Goal: Information Seeking & Learning: Find contact information

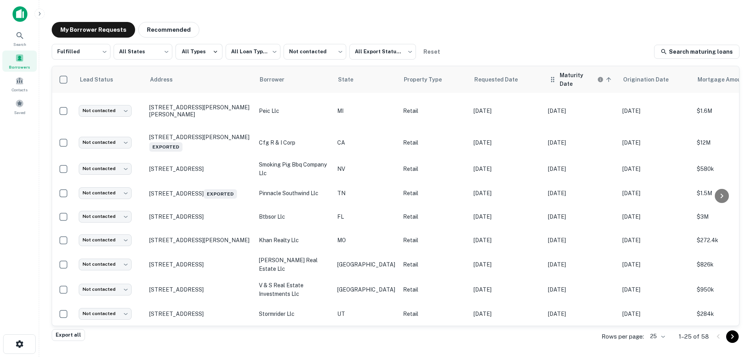
click at [560, 77] on h6 "Maturity Date" at bounding box center [578, 79] width 36 height 17
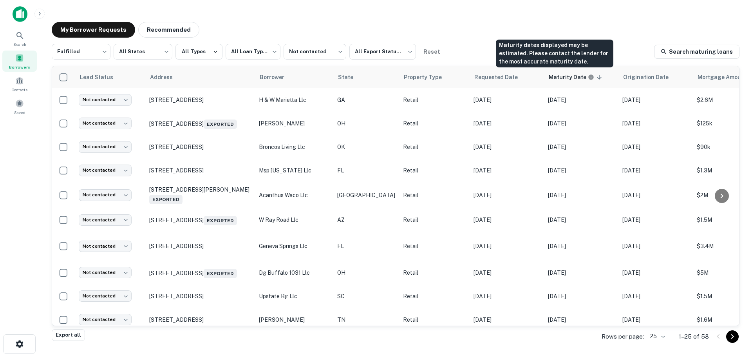
drag, startPoint x: 562, startPoint y: 75, endPoint x: 484, endPoint y: 28, distance: 91.3
click at [484, 28] on div "My Borrower Requests Recommended" at bounding box center [396, 30] width 688 height 16
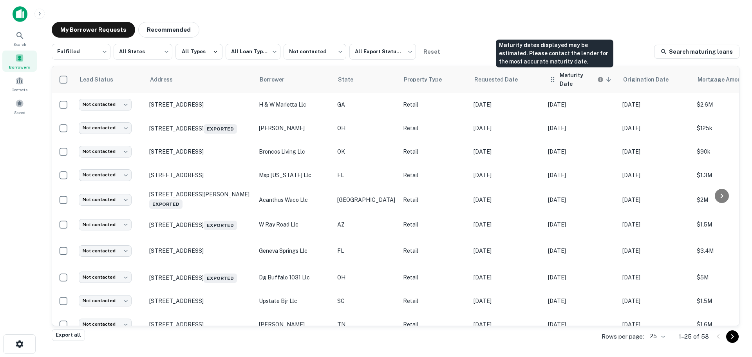
click at [560, 78] on h6 "Maturity Date" at bounding box center [578, 79] width 36 height 17
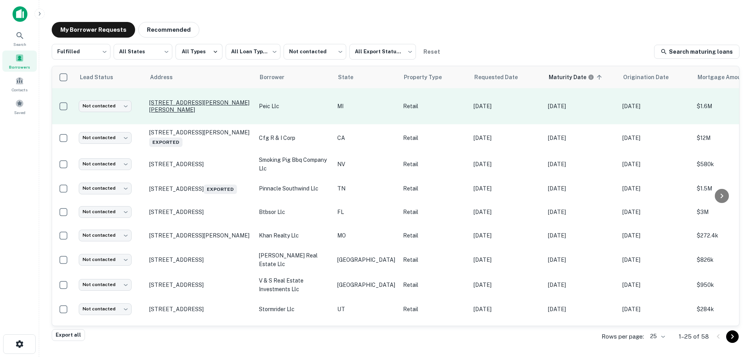
click at [160, 105] on p "[STREET_ADDRESS][PERSON_NAME][PERSON_NAME]" at bounding box center [200, 106] width 102 height 14
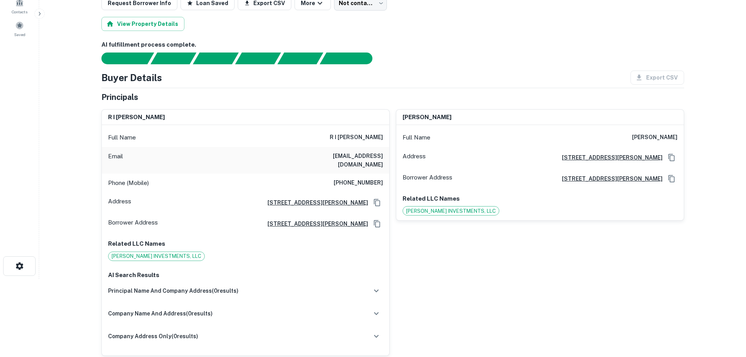
scroll to position [78, 0]
click at [350, 173] on div "Phone (Mobile) (503) 866-4714" at bounding box center [245, 182] width 287 height 19
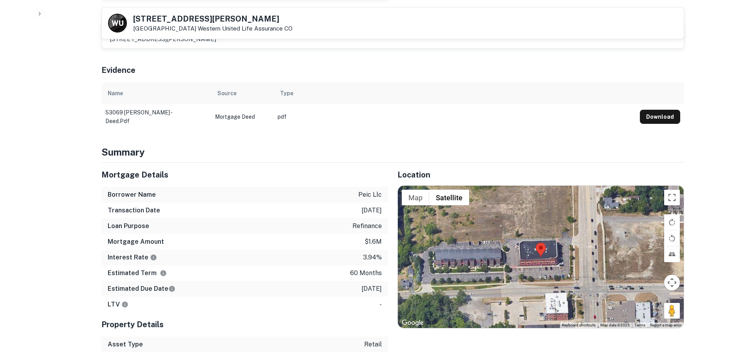
scroll to position [431, 0]
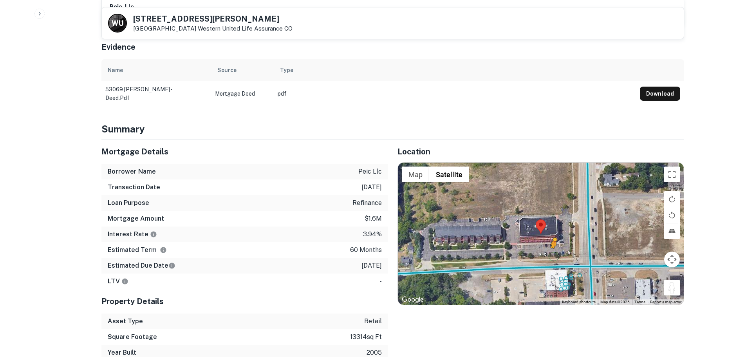
drag, startPoint x: 674, startPoint y: 280, endPoint x: 553, endPoint y: 248, distance: 125.3
click at [553, 248] on div "To activate drag with keyboard, press Alt + Enter. Once in keyboard drag state,…" at bounding box center [541, 234] width 286 height 142
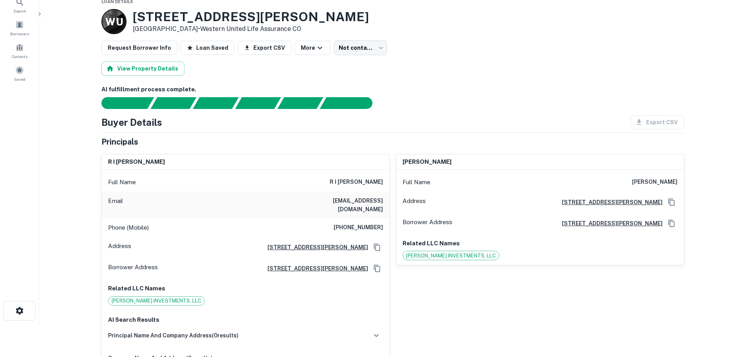
scroll to position [0, 0]
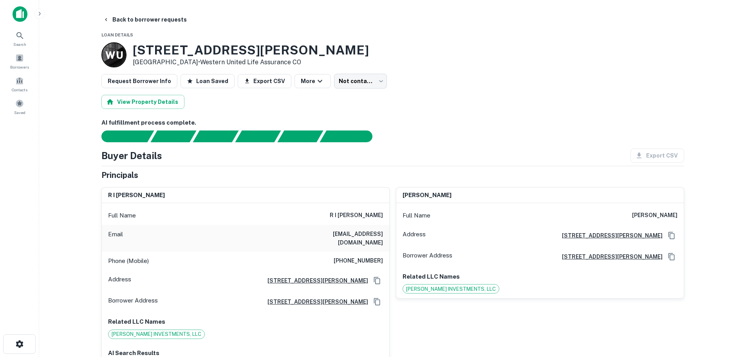
click at [214, 46] on h3 "53069 Van Dyke Ave" at bounding box center [251, 50] width 236 height 15
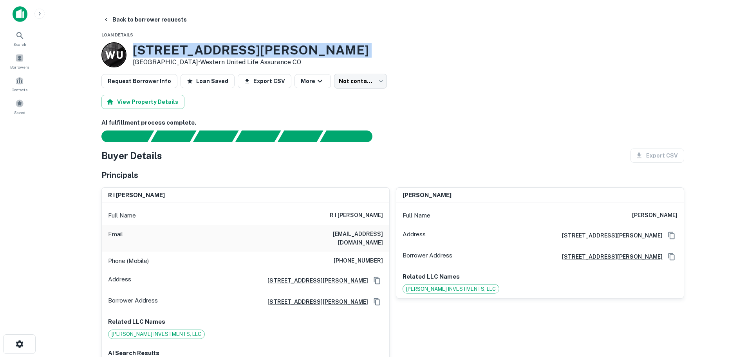
click at [214, 46] on h3 "53069 Van Dyke Ave" at bounding box center [251, 50] width 236 height 15
copy h3 "53069 Van Dyke Ave"
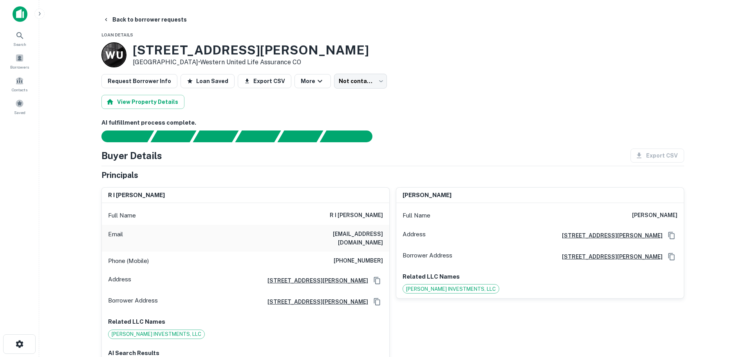
click at [359, 256] on h6 "(503) 866-4714" at bounding box center [358, 260] width 49 height 9
copy h6 "(503) 866-4714"
click at [135, 20] on button "Back to borrower requests" at bounding box center [145, 20] width 90 height 14
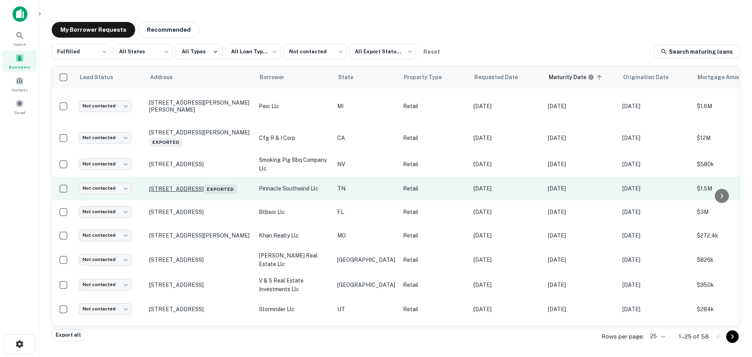
click at [191, 185] on p "3650 Southwind Park Cv Memphis, TN 38125 Exported" at bounding box center [200, 188] width 102 height 11
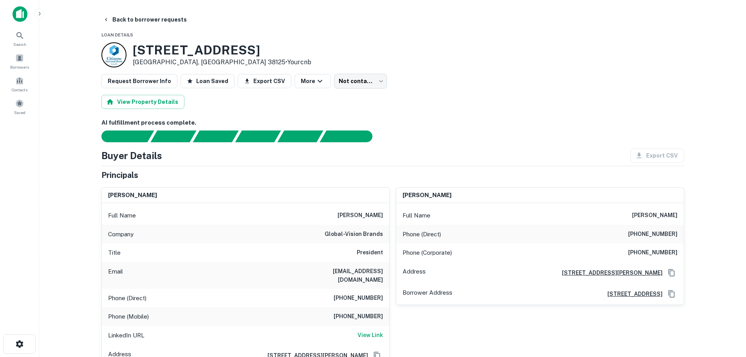
click at [208, 53] on h3 "3650 Southwind Park Cv" at bounding box center [222, 50] width 179 height 15
copy h3 "3650 Southwind Park Cv"
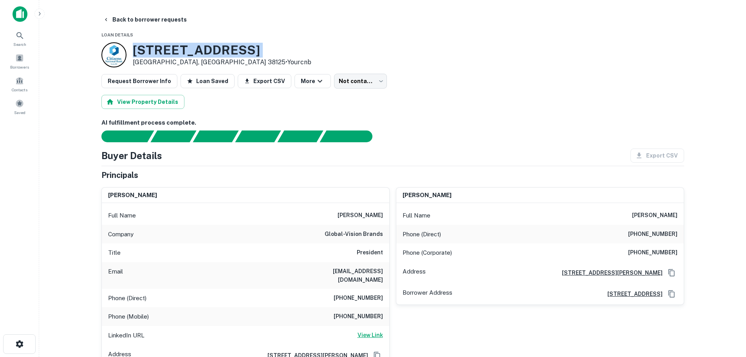
click at [367, 331] on h6 "View Link" at bounding box center [370, 335] width 25 height 9
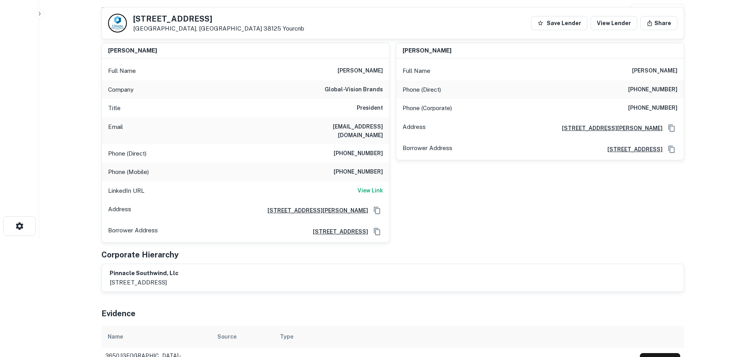
scroll to position [117, 0]
click at [368, 149] on h6 "(662) 895-1989" at bounding box center [358, 153] width 49 height 9
copy h6 "(662) 895-1989"
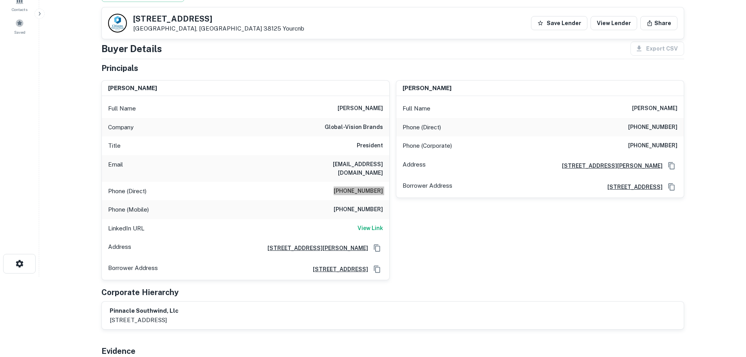
scroll to position [78, 0]
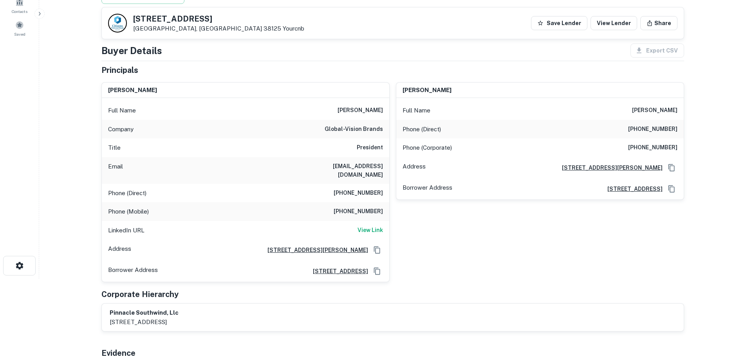
click at [656, 129] on h6 "(662) 349-1570" at bounding box center [652, 129] width 49 height 9
copy h6 "(662) 349-1570"
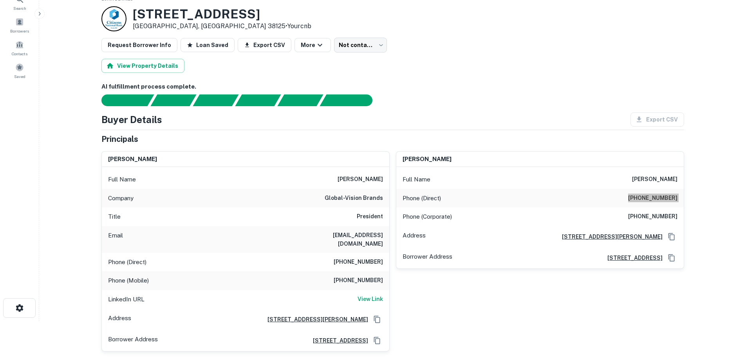
scroll to position [0, 0]
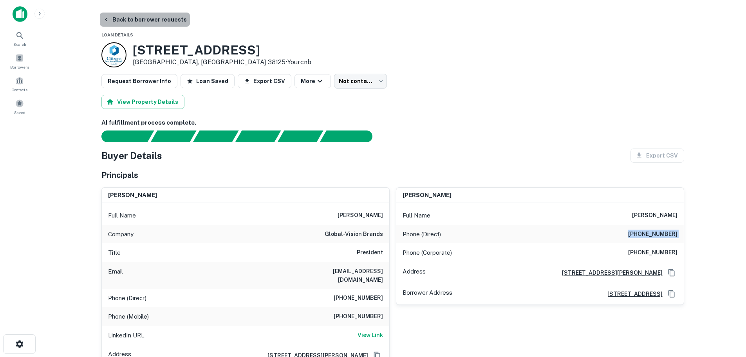
click at [163, 14] on button "Back to borrower requests" at bounding box center [145, 20] width 90 height 14
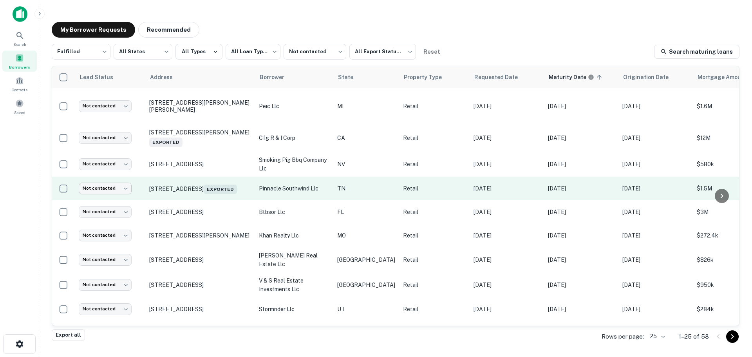
click at [108, 193] on body "**********" at bounding box center [376, 178] width 752 height 357
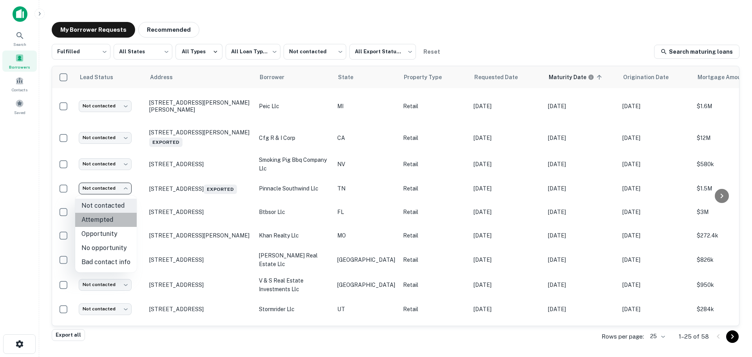
click at [108, 222] on li "Attempted" at bounding box center [105, 220] width 61 height 14
type input "*********"
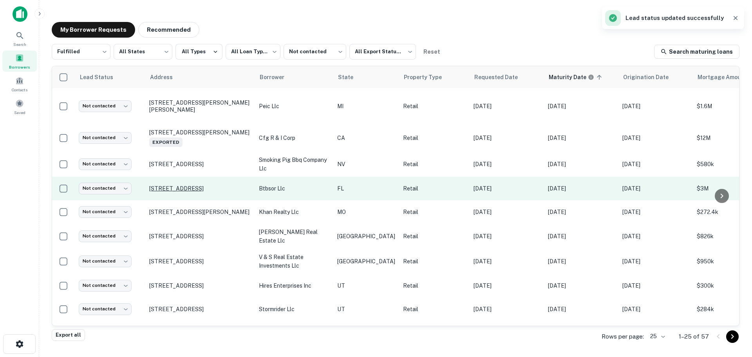
click at [181, 185] on p "6808 S Macdill Ave Tampa, FL 33611" at bounding box center [200, 188] width 102 height 7
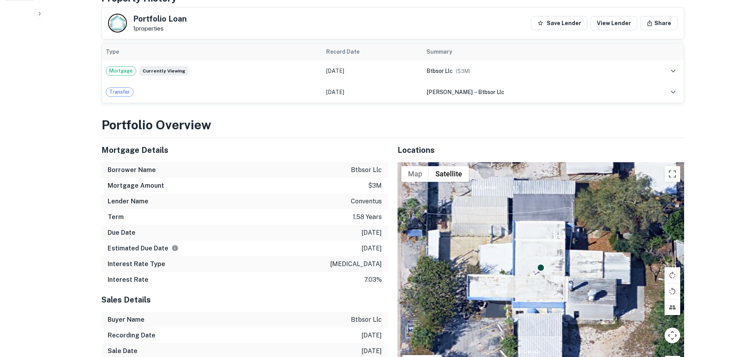
scroll to position [392, 0]
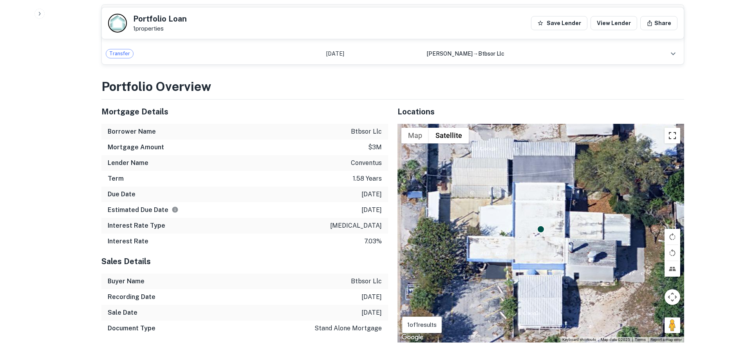
click at [677, 137] on button "Toggle fullscreen view" at bounding box center [673, 136] width 16 height 16
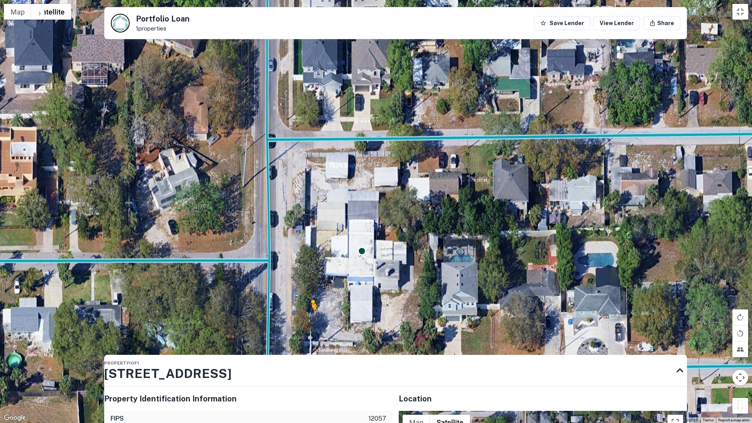
drag, startPoint x: 741, startPoint y: 404, endPoint x: 309, endPoint y: 318, distance: 440.7
click at [309, 318] on div "To activate drag with keyboard, press Alt + Enter. Once in keyboard drag state,…" at bounding box center [376, 211] width 752 height 423
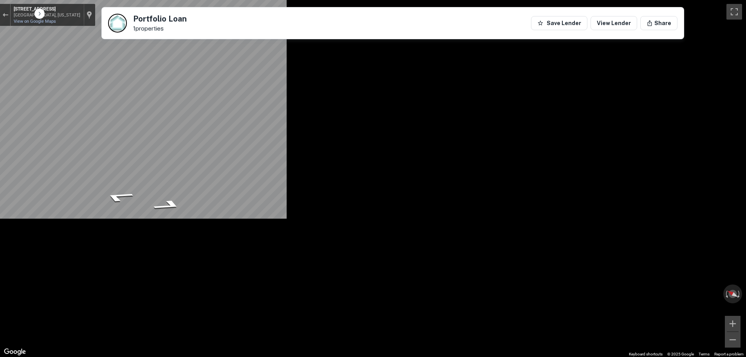
scroll to position [0, 0]
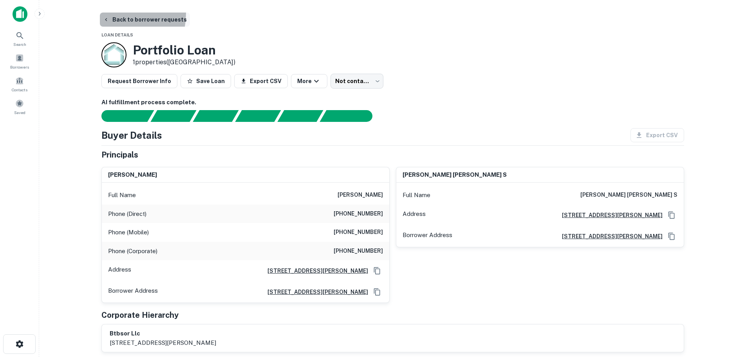
click at [117, 13] on button "Back to borrower requests" at bounding box center [145, 20] width 90 height 14
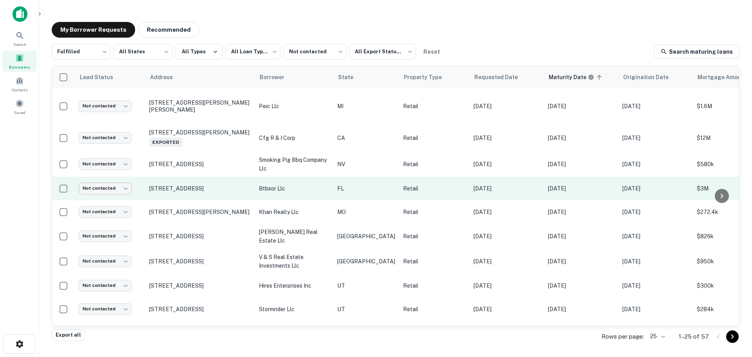
click at [83, 182] on body "**********" at bounding box center [376, 178] width 752 height 357
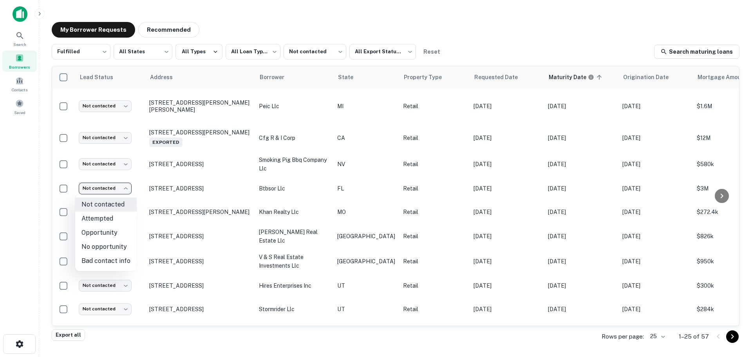
drag, startPoint x: 96, startPoint y: 247, endPoint x: 95, endPoint y: 218, distance: 29.0
click at [95, 218] on ul "Not contacted Attempted Opportunity No opportunity Bad contact info" at bounding box center [105, 232] width 61 height 77
click at [95, 218] on li "Attempted" at bounding box center [105, 218] width 61 height 14
type input "*********"
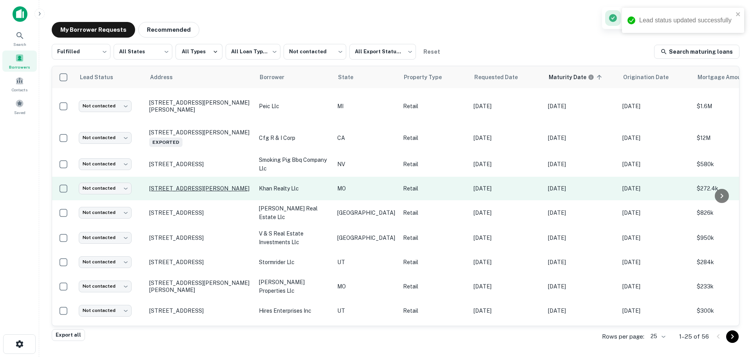
click at [177, 187] on p "3555 Dunn Rd Florissant, MO 63033" at bounding box center [200, 188] width 102 height 7
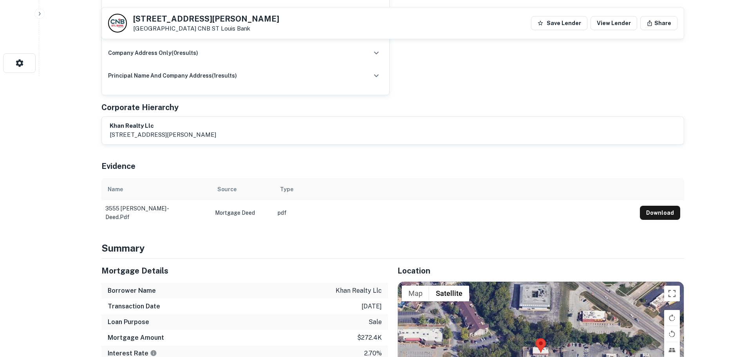
scroll to position [392, 0]
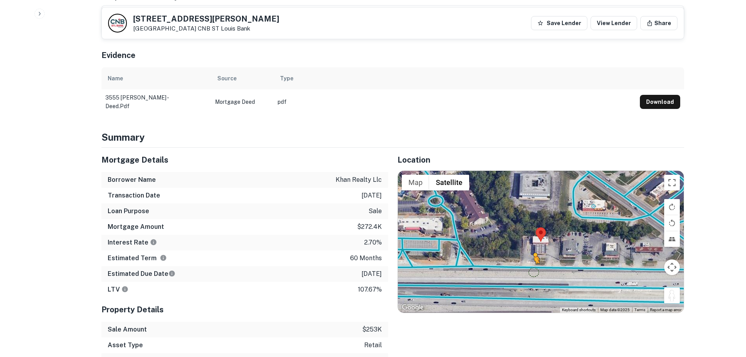
drag, startPoint x: 671, startPoint y: 292, endPoint x: 529, endPoint y: 264, distance: 145.4
click at [529, 264] on div "To activate drag with keyboard, press Alt + Enter. Once in keyboard drag state,…" at bounding box center [541, 242] width 286 height 142
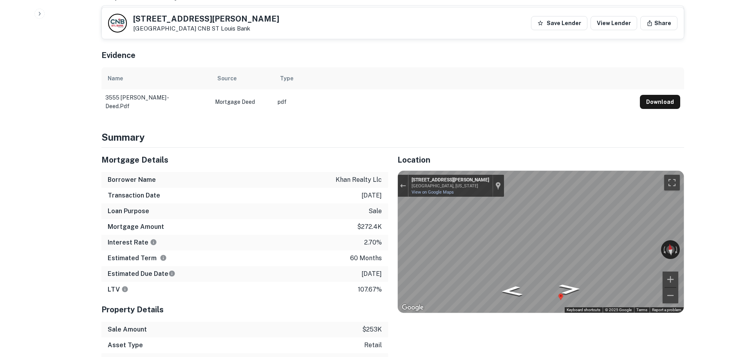
click at [328, 334] on div "Mortgage Details Borrower Name khan realty llc Transaction Date 1/7/2021 Loan P…" at bounding box center [388, 274] width 592 height 252
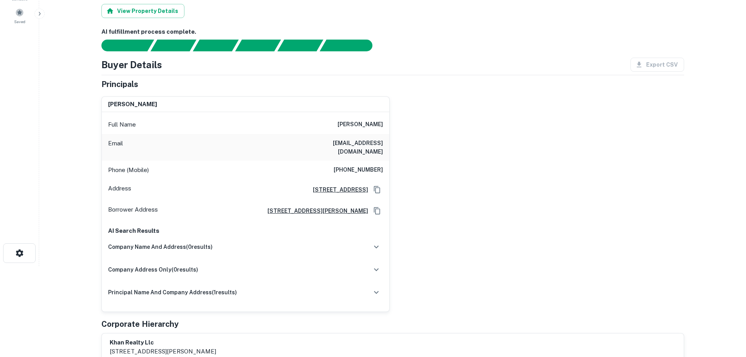
scroll to position [0, 0]
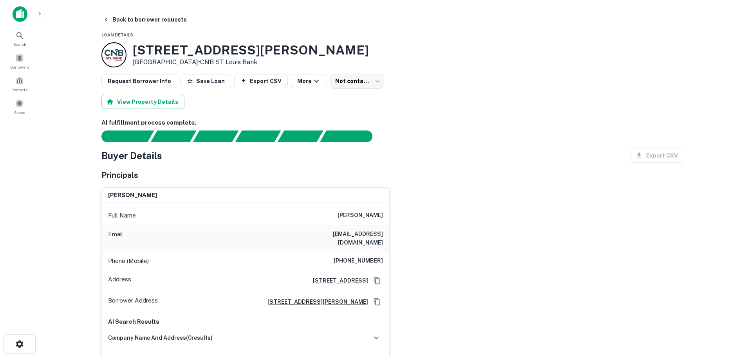
click at [371, 256] on h6 "(314) 397-1400" at bounding box center [358, 260] width 49 height 9
copy h6 "(314) 397-1400"
drag, startPoint x: 132, startPoint y: 17, endPoint x: 130, endPoint y: 187, distance: 170.4
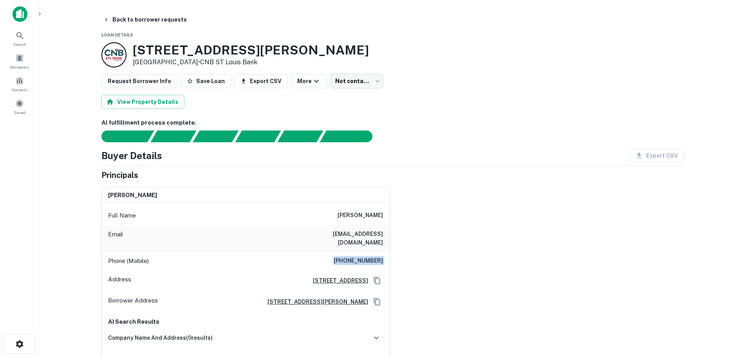
click at [132, 17] on button "Back to borrower requests" at bounding box center [145, 20] width 90 height 14
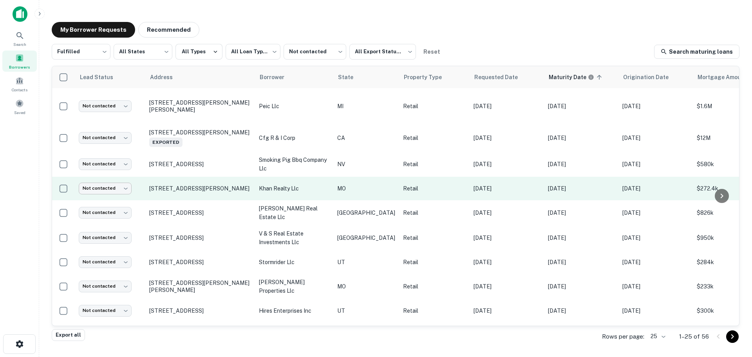
click at [114, 193] on body "**********" at bounding box center [376, 178] width 752 height 357
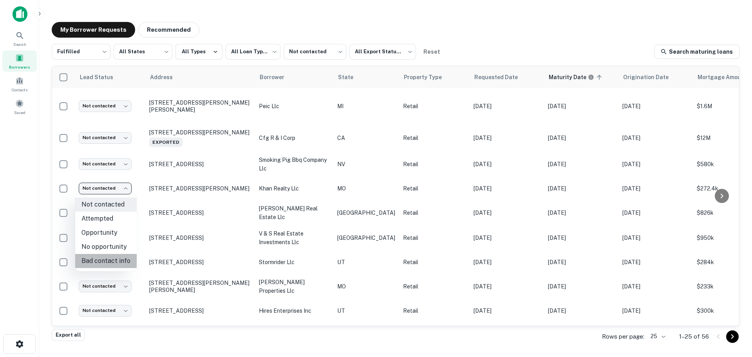
click at [114, 256] on li "Bad contact info" at bounding box center [105, 261] width 61 height 14
type input "**********"
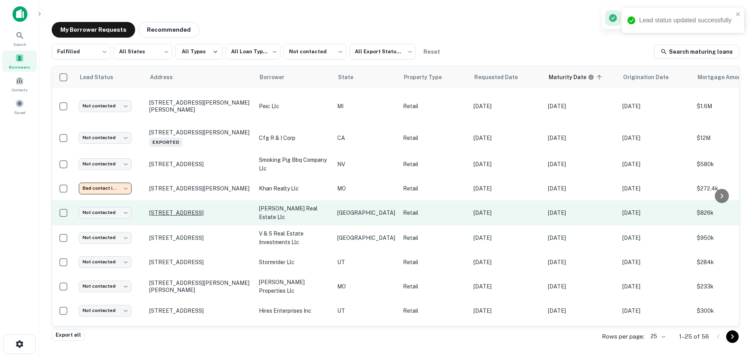
click at [173, 209] on p "1439 E Southcross Blvd San Antonio, TX 78223" at bounding box center [200, 212] width 102 height 7
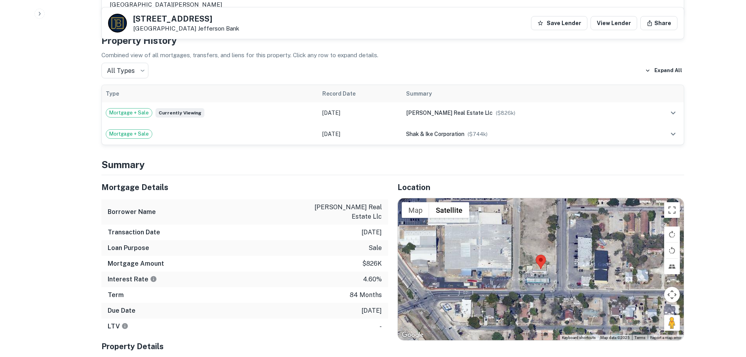
scroll to position [509, 0]
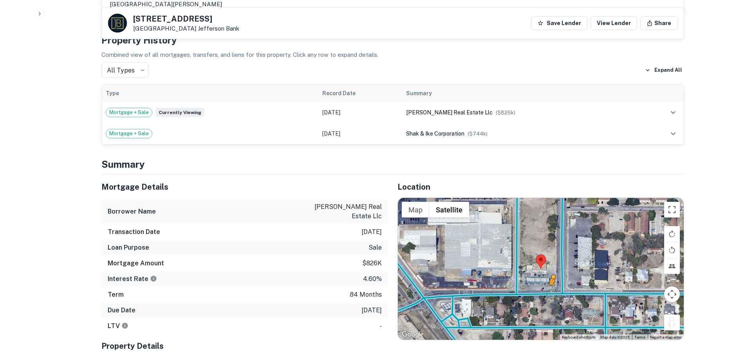
drag, startPoint x: 675, startPoint y: 310, endPoint x: 547, endPoint y: 272, distance: 132.8
click at [547, 272] on div "To activate drag with keyboard, press Alt + Enter. Once in keyboard drag state,…" at bounding box center [541, 269] width 286 height 142
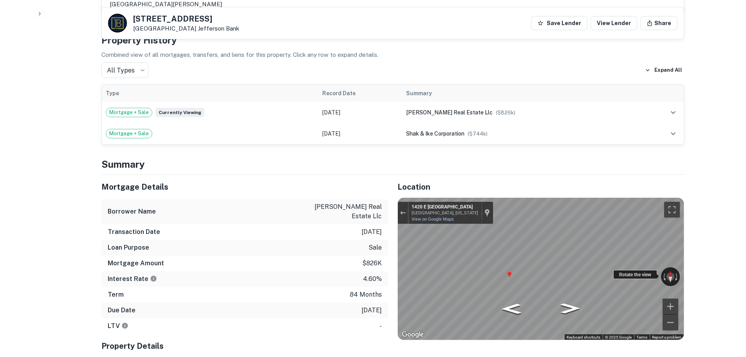
click at [642, 263] on div "← Move left → Move right ↑ Move up ↓ Move down + Zoom in - Zoom out 1420 E Sout…" at bounding box center [541, 269] width 286 height 142
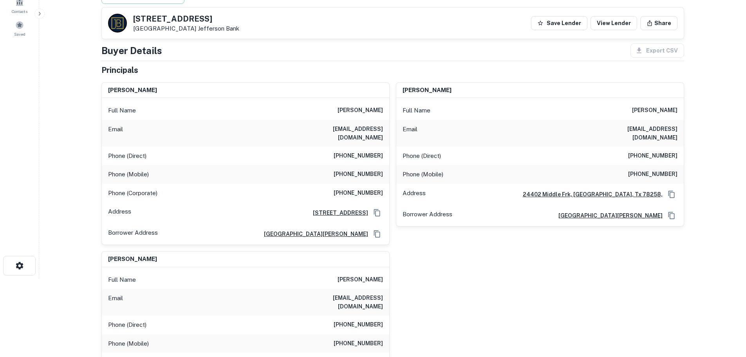
scroll to position [0, 0]
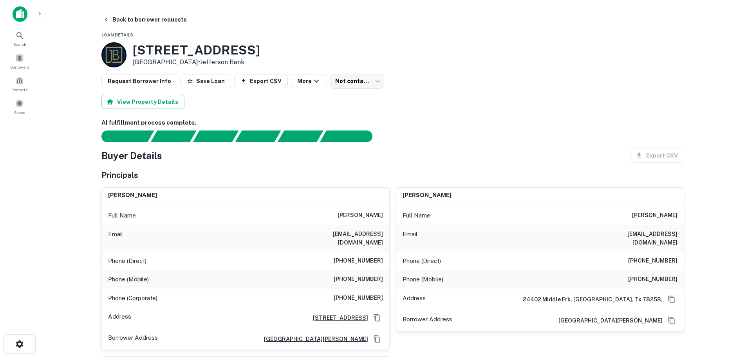
click at [371, 257] on h6 "(210) 402-3768" at bounding box center [358, 260] width 49 height 9
click at [372, 256] on h6 "(210) 402-3768" at bounding box center [358, 260] width 49 height 9
copy h6 "(210) 402-3768"
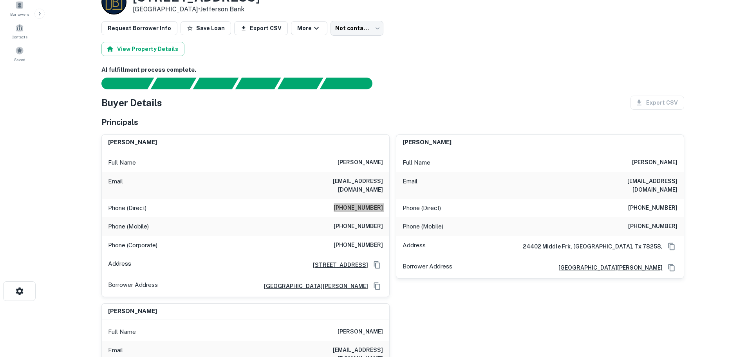
scroll to position [39, 0]
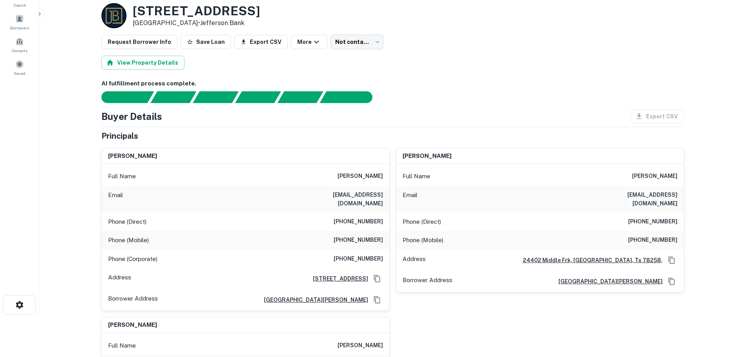
click at [373, 235] on h6 "(832) 790-2389" at bounding box center [358, 239] width 49 height 9
copy h6 "(832) 790-2389"
click at [358, 254] on h6 "(830) 714-5682" at bounding box center [358, 258] width 49 height 9
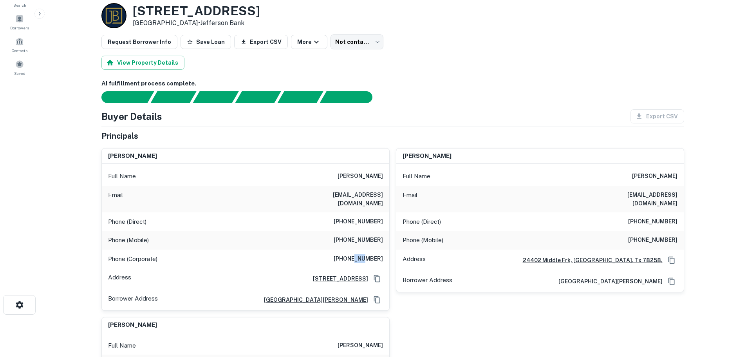
click at [358, 254] on h6 "(830) 714-5682" at bounding box center [358, 258] width 49 height 9
click at [671, 217] on h6 "(830) 980-7035" at bounding box center [652, 221] width 49 height 9
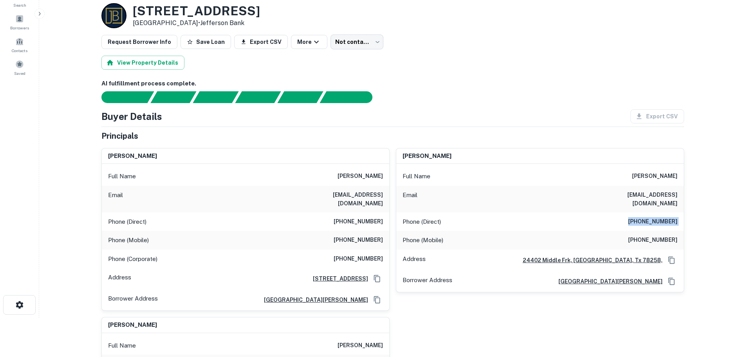
click at [671, 217] on h6 "(830) 980-7035" at bounding box center [652, 221] width 49 height 9
copy h6 "(830) 980-7035"
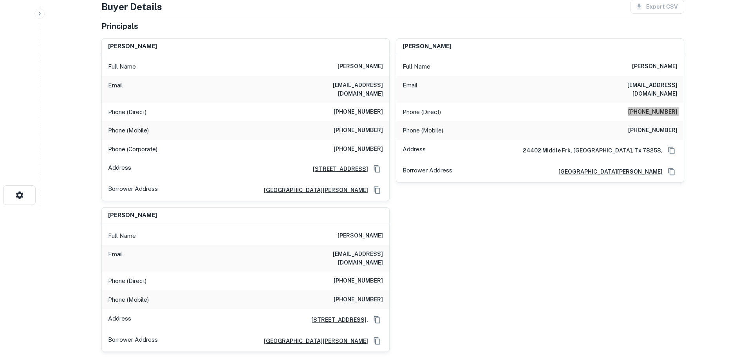
scroll to position [157, 0]
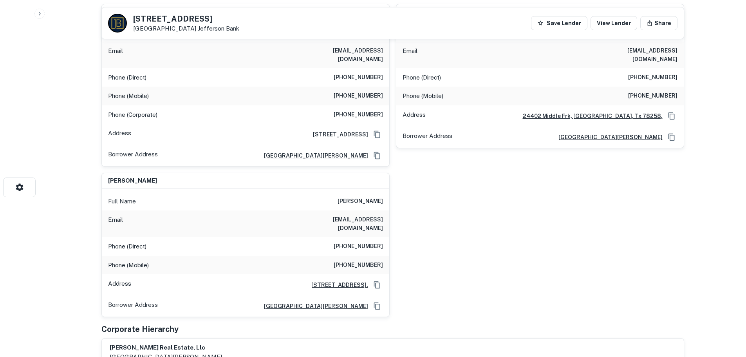
click at [360, 242] on h6 "(830) 980-6490" at bounding box center [358, 246] width 49 height 9
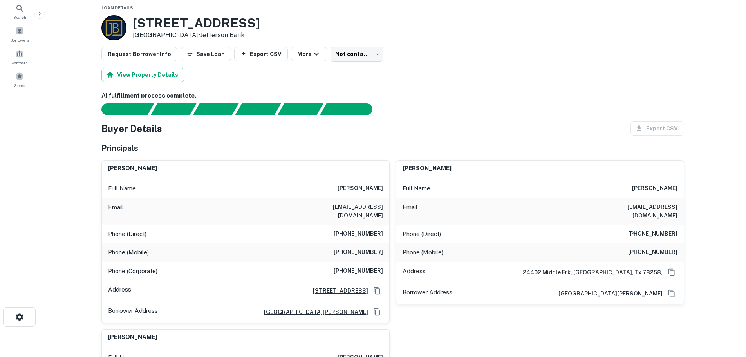
scroll to position [0, 0]
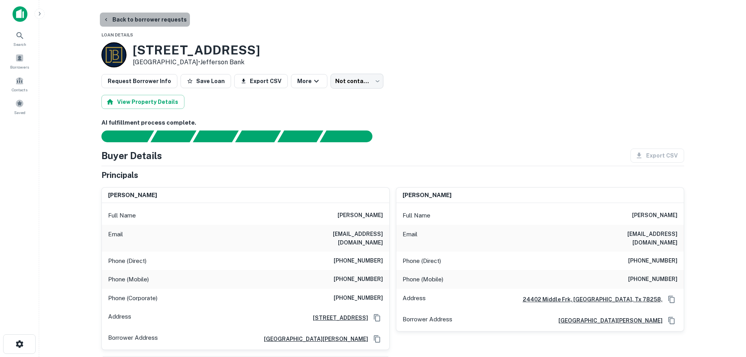
click at [157, 18] on button "Back to borrower requests" at bounding box center [145, 20] width 90 height 14
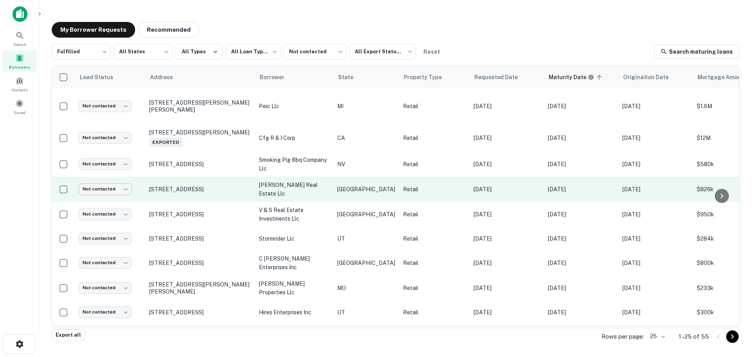
click at [103, 189] on body "**********" at bounding box center [376, 178] width 752 height 357
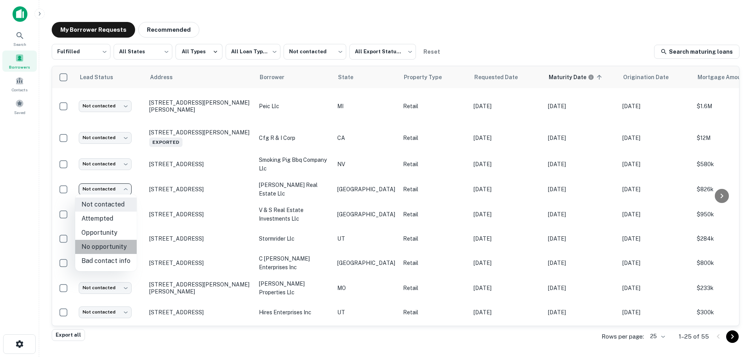
click at [119, 245] on li "No opportunity" at bounding box center [105, 247] width 61 height 14
type input "**********"
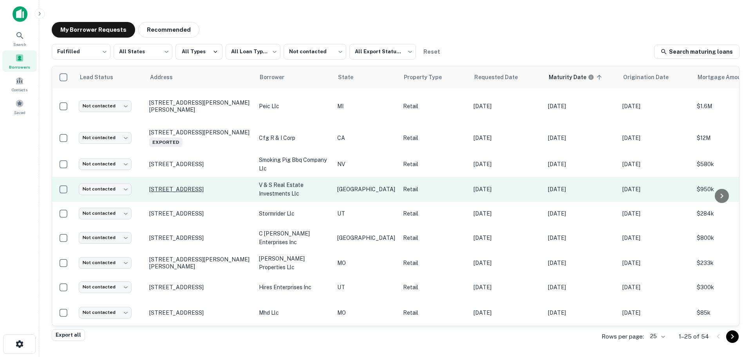
click at [204, 190] on p "[STREET_ADDRESS]" at bounding box center [200, 189] width 102 height 7
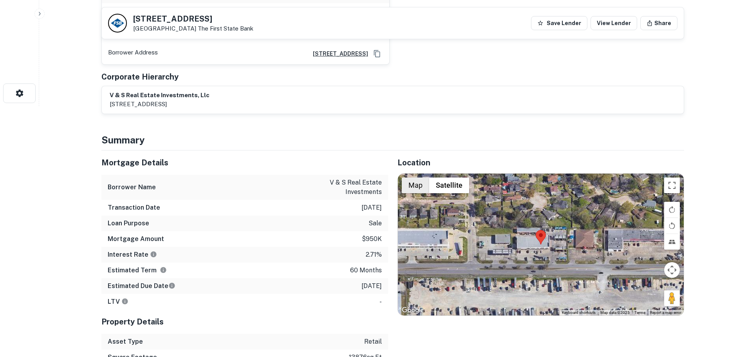
scroll to position [313, 0]
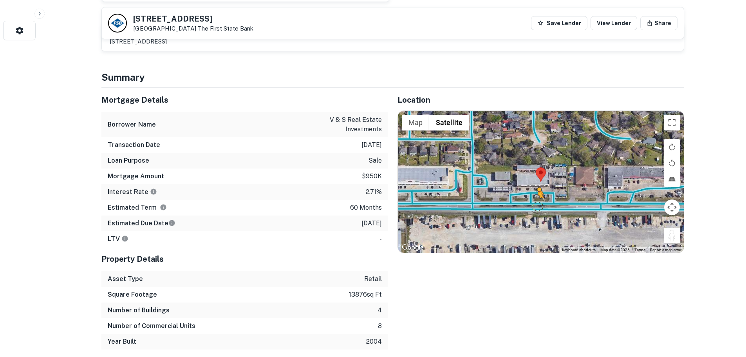
drag, startPoint x: 674, startPoint y: 237, endPoint x: 535, endPoint y: 206, distance: 142.6
click at [536, 206] on div "To activate drag with keyboard, press Alt + Enter. Once in keyboard drag state,…" at bounding box center [541, 182] width 286 height 142
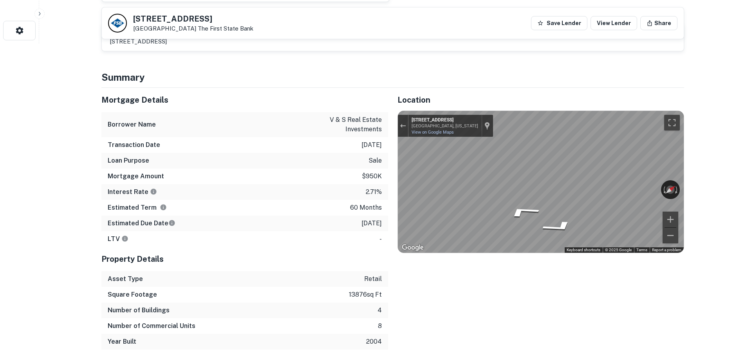
click at [146, 17] on h5 "19540 Clay Rd" at bounding box center [193, 19] width 120 height 8
copy h5 "19540 Clay Rd"
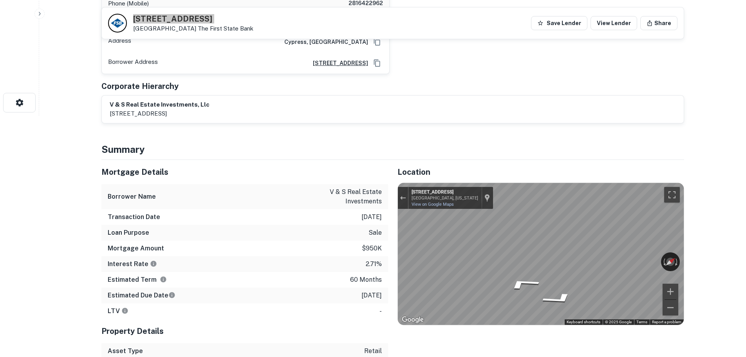
scroll to position [274, 0]
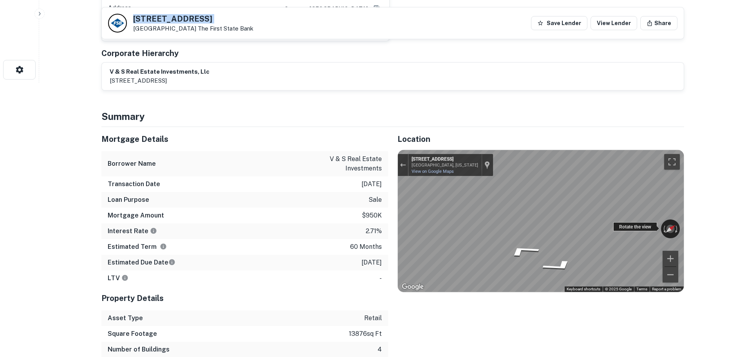
click at [479, 214] on div "← Move left → Move right ↑ Move up ↓ Move down + Zoom in - Zoom out 19540 Clay …" at bounding box center [541, 221] width 286 height 142
click at [486, 217] on div "Map" at bounding box center [541, 221] width 286 height 142
click at [481, 221] on div "← Move left → Move right ↑ Move up ↓ Move down + Zoom in - Zoom out 19540 Clay …" at bounding box center [541, 221] width 286 height 142
drag, startPoint x: 626, startPoint y: 224, endPoint x: 550, endPoint y: 242, distance: 77.9
click at [550, 242] on div "Map" at bounding box center [541, 221] width 286 height 142
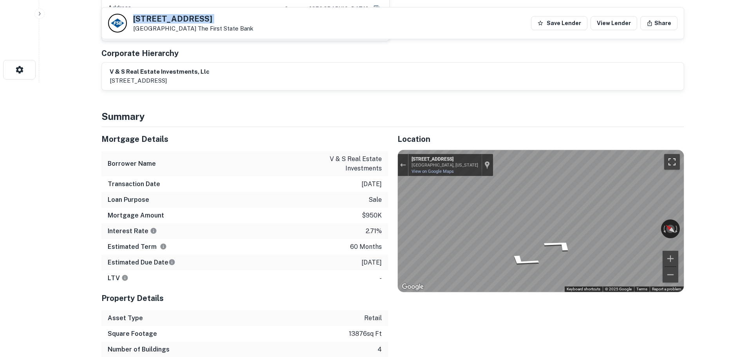
click at [670, 161] on button "Toggle fullscreen view" at bounding box center [672, 162] width 16 height 16
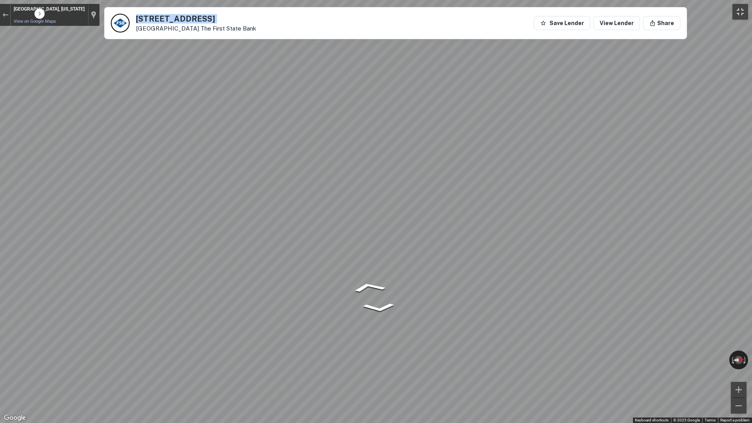
click at [742, 10] on button "Toggle fullscreen view" at bounding box center [740, 12] width 16 height 16
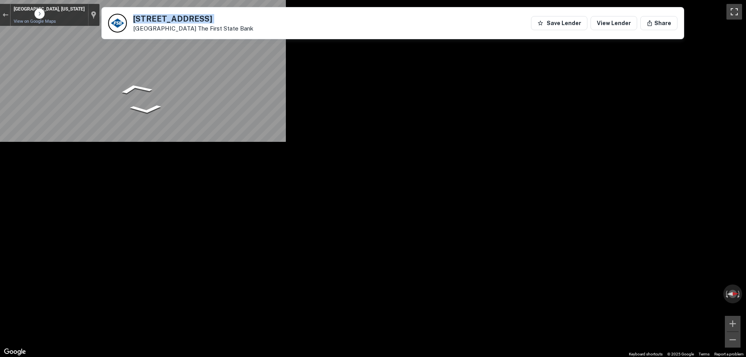
scroll to position [0, 0]
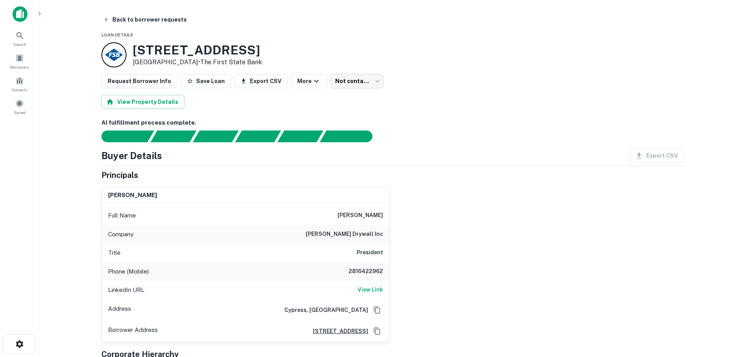
click at [161, 8] on main "Back to borrower requests Loan Details 19540 Clay Rd Katy, TX 77449 • The First…" at bounding box center [392, 178] width 707 height 357
click at [171, 19] on button "Back to borrower requests" at bounding box center [145, 20] width 90 height 14
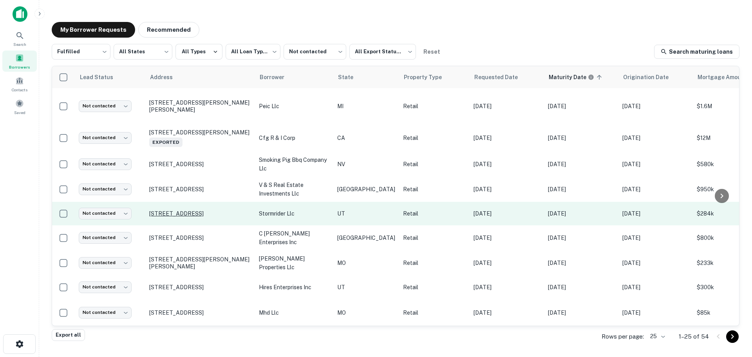
click at [190, 215] on p "432 W 800 N Orem, UT 84057" at bounding box center [200, 213] width 102 height 7
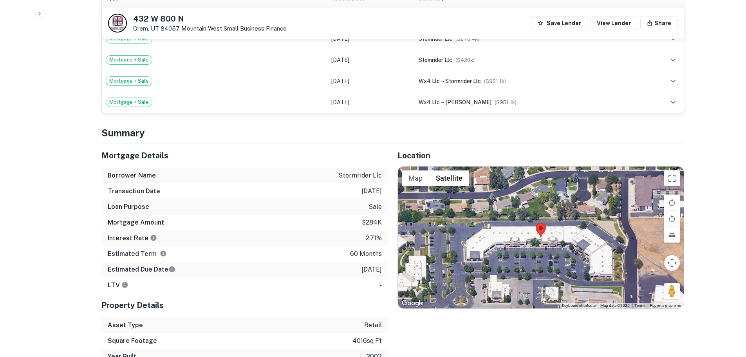
scroll to position [548, 0]
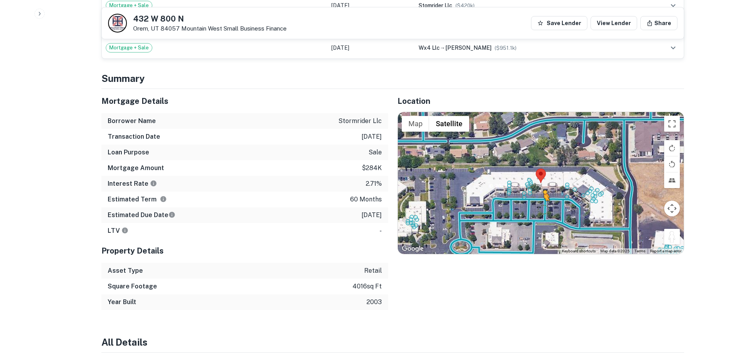
drag, startPoint x: 671, startPoint y: 231, endPoint x: 544, endPoint y: 200, distance: 130.5
click at [544, 200] on div "To activate drag with keyboard, press Alt + Enter. Once in keyboard drag state,…" at bounding box center [541, 183] width 286 height 142
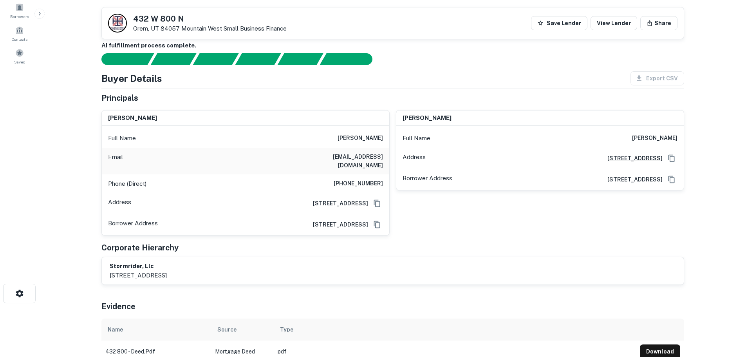
scroll to position [39, 0]
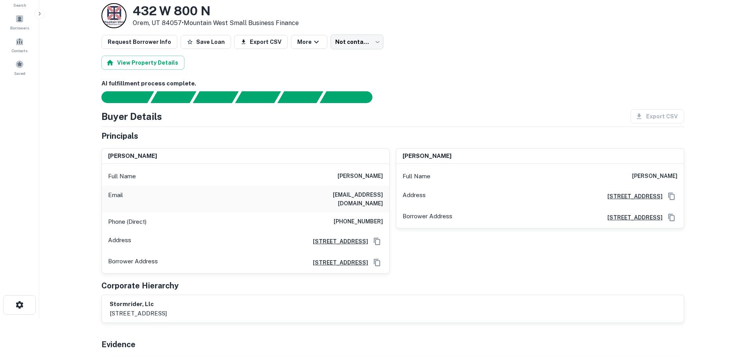
click at [363, 217] on h6 "(702) 528-3370" at bounding box center [358, 221] width 49 height 9
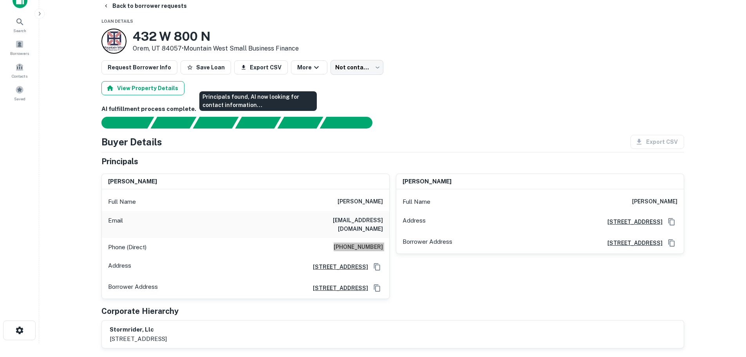
scroll to position [0, 0]
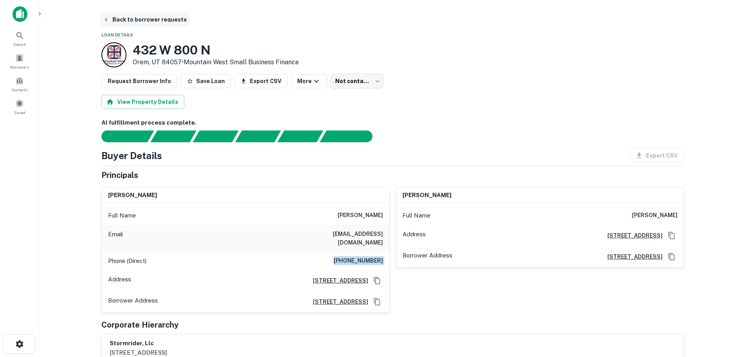
click at [145, 18] on button "Back to borrower requests" at bounding box center [145, 20] width 90 height 14
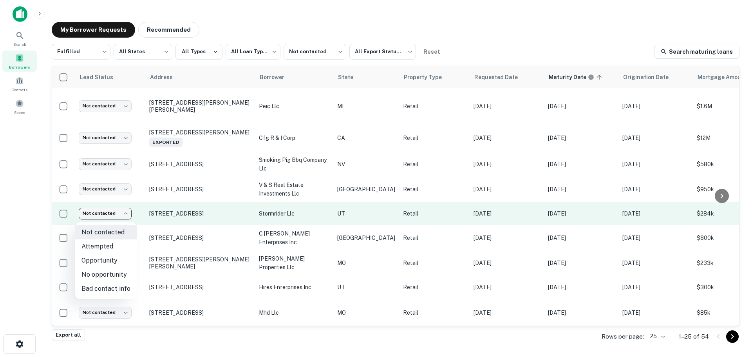
click at [107, 215] on body "**********" at bounding box center [376, 178] width 752 height 357
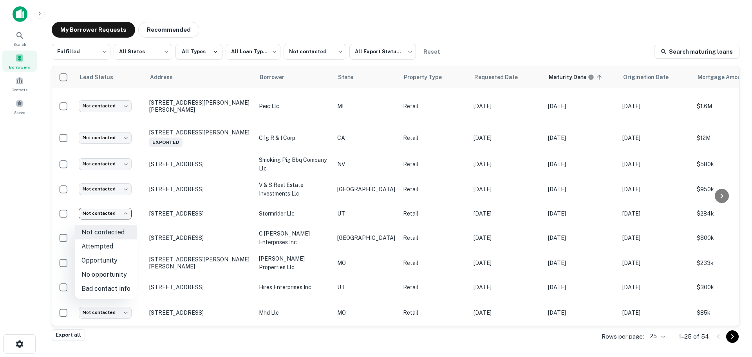
drag, startPoint x: 112, startPoint y: 274, endPoint x: 121, endPoint y: 294, distance: 21.7
click at [121, 294] on ul "Not contacted Attempted Opportunity No opportunity Bad contact info" at bounding box center [105, 260] width 61 height 77
click at [121, 294] on li "Bad contact info" at bounding box center [105, 289] width 61 height 14
type input "**********"
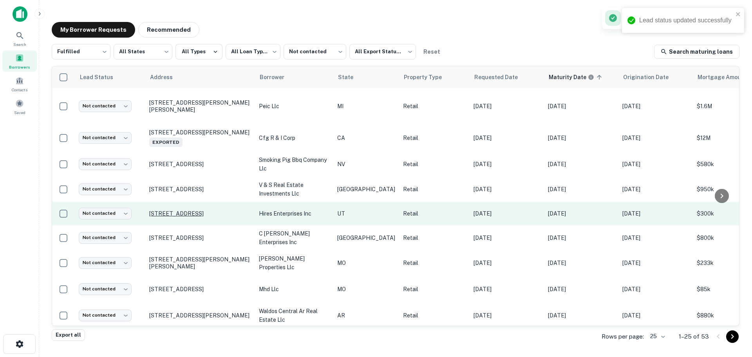
click at [185, 213] on p "835 E Fort Union Blvd Midvale, UT 84047" at bounding box center [200, 213] width 102 height 7
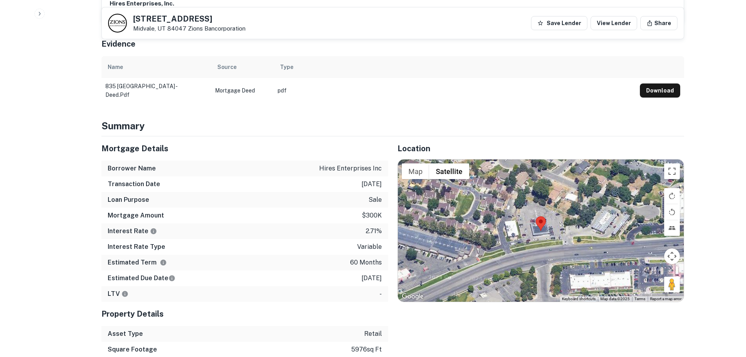
scroll to position [470, 0]
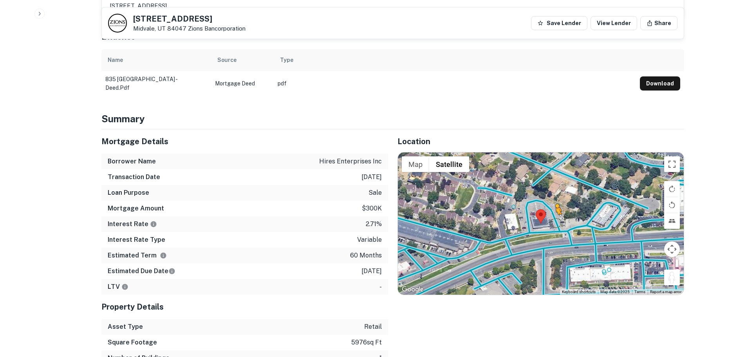
drag, startPoint x: 668, startPoint y: 269, endPoint x: 554, endPoint y: 213, distance: 127.3
click at [554, 213] on div "To activate drag with keyboard, press Alt + Enter. Once in keyboard drag state,…" at bounding box center [541, 223] width 286 height 142
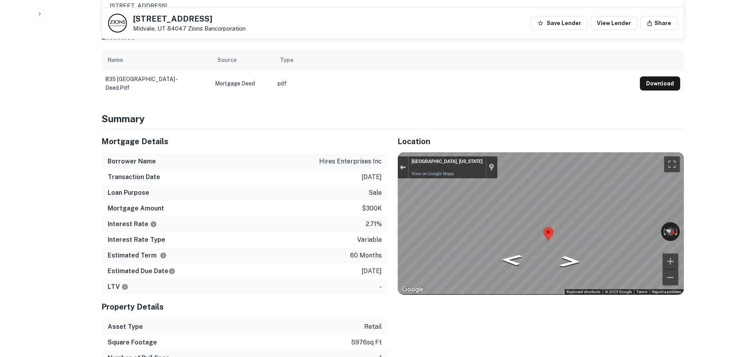
click at [405, 165] on div "Exit the Street View" at bounding box center [403, 167] width 6 height 5
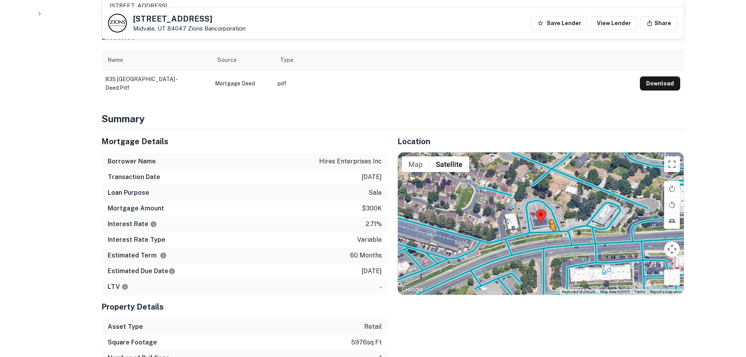
drag, startPoint x: 674, startPoint y: 273, endPoint x: 550, endPoint y: 230, distance: 130.9
click at [550, 230] on div "To activate drag with keyboard, press Alt + Enter. Once in keyboard drag state,…" at bounding box center [541, 223] width 286 height 142
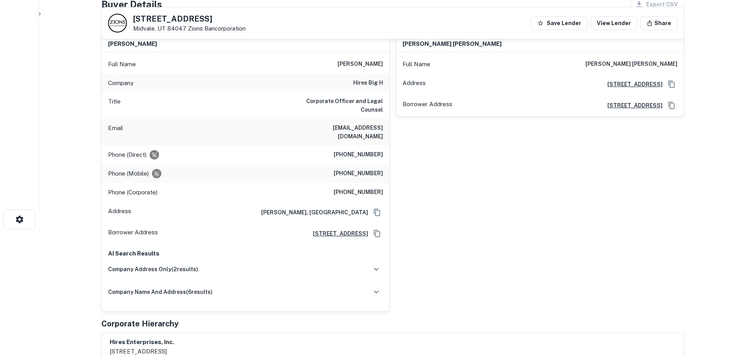
scroll to position [117, 0]
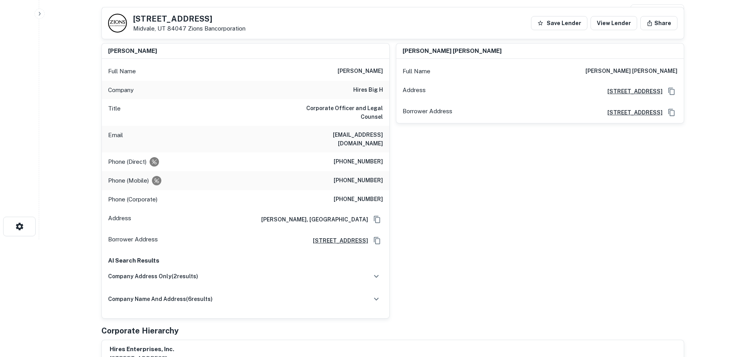
click at [365, 157] on h6 "(801) 561-2171" at bounding box center [358, 161] width 49 height 9
click at [374, 91] on h6 "hires big h" at bounding box center [368, 89] width 30 height 9
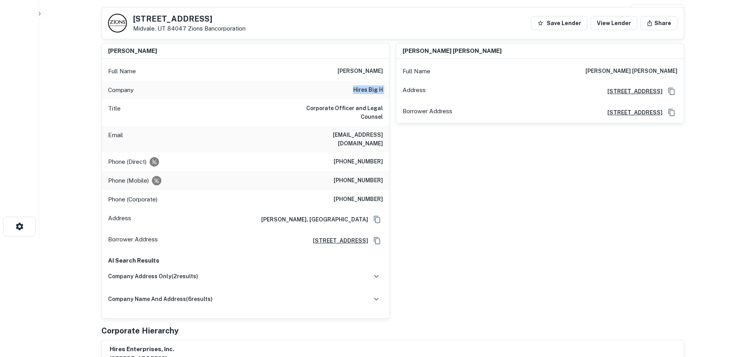
click at [374, 91] on h6 "hires big h" at bounding box center [368, 89] width 30 height 9
click at [360, 157] on h6 "(801) 561-2171" at bounding box center [358, 161] width 49 height 9
click at [368, 176] on h6 "(801) 815-9619" at bounding box center [358, 180] width 49 height 9
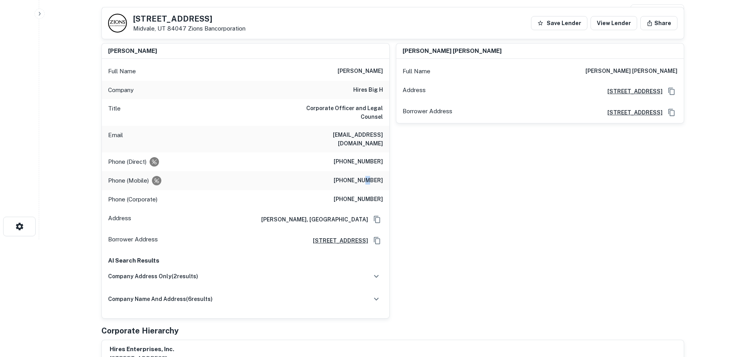
click at [368, 176] on h6 "(801) 815-9619" at bounding box center [358, 180] width 49 height 9
click at [371, 195] on h6 "(801) 364-4582" at bounding box center [358, 199] width 49 height 9
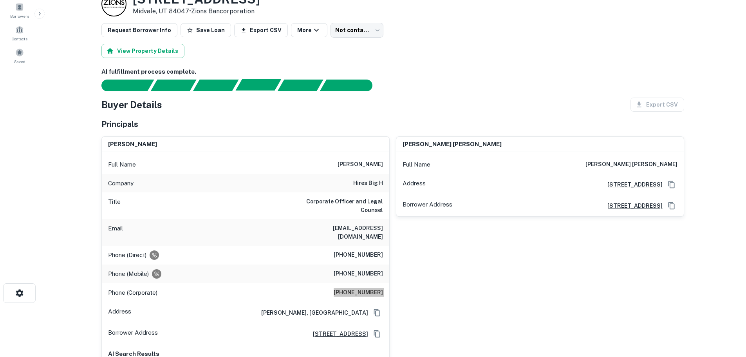
scroll to position [0, 0]
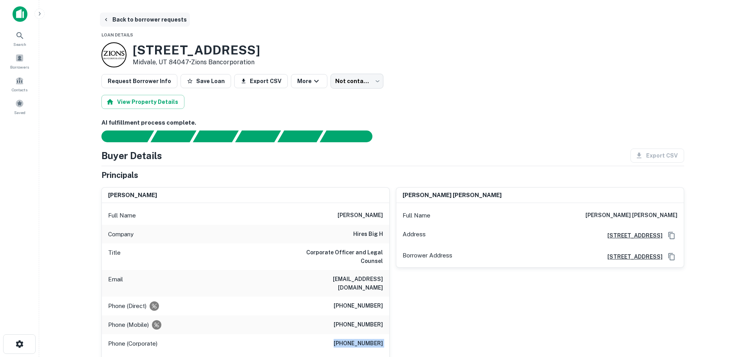
click at [142, 15] on button "Back to borrower requests" at bounding box center [145, 20] width 90 height 14
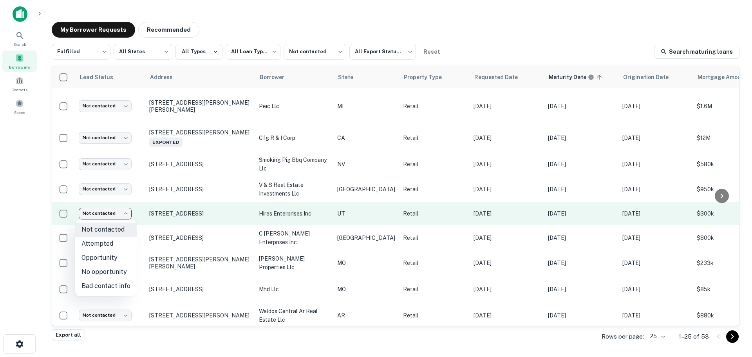
click at [110, 211] on body "**********" at bounding box center [376, 178] width 752 height 357
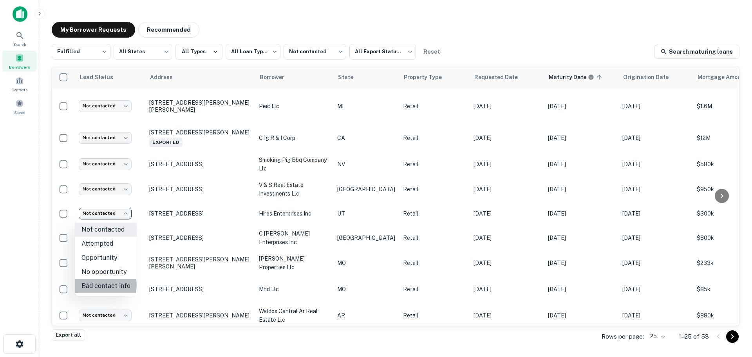
click at [104, 285] on li "Bad contact info" at bounding box center [105, 286] width 61 height 14
type input "**********"
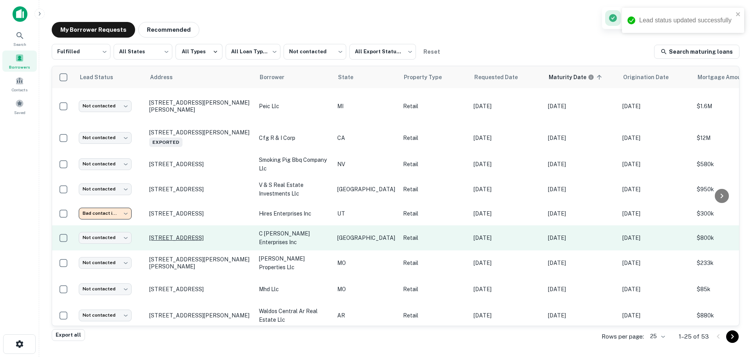
click at [191, 234] on p "7500 Eckhert Rd San Antonio, TX 78240" at bounding box center [200, 237] width 102 height 7
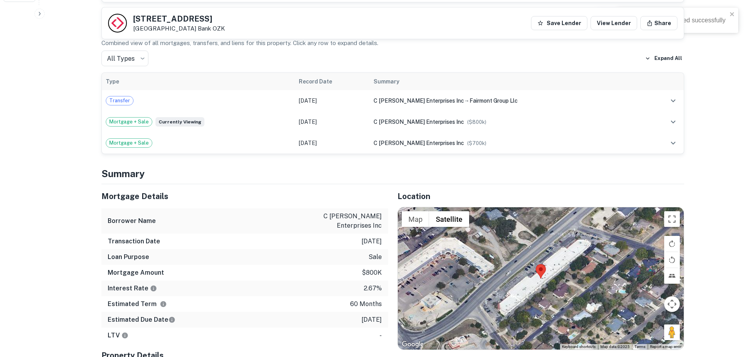
scroll to position [352, 0]
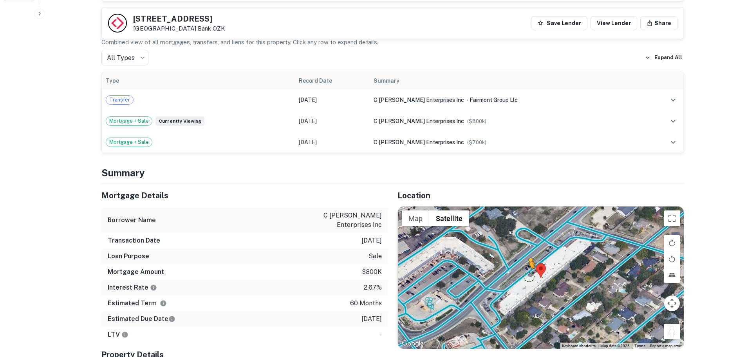
drag, startPoint x: 670, startPoint y: 333, endPoint x: 527, endPoint y: 269, distance: 156.5
click at [527, 269] on div "To activate drag with keyboard, press Alt + Enter. Once in keyboard drag state,…" at bounding box center [541, 277] width 286 height 142
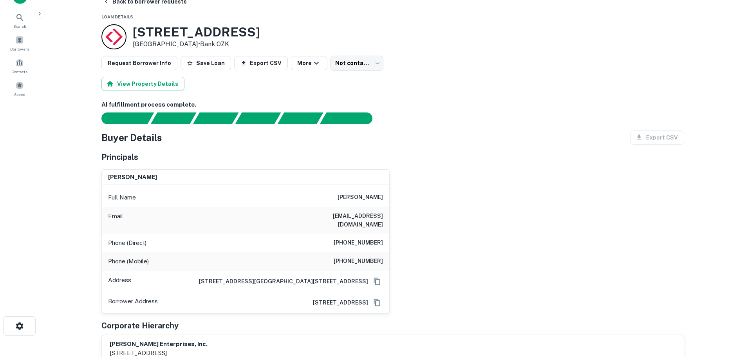
scroll to position [0, 0]
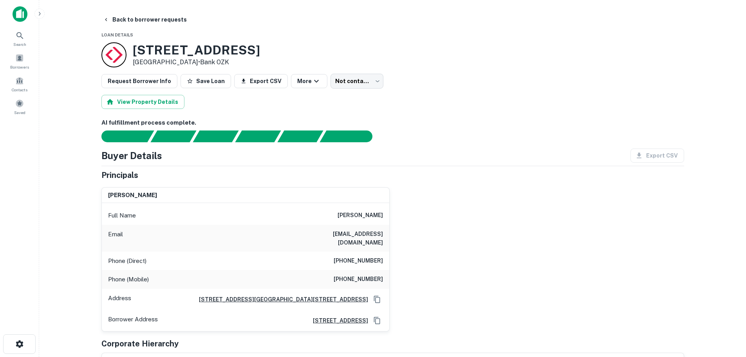
click at [357, 256] on h6 "(210) 543-9490" at bounding box center [358, 260] width 49 height 9
click at [163, 17] on button "Back to borrower requests" at bounding box center [145, 20] width 90 height 14
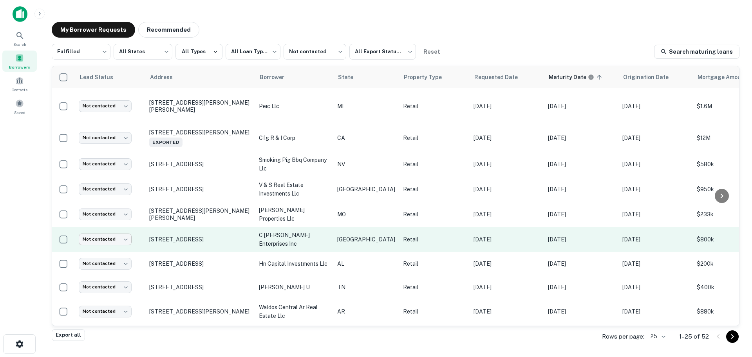
click at [103, 237] on body "**********" at bounding box center [376, 178] width 752 height 357
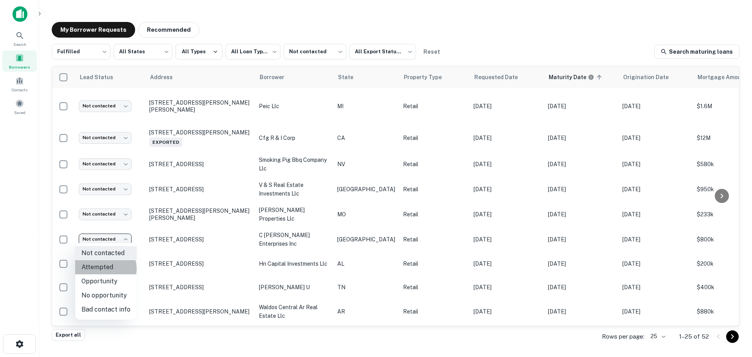
click at [104, 269] on li "Attempted" at bounding box center [105, 267] width 61 height 14
type input "*********"
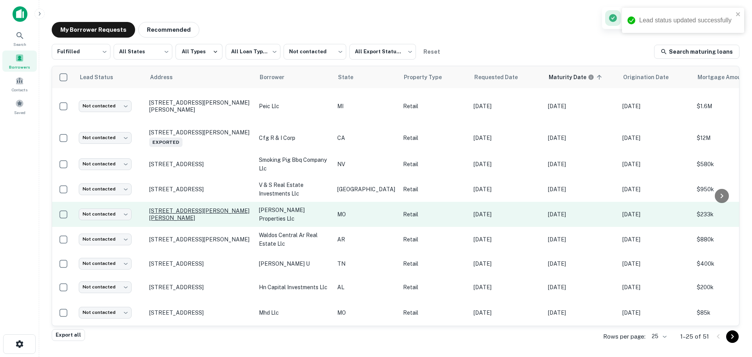
click at [207, 212] on p "108 Cortney Ln Crane, MO 65633" at bounding box center [200, 214] width 102 height 14
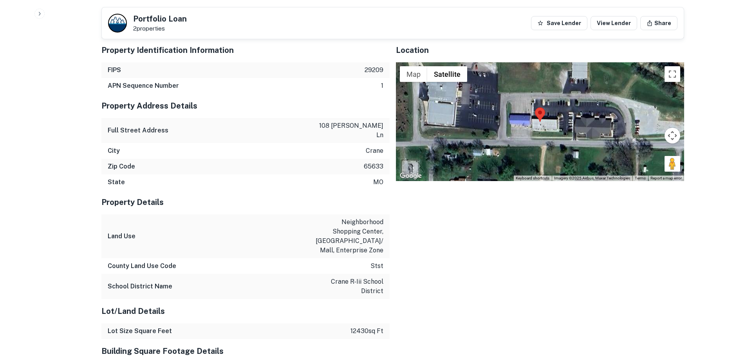
scroll to position [759, 0]
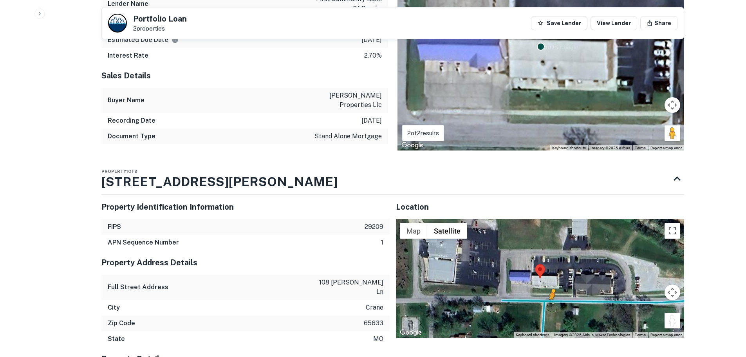
drag, startPoint x: 676, startPoint y: 294, endPoint x: 545, endPoint y: 274, distance: 132.0
click at [545, 274] on div "To activate drag with keyboard, press Alt + Enter. Once in keyboard drag state,…" at bounding box center [540, 278] width 288 height 118
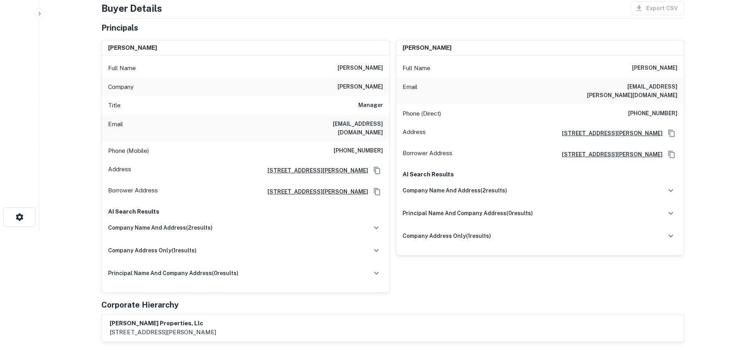
scroll to position [14, 0]
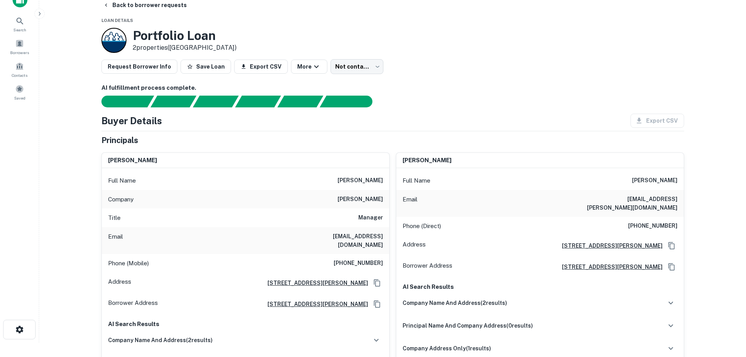
click at [368, 254] on div "Phone (Mobile) (417) 827-1435" at bounding box center [245, 263] width 287 height 19
click at [374, 258] on h6 "(417) 827-1435" at bounding box center [358, 262] width 49 height 9
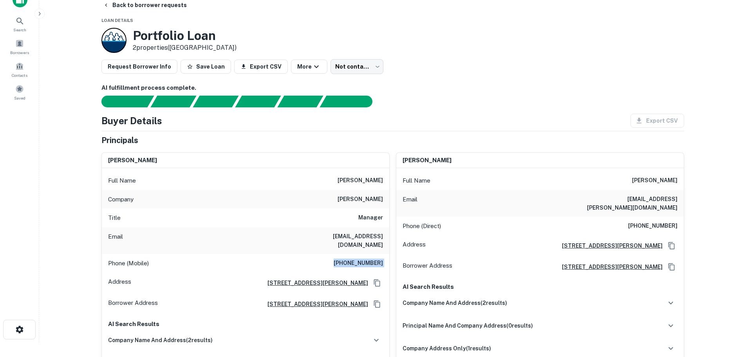
click at [374, 258] on h6 "(417) 827-1435" at bounding box center [358, 262] width 49 height 9
click at [664, 217] on div "Phone (Direct) (417) 236-5858" at bounding box center [539, 226] width 287 height 19
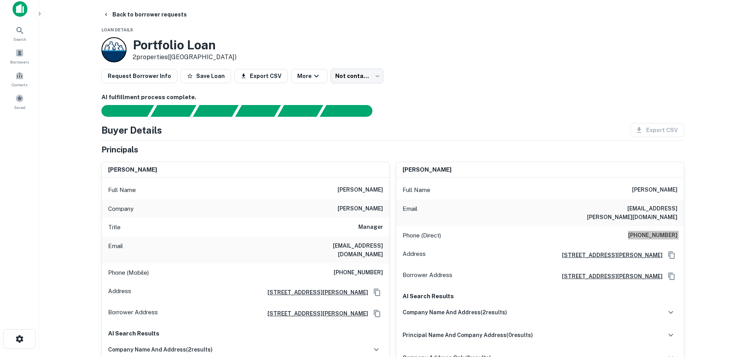
scroll to position [0, 0]
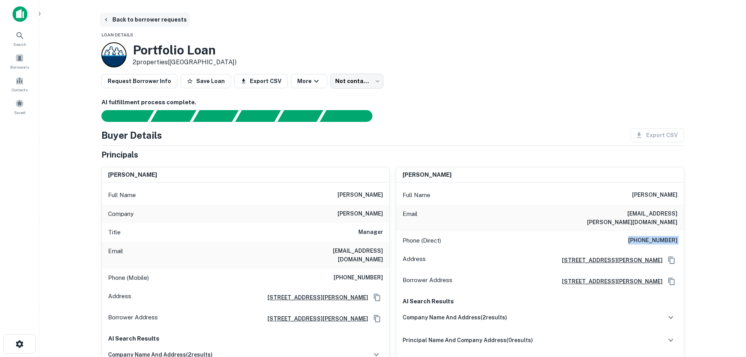
click at [160, 19] on button "Back to borrower requests" at bounding box center [145, 20] width 90 height 14
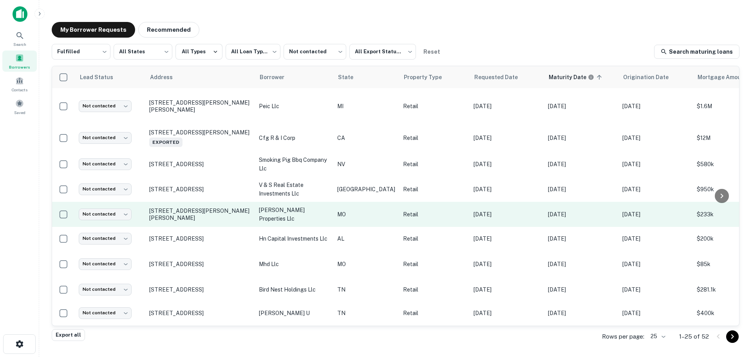
click at [108, 207] on td "Not contacted **** ​" at bounding box center [110, 214] width 70 height 25
click at [108, 211] on body "**********" at bounding box center [376, 178] width 752 height 357
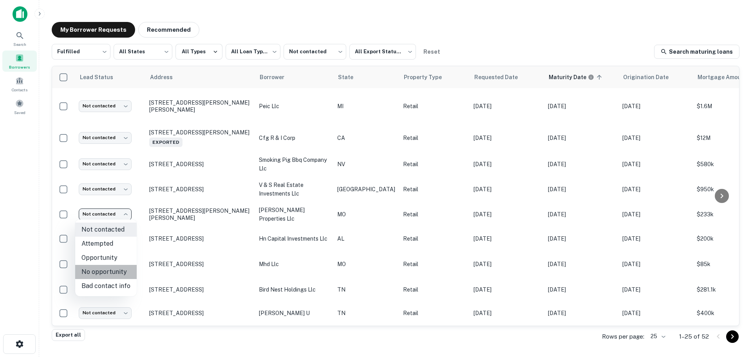
click at [112, 269] on li "No opportunity" at bounding box center [105, 272] width 61 height 14
type input "**********"
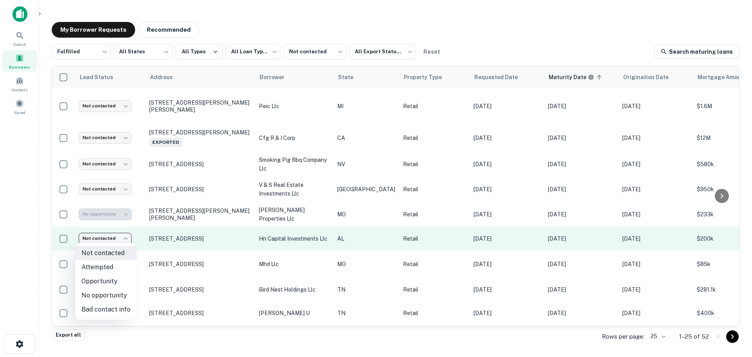
click at [121, 237] on body "**********" at bounding box center [376, 178] width 752 height 357
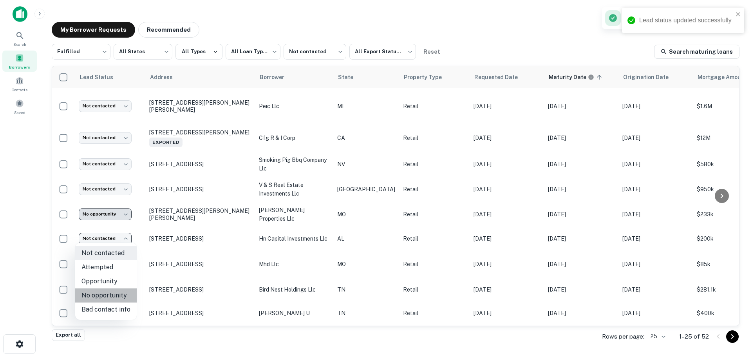
click at [117, 289] on li "No opportunity" at bounding box center [105, 295] width 61 height 14
type input "**********"
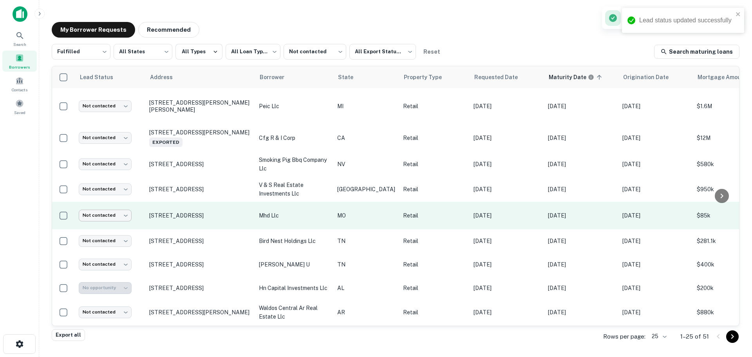
click at [117, 264] on body "**********" at bounding box center [376, 178] width 752 height 357
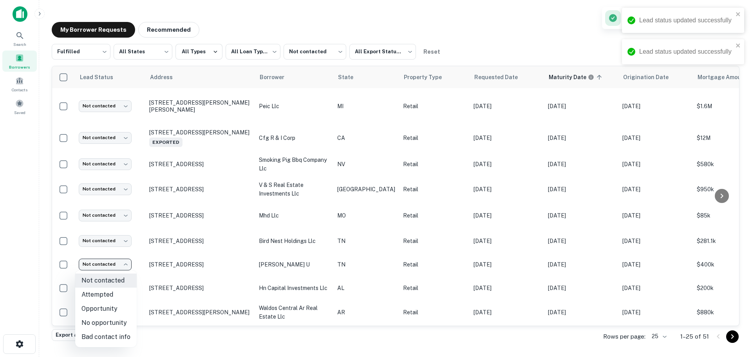
click at [117, 215] on div at bounding box center [376, 178] width 752 height 357
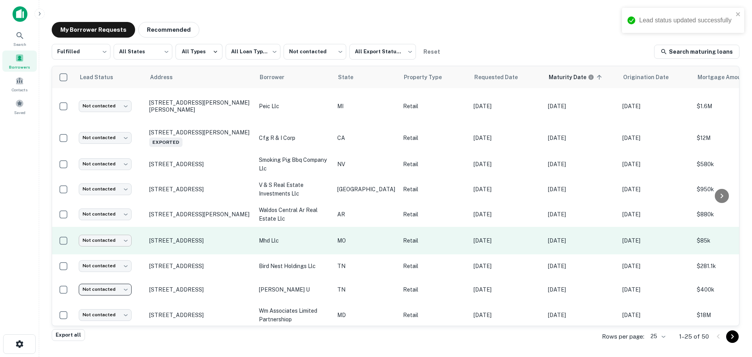
click at [117, 240] on body "**********" at bounding box center [376, 178] width 752 height 357
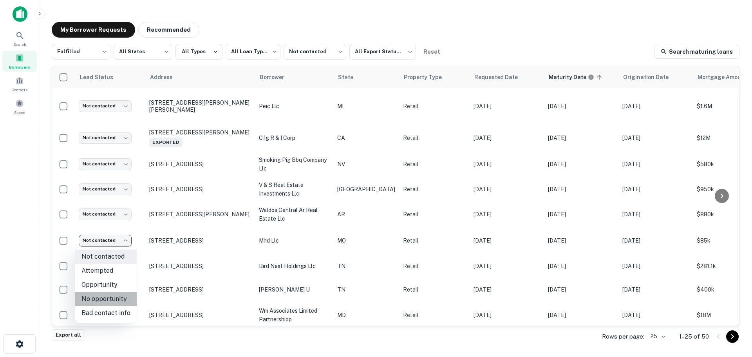
click at [114, 293] on li "No opportunity" at bounding box center [105, 299] width 61 height 14
type input "**********"
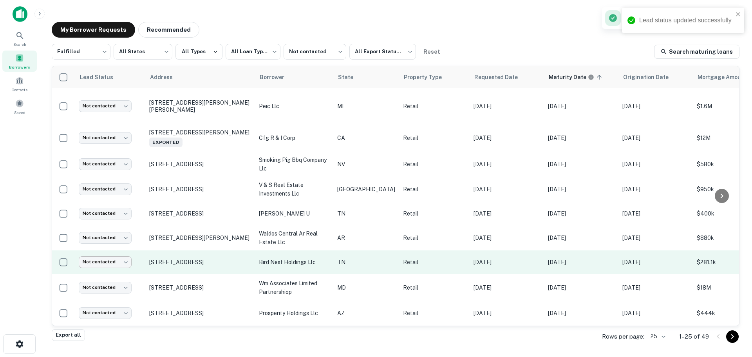
click at [111, 256] on body "**********" at bounding box center [376, 178] width 752 height 357
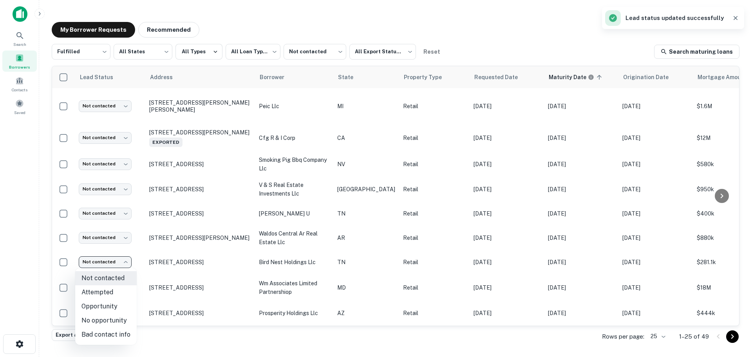
click at [111, 315] on li "No opportunity" at bounding box center [105, 320] width 61 height 14
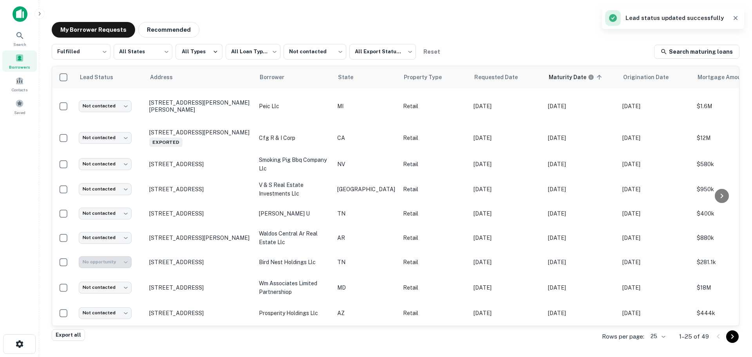
type input "**********"
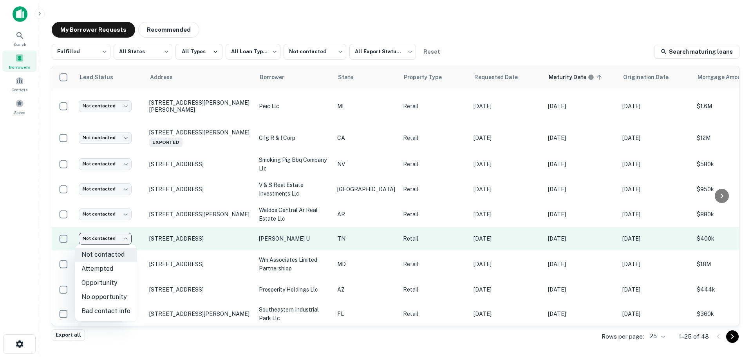
click at [117, 236] on body "**********" at bounding box center [376, 178] width 752 height 357
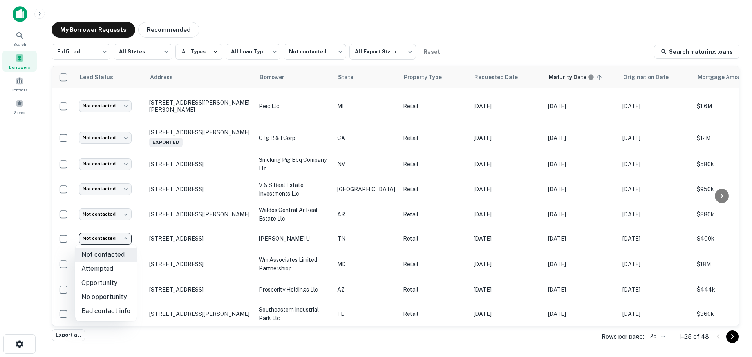
click at [168, 232] on div at bounding box center [376, 178] width 752 height 357
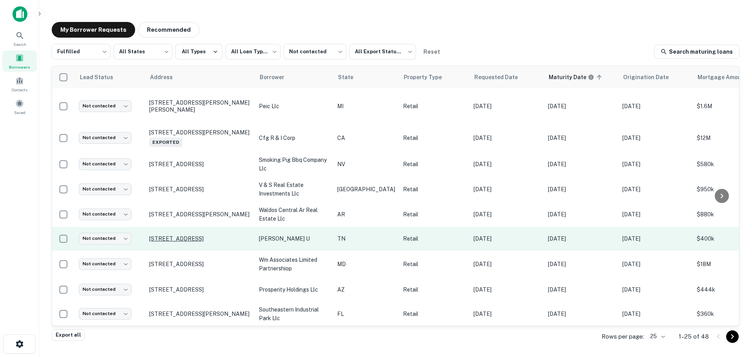
click at [168, 235] on p "353 Murfreesboro Pike Nashville, TN 37210" at bounding box center [200, 238] width 102 height 7
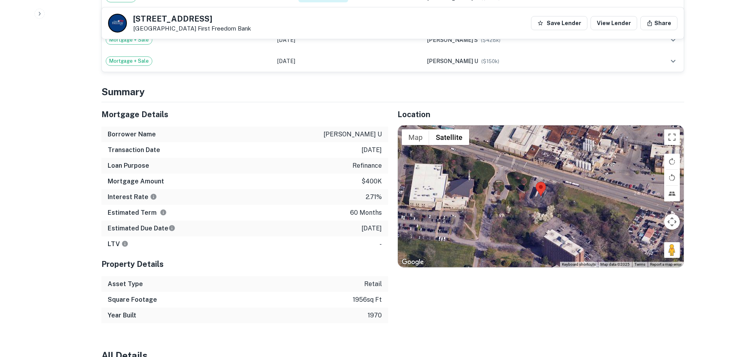
scroll to position [666, 0]
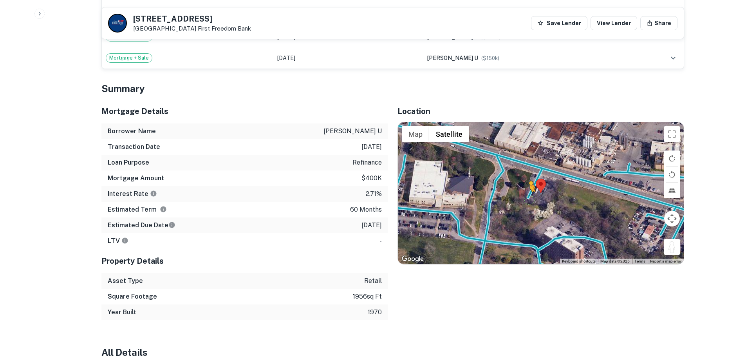
drag, startPoint x: 671, startPoint y: 235, endPoint x: 523, endPoint y: 179, distance: 158.3
click at [523, 179] on div "To activate drag with keyboard, press Alt + Enter. Once in keyboard drag state,…" at bounding box center [541, 193] width 286 height 142
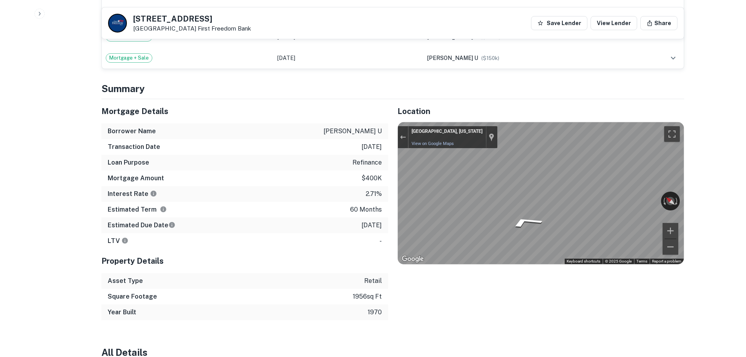
click at [347, 177] on div "Mortgage Details Borrower Name patel sumanbhai u Transaction Date 1/12/2021 Loa…" at bounding box center [388, 209] width 592 height 221
click at [173, 17] on h5 "353 Murfreesboro Pike" at bounding box center [192, 19] width 118 height 8
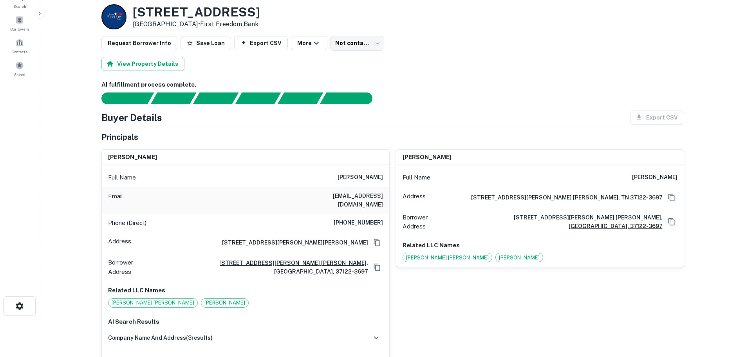
scroll to position [0, 0]
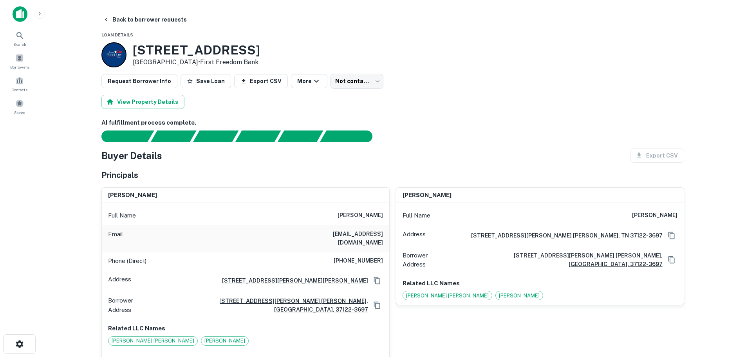
click at [374, 243] on div "Email amitswami@charter.net" at bounding box center [245, 238] width 287 height 27
click at [374, 256] on h6 "(615) 414-4647" at bounding box center [358, 260] width 49 height 9
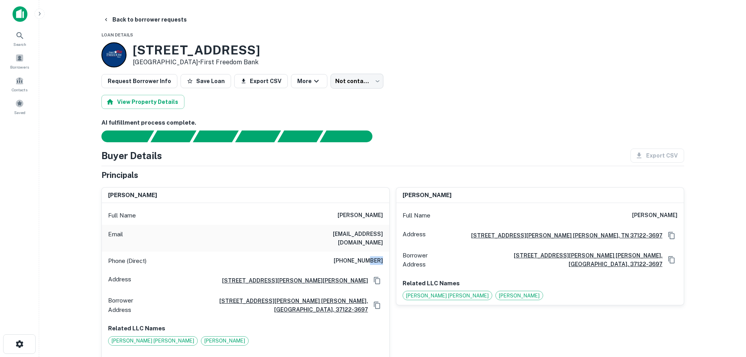
click at [374, 256] on h6 "(615) 414-4647" at bounding box center [358, 260] width 49 height 9
click at [150, 24] on button "Back to borrower requests" at bounding box center [145, 20] width 90 height 14
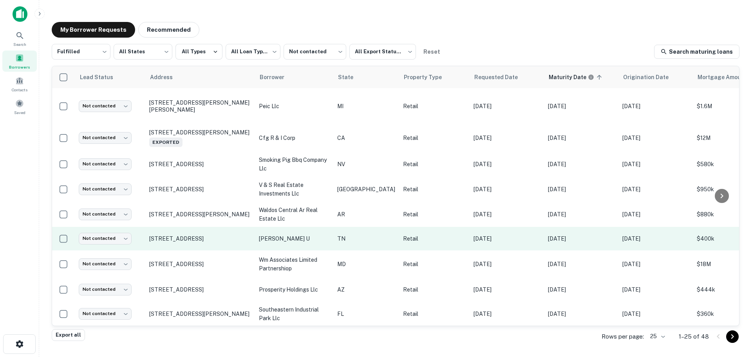
click at [126, 230] on td "Not contacted **** ​" at bounding box center [110, 238] width 70 height 23
click at [124, 235] on body "**********" at bounding box center [376, 178] width 752 height 357
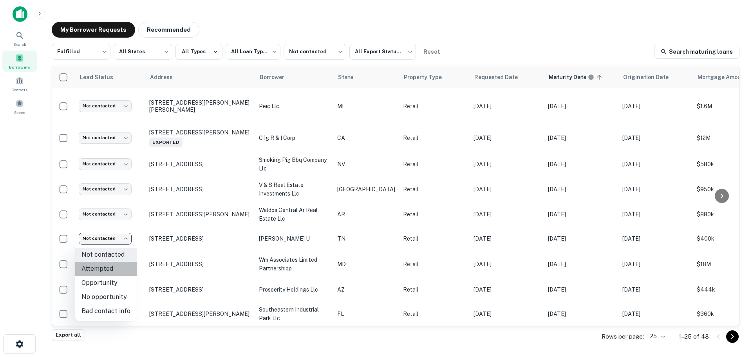
click at [122, 272] on li "Attempted" at bounding box center [105, 269] width 61 height 14
type input "*********"
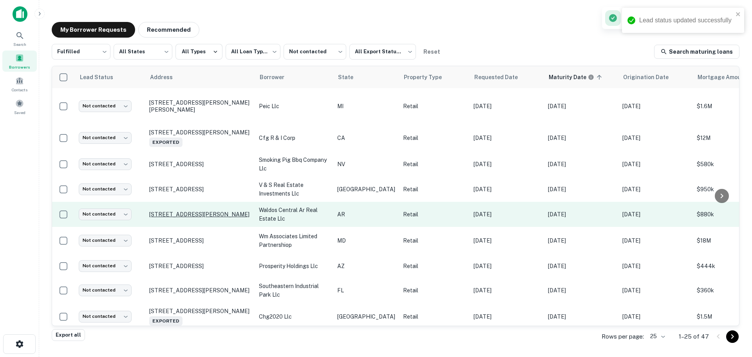
click at [186, 211] on p "4221 Warden Rd North Little Rock, AR 72116" at bounding box center [200, 214] width 102 height 7
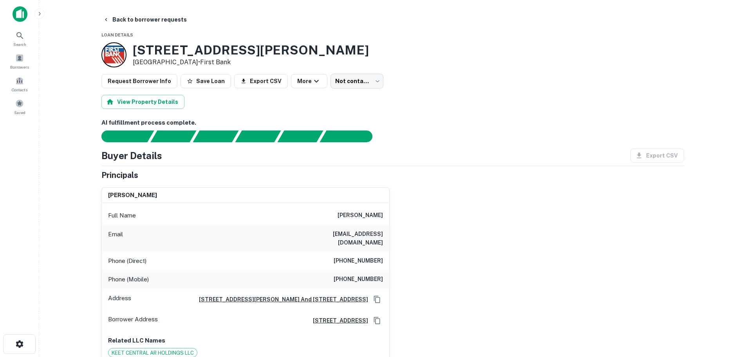
click at [212, 52] on h3 "4221 Warden Rd" at bounding box center [251, 50] width 236 height 15
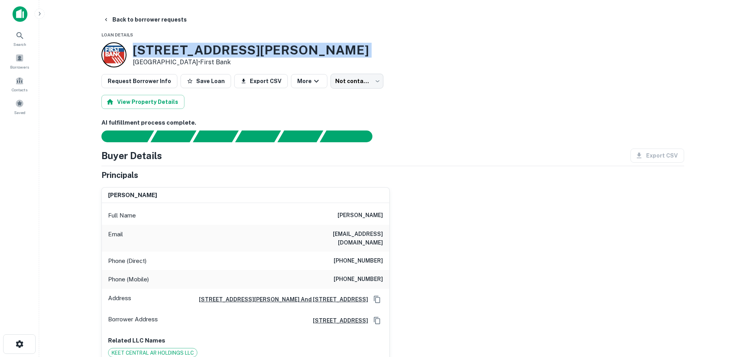
click at [212, 52] on h3 "4221 Warden Rd" at bounding box center [251, 50] width 236 height 15
click at [179, 47] on h3 "4221 Warden Rd" at bounding box center [251, 50] width 236 height 15
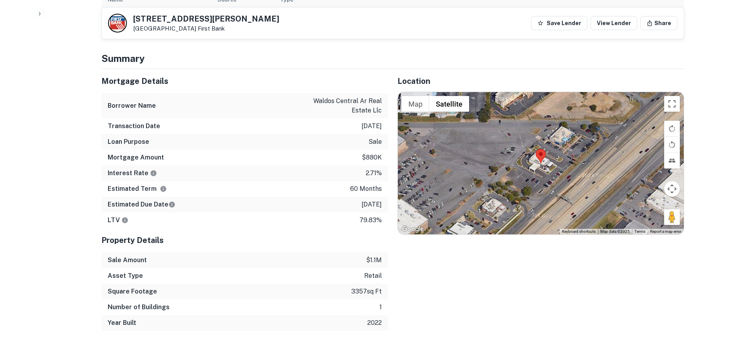
scroll to position [431, 0]
drag, startPoint x: 682, startPoint y: 211, endPoint x: 671, endPoint y: 207, distance: 11.8
click at [672, 208] on div "Map Terrain Satellite Labels Keyboard shortcuts Map Data Map data ©2025 Map dat…" at bounding box center [541, 162] width 286 height 142
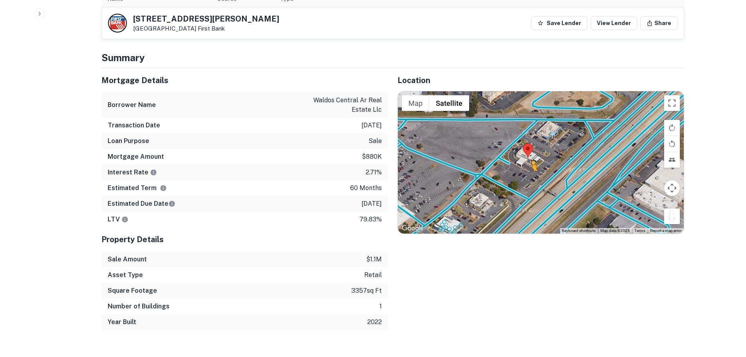
drag, startPoint x: 667, startPoint y: 205, endPoint x: 531, endPoint y: 170, distance: 140.9
click at [531, 170] on div "To activate drag with keyboard, press Alt + Enter. Once in keyboard drag state,…" at bounding box center [541, 162] width 286 height 142
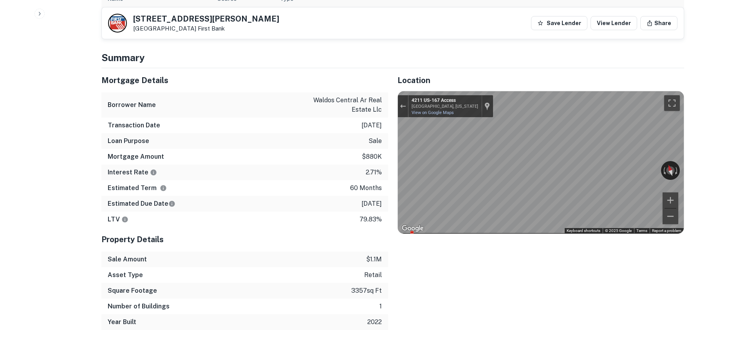
click at [164, 22] on h5 "4221 Warden Rd" at bounding box center [206, 19] width 146 height 8
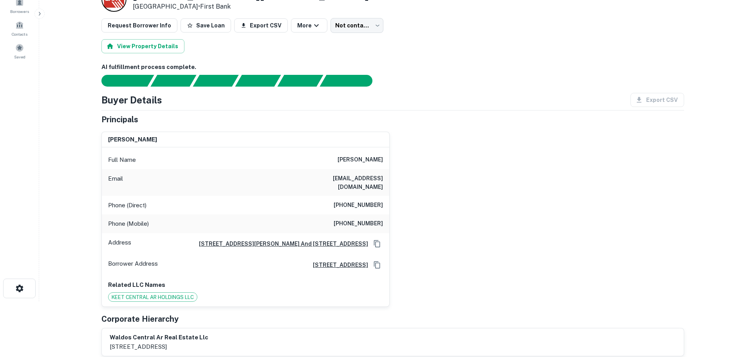
scroll to position [0, 0]
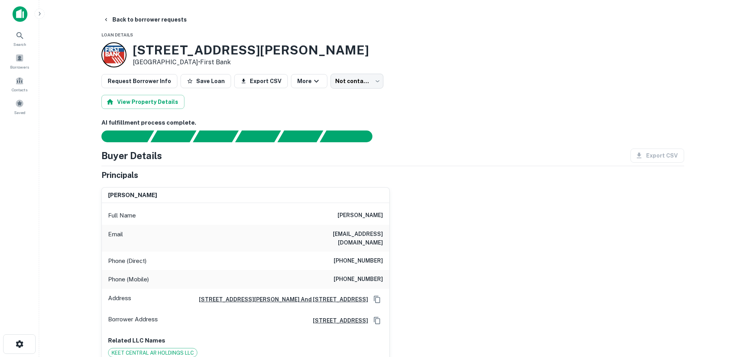
click at [366, 256] on h6 "(228) 388-1192" at bounding box center [358, 260] width 49 height 9
click at [365, 275] on h6 "(501) 517-4210" at bounding box center [358, 279] width 49 height 9
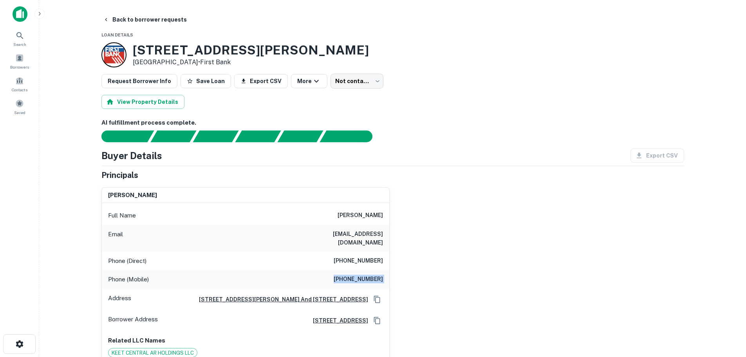
click at [365, 275] on h6 "(501) 517-4210" at bounding box center [358, 279] width 49 height 9
drag, startPoint x: 155, startPoint y: 21, endPoint x: 143, endPoint y: 42, distance: 23.8
click at [155, 21] on button "Back to borrower requests" at bounding box center [145, 20] width 90 height 14
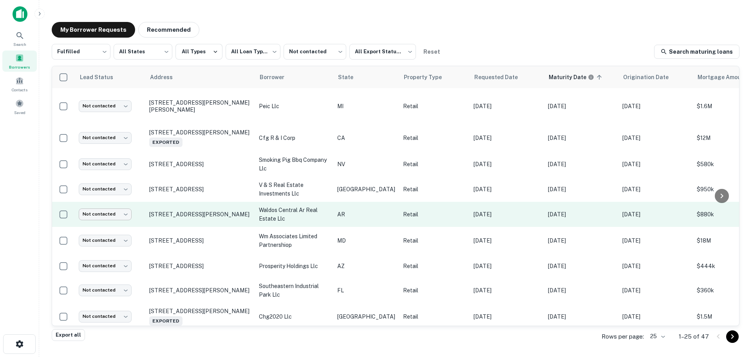
click at [114, 219] on body "**********" at bounding box center [376, 178] width 752 height 357
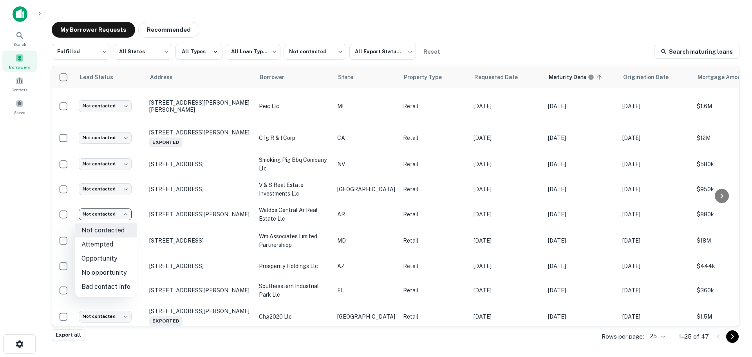
click at [116, 245] on li "Attempted" at bounding box center [105, 244] width 61 height 14
type input "*********"
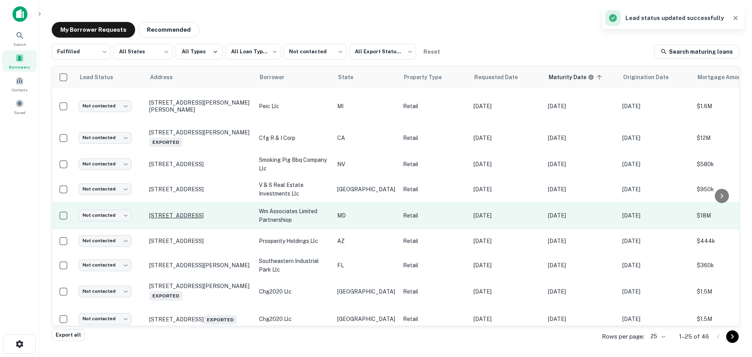
click at [191, 214] on p "12641 Ocean Gtwy Ocean City, MD 21842" at bounding box center [200, 215] width 102 height 7
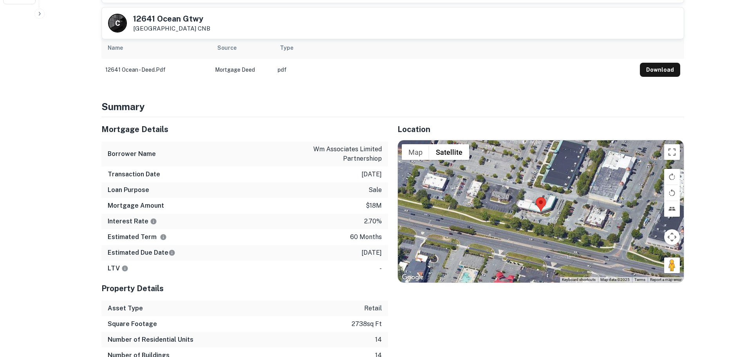
scroll to position [352, 0]
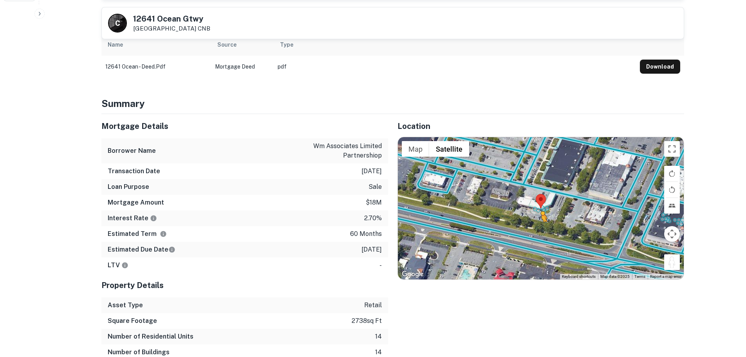
drag, startPoint x: 672, startPoint y: 263, endPoint x: 539, endPoint y: 227, distance: 137.6
click at [539, 227] on div "To activate drag with keyboard, press Alt + Enter. Once in keyboard drag state,…" at bounding box center [541, 208] width 286 height 142
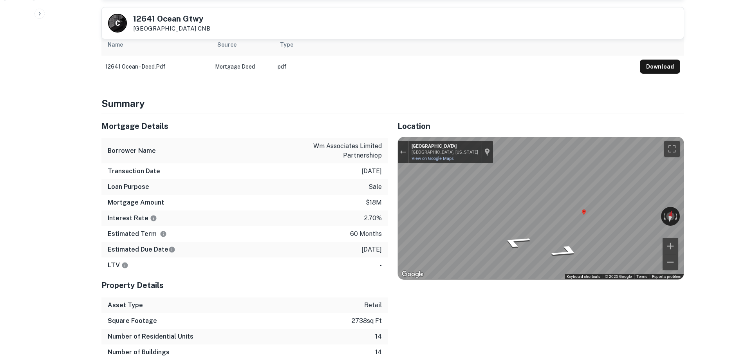
click at [187, 18] on h5 "12641 Ocean Gtwy" at bounding box center [171, 19] width 77 height 8
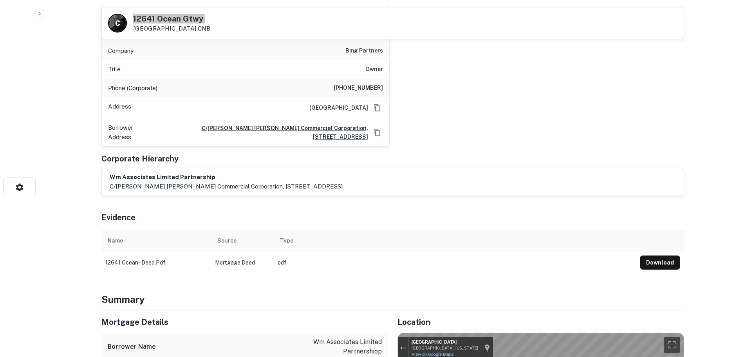
scroll to position [0, 0]
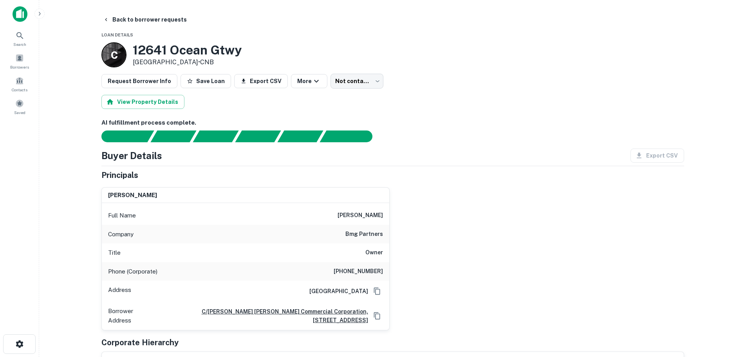
click at [371, 235] on h6 "bmg partners" at bounding box center [364, 233] width 38 height 9
drag, startPoint x: 353, startPoint y: 273, endPoint x: 392, endPoint y: 270, distance: 38.8
click at [392, 270] on div "brian gibbons Full Name brian gibbons Company bmg partners Title Owner Phone (C…" at bounding box center [389, 255] width 589 height 149
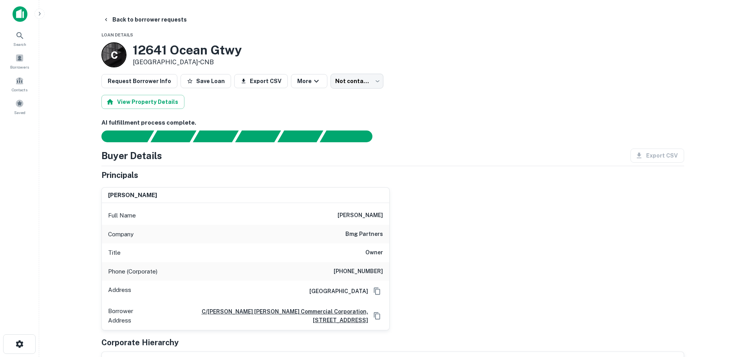
click at [370, 216] on h6 "brian gibbons" at bounding box center [360, 215] width 45 height 9
drag, startPoint x: 144, startPoint y: 21, endPoint x: 135, endPoint y: 36, distance: 18.5
click at [144, 23] on button "Back to borrower requests" at bounding box center [145, 20] width 90 height 14
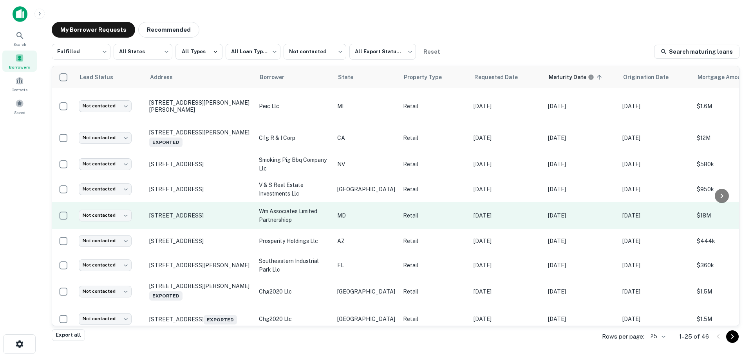
click at [121, 209] on td "Not contacted **** ​" at bounding box center [110, 215] width 70 height 27
click at [117, 215] on body "**********" at bounding box center [376, 178] width 752 height 357
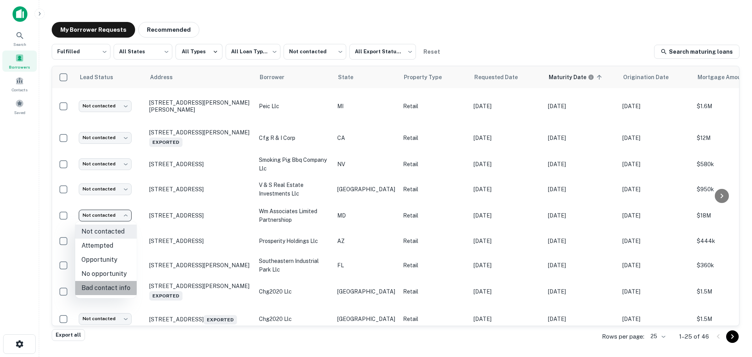
click at [124, 286] on li "Bad contact info" at bounding box center [105, 288] width 61 height 14
type input "**********"
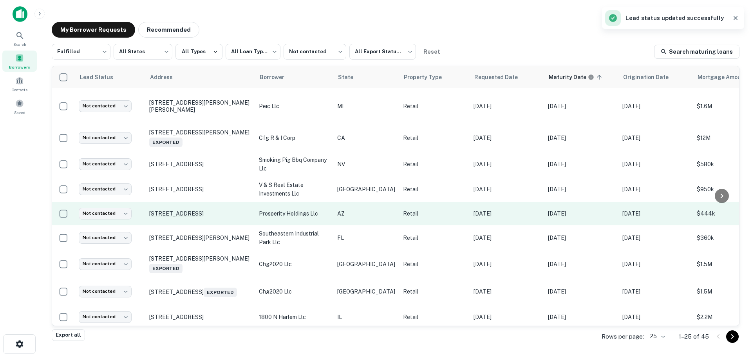
click at [199, 211] on p "2074 Willow Creek Rd Prescott, AZ 86301" at bounding box center [200, 213] width 102 height 7
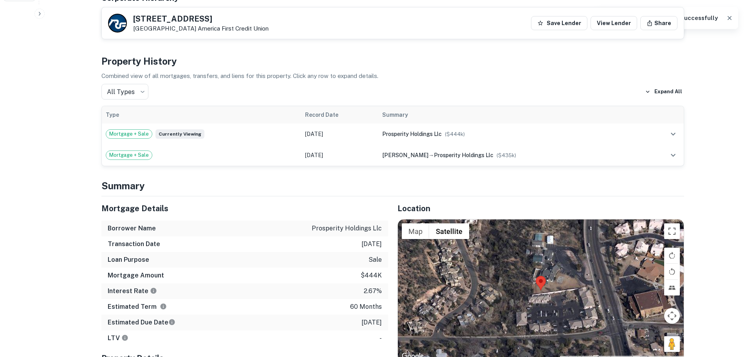
scroll to position [392, 0]
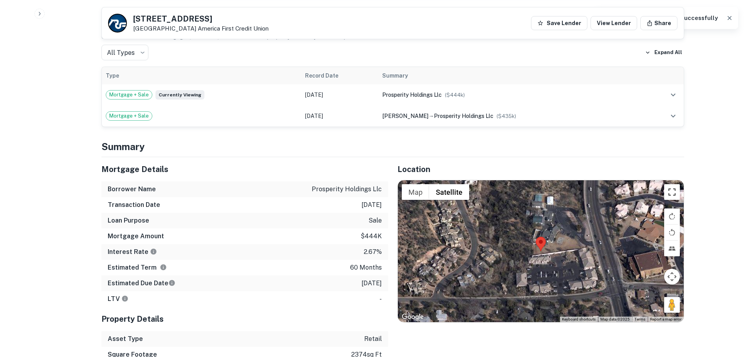
click at [671, 184] on button "Toggle fullscreen view" at bounding box center [672, 192] width 16 height 16
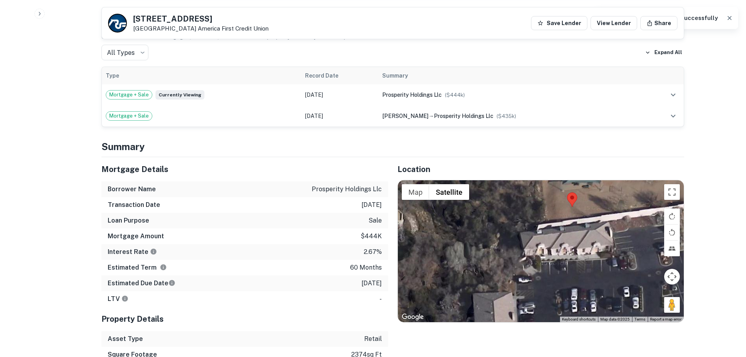
click at [182, 22] on h5 "2074 Willow Creek Rd" at bounding box center [200, 19] width 135 height 8
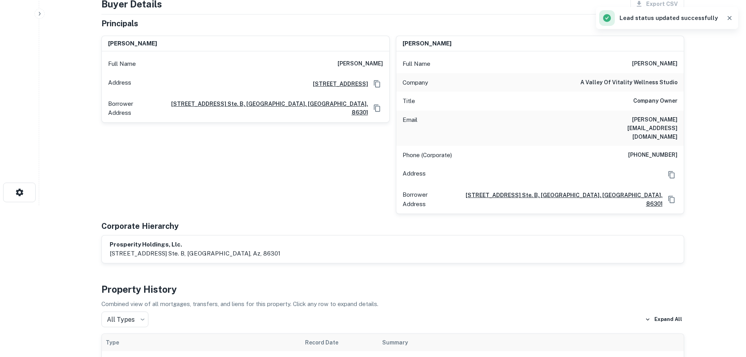
scroll to position [0, 0]
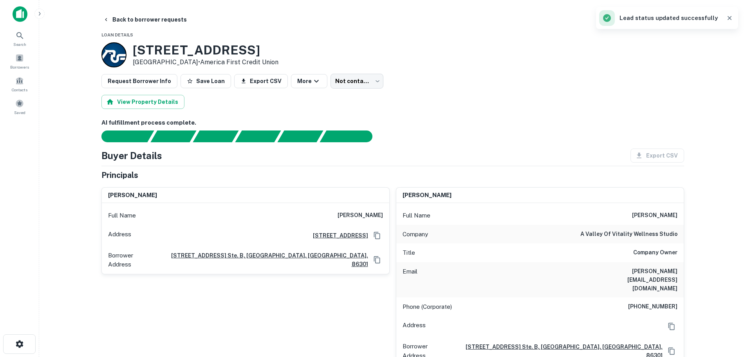
drag, startPoint x: 170, startPoint y: 19, endPoint x: 178, endPoint y: 45, distance: 27.4
click at [170, 19] on button "Back to borrower requests" at bounding box center [145, 20] width 90 height 14
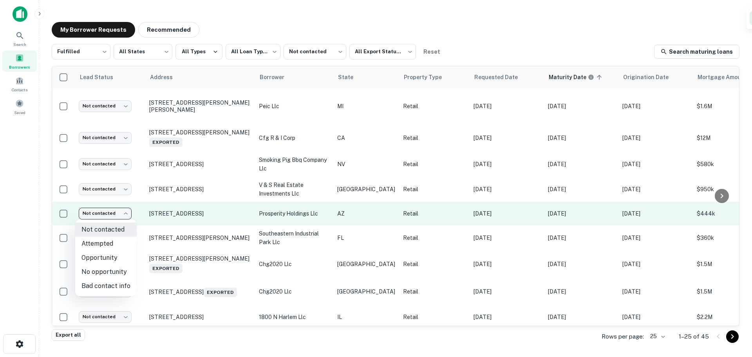
click at [120, 211] on body "**********" at bounding box center [376, 178] width 752 height 357
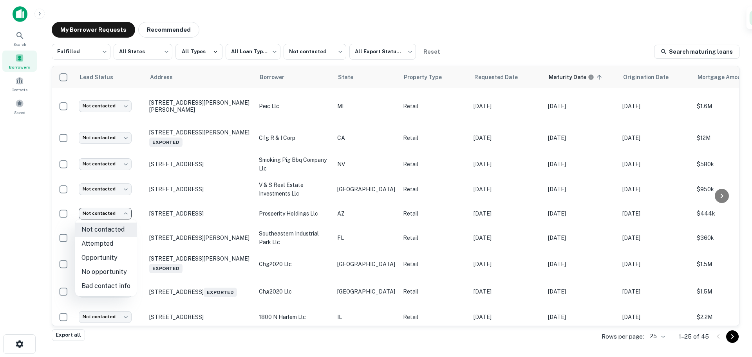
drag, startPoint x: 119, startPoint y: 270, endPoint x: 127, endPoint y: 268, distance: 8.0
click at [119, 270] on li "No opportunity" at bounding box center [105, 272] width 61 height 14
type input "**********"
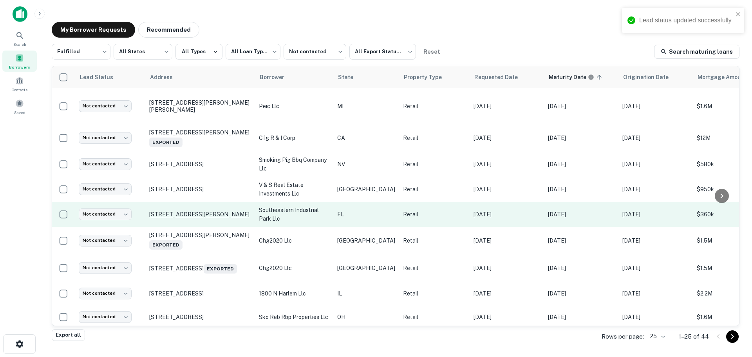
click at [184, 211] on p "605 Co Highway 393 A-8 Santa Rosa Beach, FL 32459" at bounding box center [200, 214] width 102 height 7
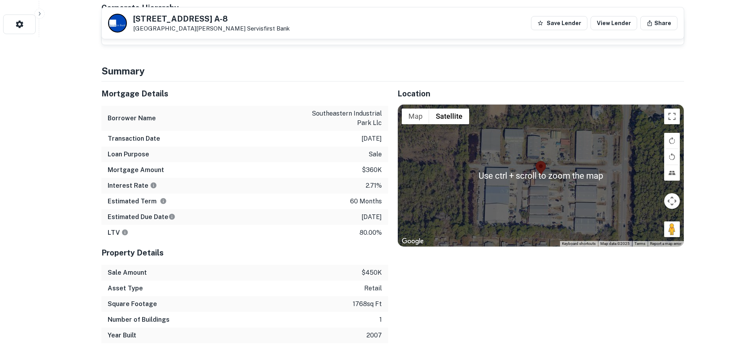
scroll to position [313, 0]
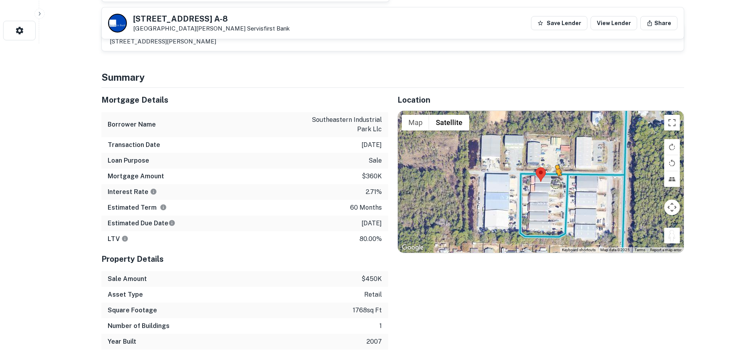
drag, startPoint x: 673, startPoint y: 240, endPoint x: 553, endPoint y: 183, distance: 132.6
click at [553, 183] on div "To activate drag with keyboard, press Alt + Enter. Once in keyboard drag state,…" at bounding box center [541, 182] width 286 height 142
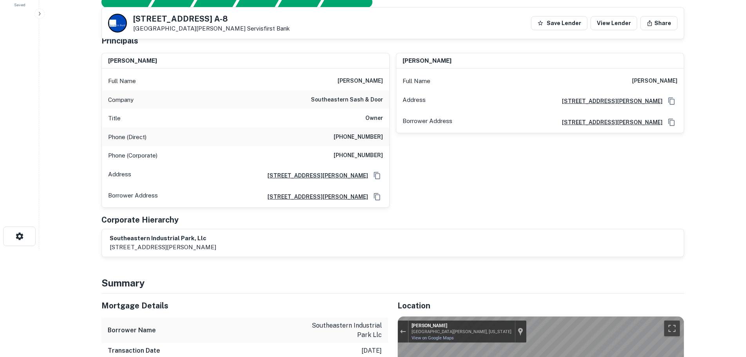
scroll to position [0, 0]
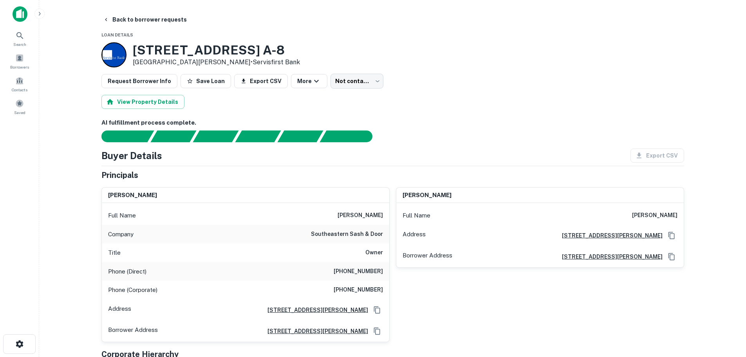
click at [163, 23] on button "Back to borrower requests" at bounding box center [145, 20] width 90 height 14
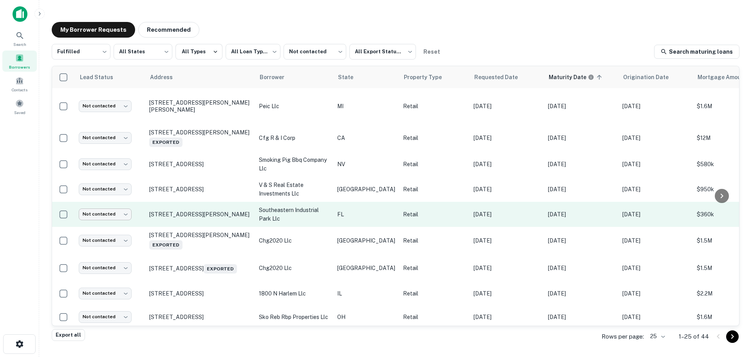
click at [124, 215] on body "**********" at bounding box center [376, 178] width 752 height 357
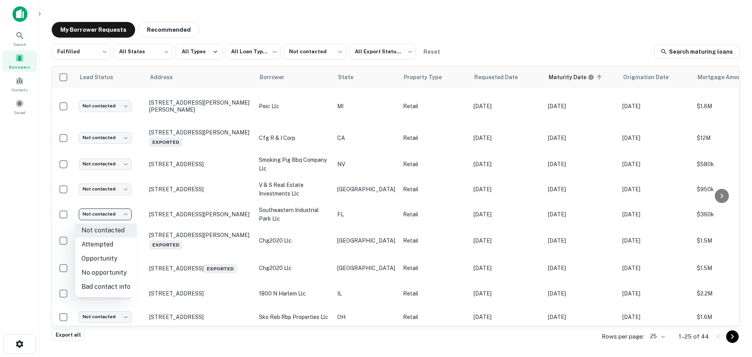
click at [117, 276] on li "No opportunity" at bounding box center [105, 273] width 61 height 14
type input "**********"
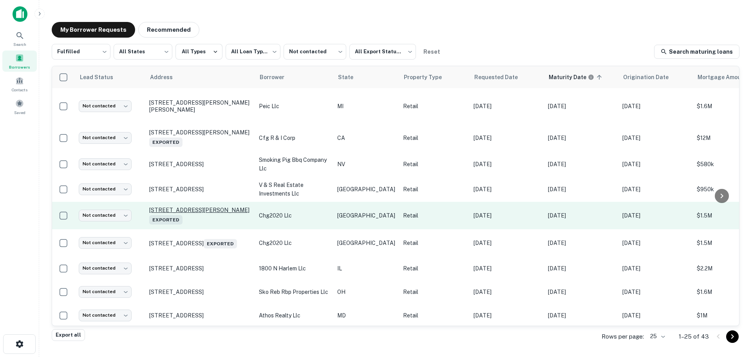
click at [200, 208] on p "N Flournoy Rd Orange Grove, TX 78372 Exported" at bounding box center [200, 215] width 102 height 18
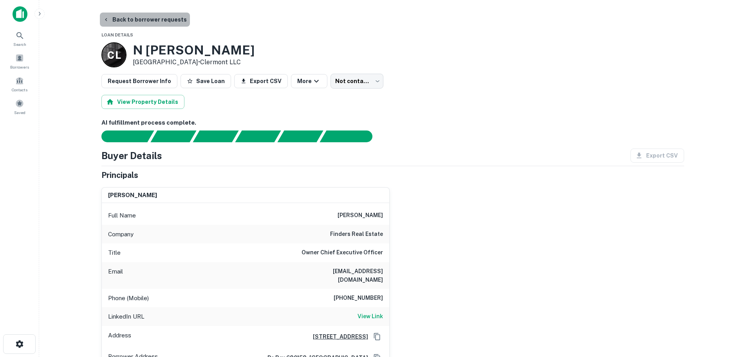
click at [168, 20] on button "Back to borrower requests" at bounding box center [145, 20] width 90 height 14
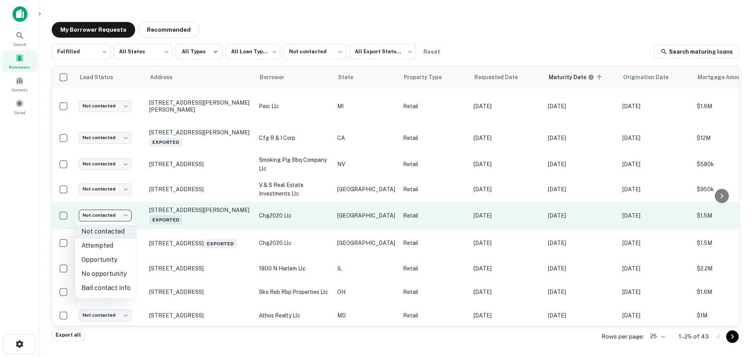
click at [101, 216] on body "**********" at bounding box center [376, 178] width 752 height 357
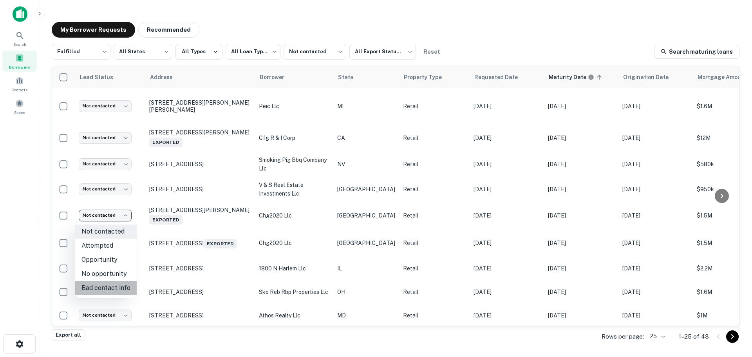
click at [115, 287] on li "Bad contact info" at bounding box center [105, 288] width 61 height 14
type input "**********"
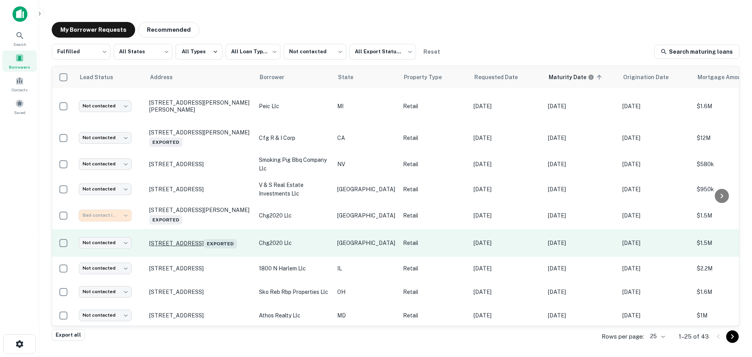
click at [212, 237] on p "202 2nd Bus 83 St Mercedes, TX 78570 Exported" at bounding box center [200, 242] width 102 height 11
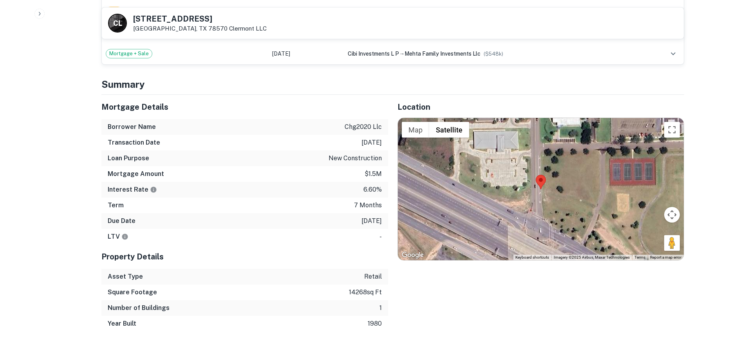
scroll to position [509, 0]
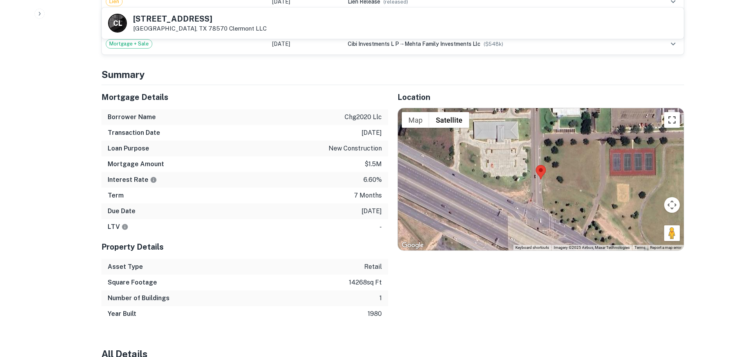
click at [671, 118] on button "Toggle fullscreen view" at bounding box center [672, 120] width 16 height 16
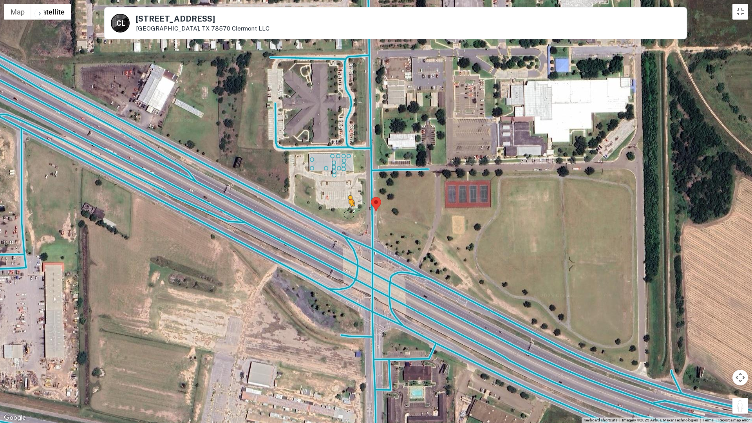
drag, startPoint x: 745, startPoint y: 412, endPoint x: 341, endPoint y: 209, distance: 451.5
click at [341, 209] on div "To activate drag with keyboard, press Alt + Enter. Once in keyboard drag state,…" at bounding box center [376, 211] width 752 height 423
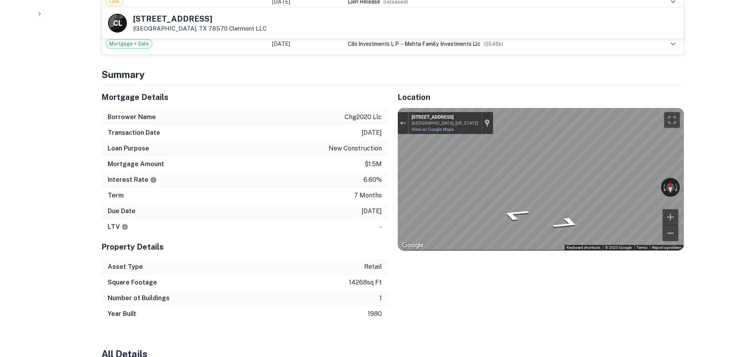
click at [181, 15] on h5 "202 2nd Bus 83 St" at bounding box center [200, 19] width 134 height 8
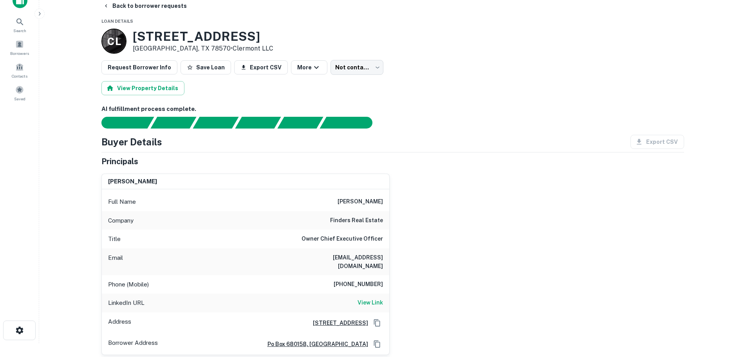
scroll to position [0, 0]
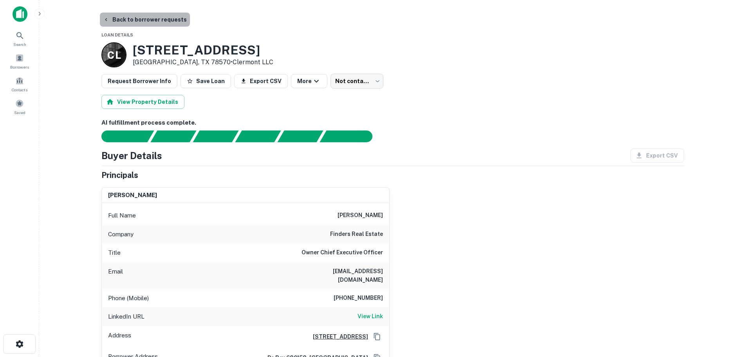
click at [165, 20] on button "Back to borrower requests" at bounding box center [145, 20] width 90 height 14
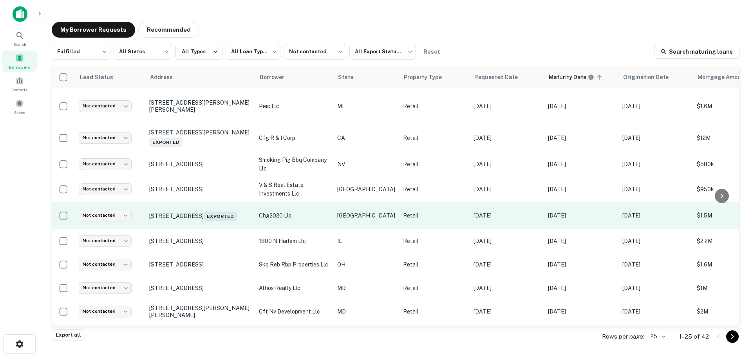
click at [113, 208] on td "Not contacted **** ​" at bounding box center [110, 215] width 70 height 27
click at [113, 211] on body "**********" at bounding box center [376, 178] width 752 height 357
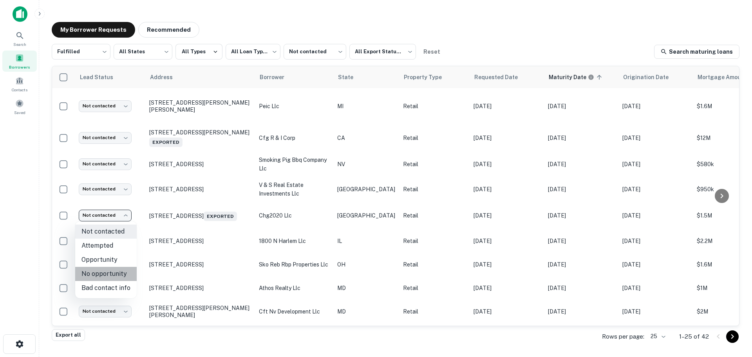
click at [118, 278] on li "No opportunity" at bounding box center [105, 274] width 61 height 14
type input "**********"
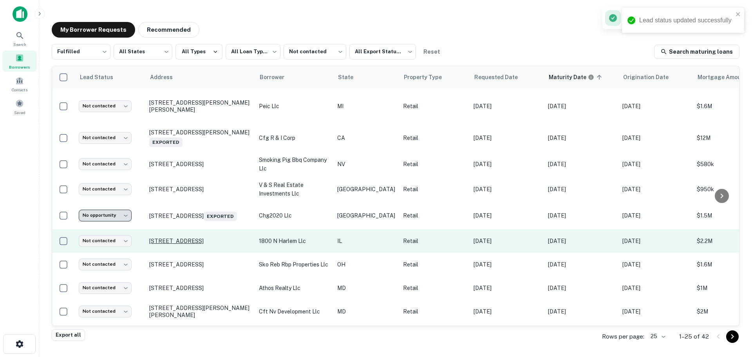
click at [197, 237] on p "[STREET_ADDRESS]" at bounding box center [200, 240] width 102 height 7
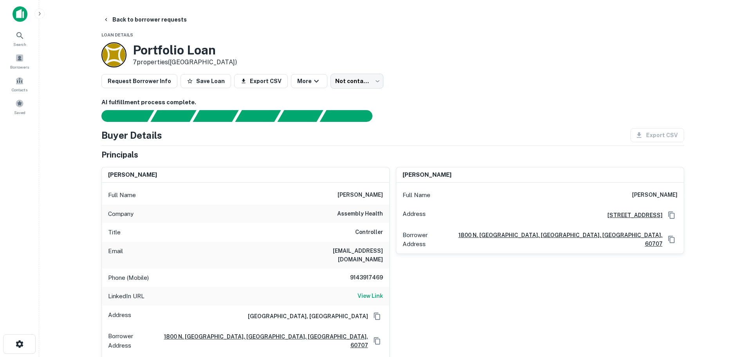
click at [376, 287] on div "LinkedIn URL View Link" at bounding box center [245, 296] width 287 height 19
click at [374, 291] on h6 "View Link" at bounding box center [370, 295] width 25 height 9
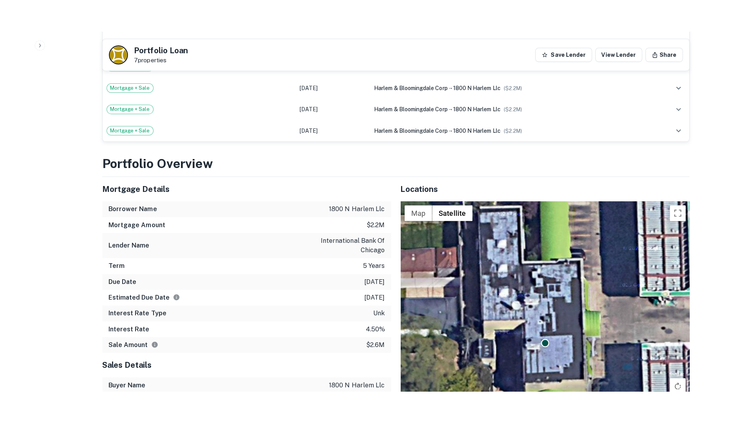
scroll to position [983, 0]
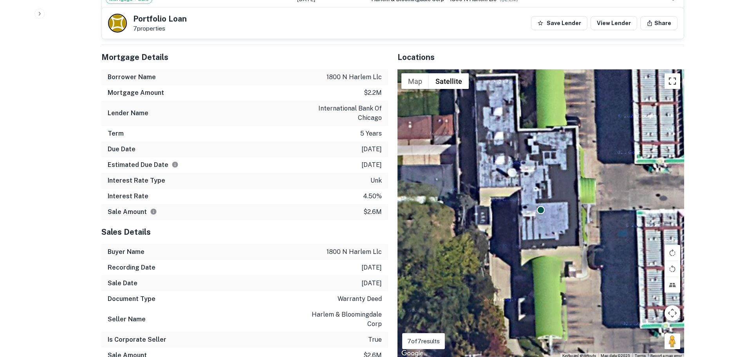
click at [670, 73] on button "Toggle fullscreen view" at bounding box center [673, 81] width 16 height 16
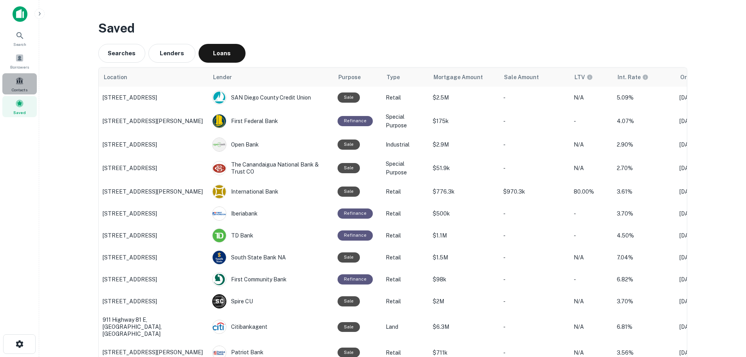
click at [14, 83] on div "Contacts" at bounding box center [19, 83] width 34 height 21
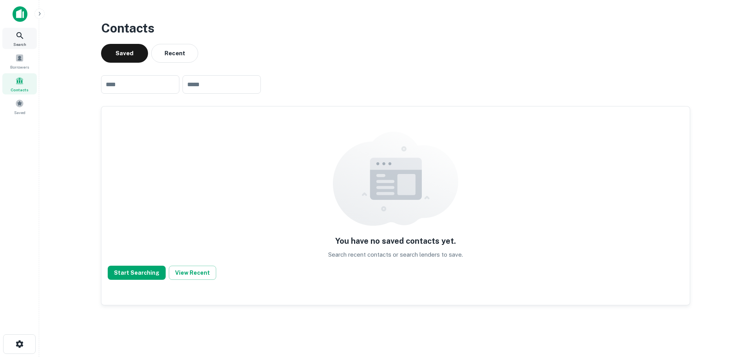
click at [19, 45] on span "Search" at bounding box center [19, 44] width 13 height 6
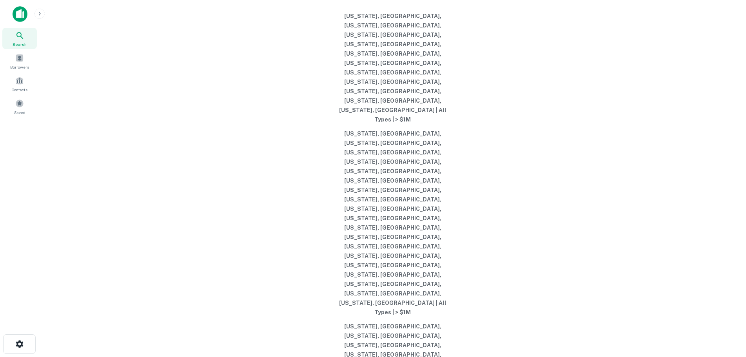
type input "**********"
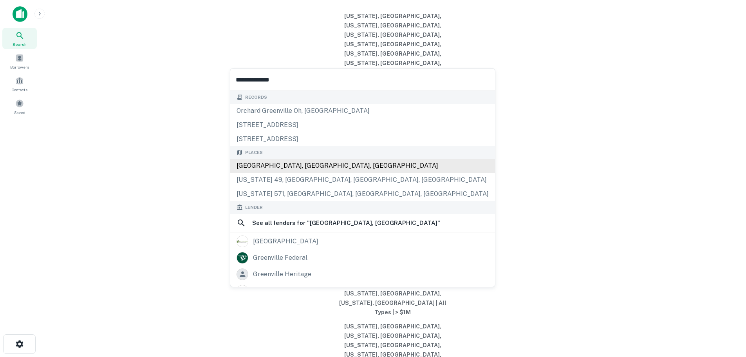
click at [288, 164] on div "Greenville, OH, USA" at bounding box center [362, 166] width 265 height 14
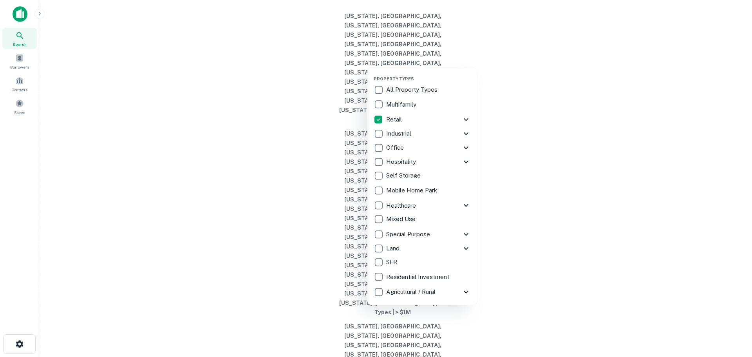
click at [472, 55] on div at bounding box center [376, 178] width 752 height 357
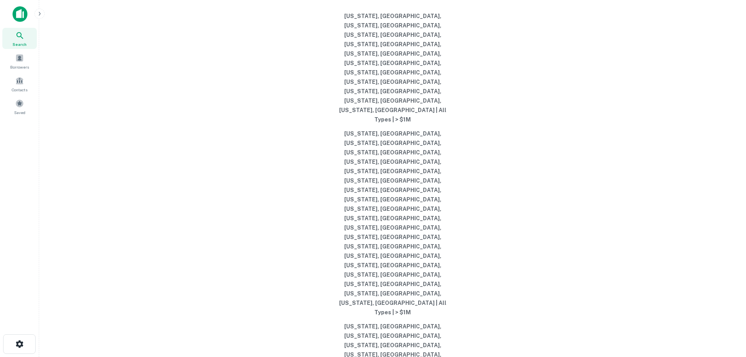
drag, startPoint x: 468, startPoint y: 68, endPoint x: 474, endPoint y: 62, distance: 8.0
click at [469, 66] on div "Search lenders & loans, faster. Maturing Loans Originations Active Loans Lender…" at bounding box center [392, 197] width 694 height 357
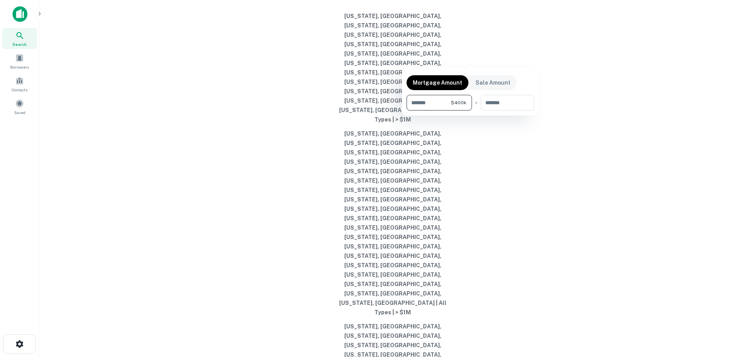
type input "******"
click at [523, 54] on div at bounding box center [376, 178] width 752 height 357
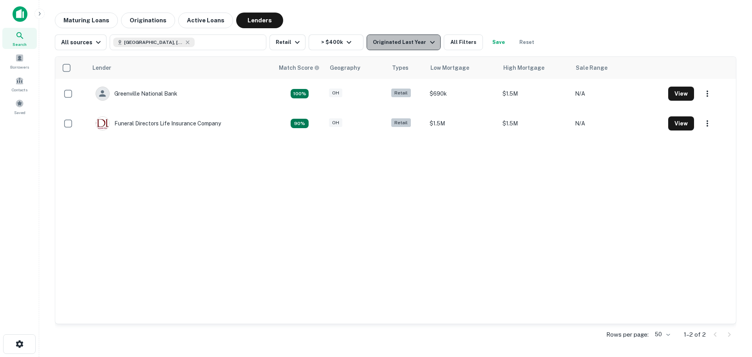
click at [406, 43] on div "Originated Last Year" at bounding box center [405, 42] width 64 height 9
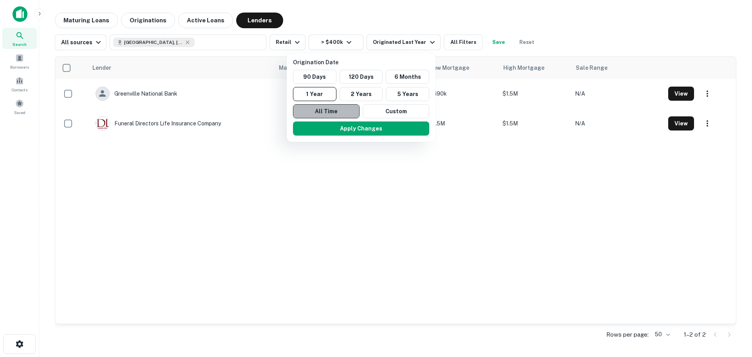
click at [340, 107] on button "All Time" at bounding box center [326, 111] width 67 height 14
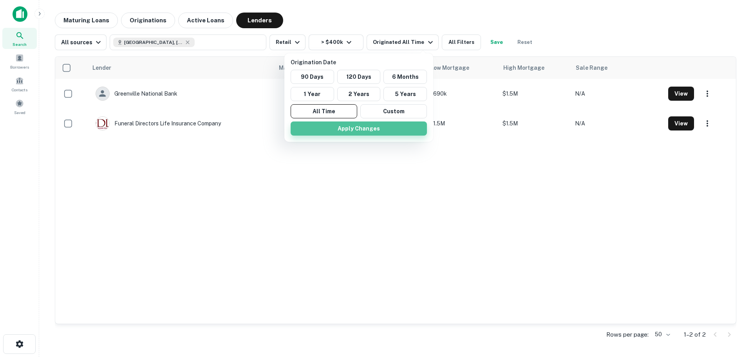
click at [367, 127] on button "Apply Changes" at bounding box center [359, 128] width 136 height 14
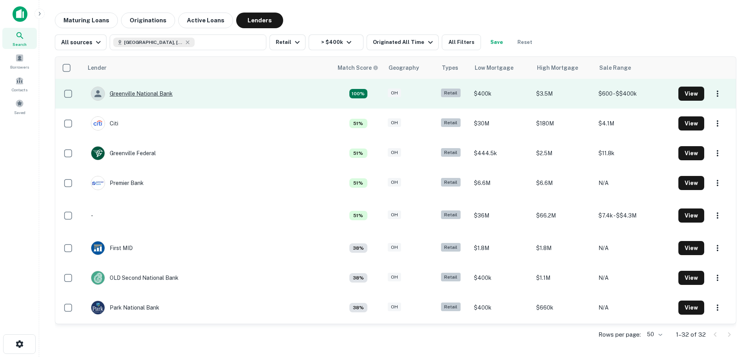
click at [161, 93] on div "Greenville National Bank" at bounding box center [132, 94] width 82 height 14
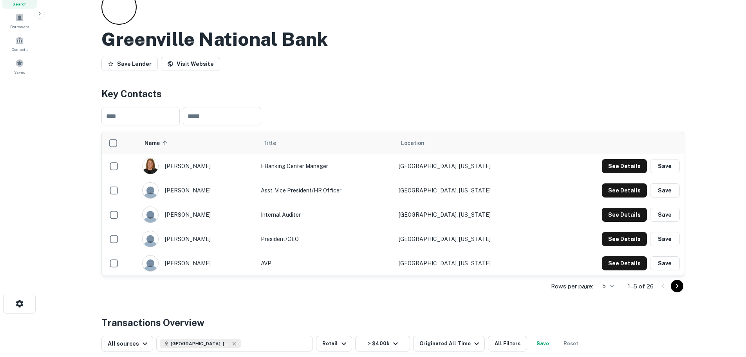
scroll to position [117, 0]
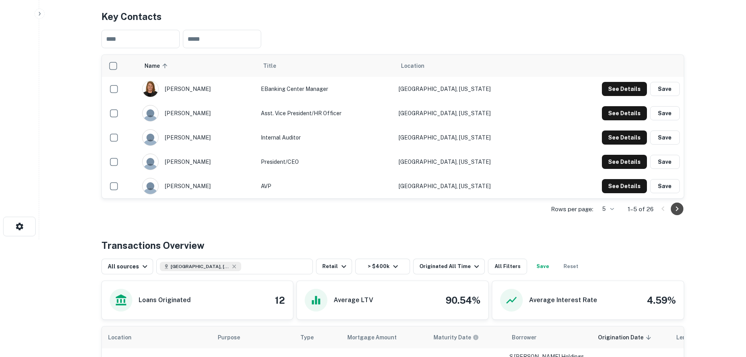
click at [678, 211] on icon "Go to next page" at bounding box center [676, 208] width 9 height 9
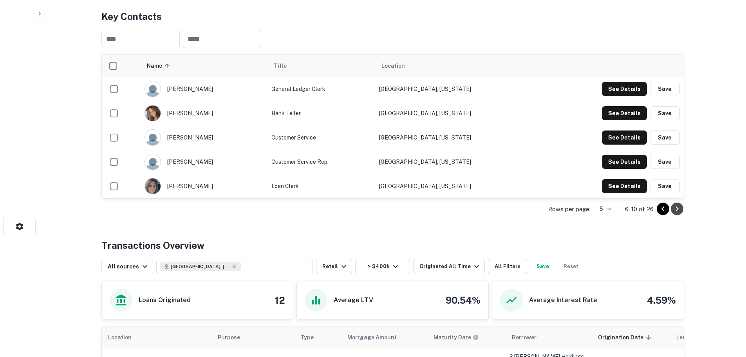
click at [683, 210] on button "Go to next page" at bounding box center [677, 208] width 13 height 13
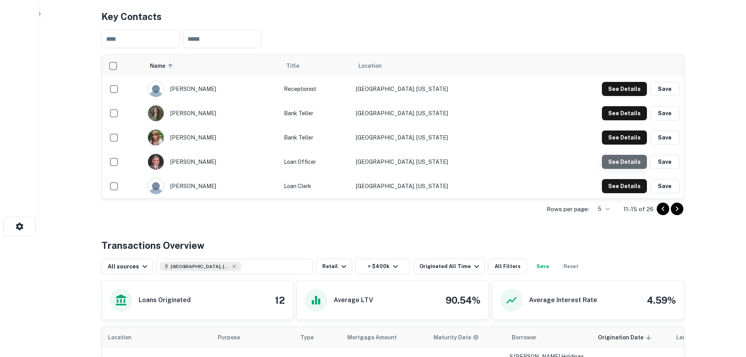
click at [638, 163] on button "See Details" at bounding box center [624, 162] width 45 height 14
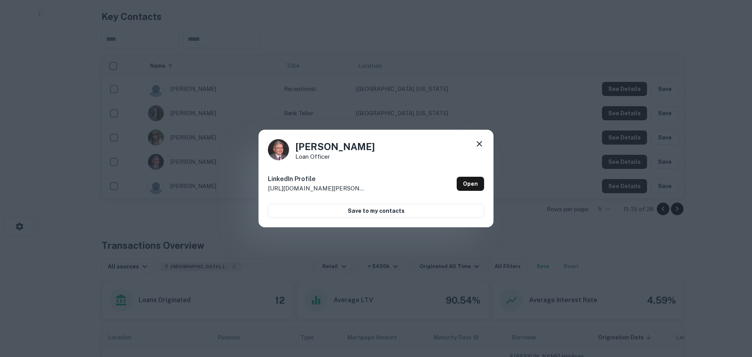
drag, startPoint x: 478, startPoint y: 148, endPoint x: 475, endPoint y: 151, distance: 4.7
click at [478, 149] on div at bounding box center [479, 145] width 9 height 12
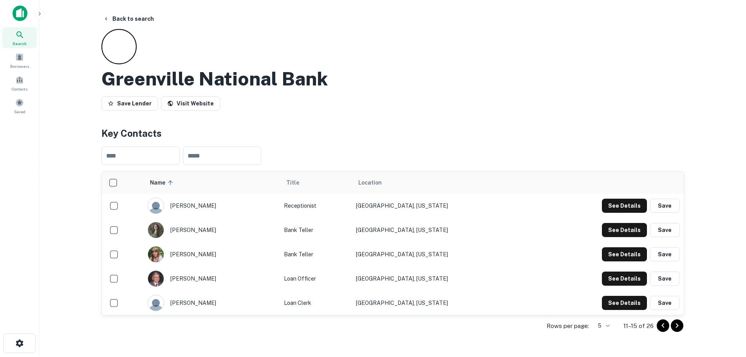
scroll to position [0, 0]
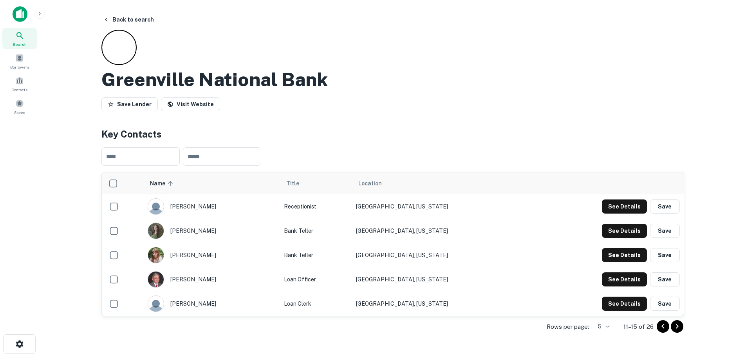
click at [678, 328] on icon "Go to next page" at bounding box center [676, 325] width 9 height 9
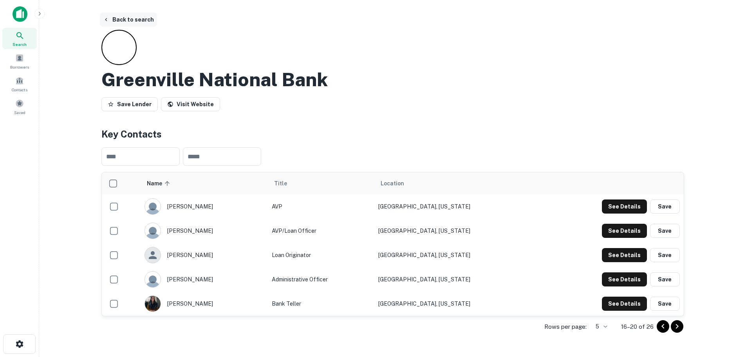
click at [123, 17] on button "Back to search" at bounding box center [128, 20] width 57 height 14
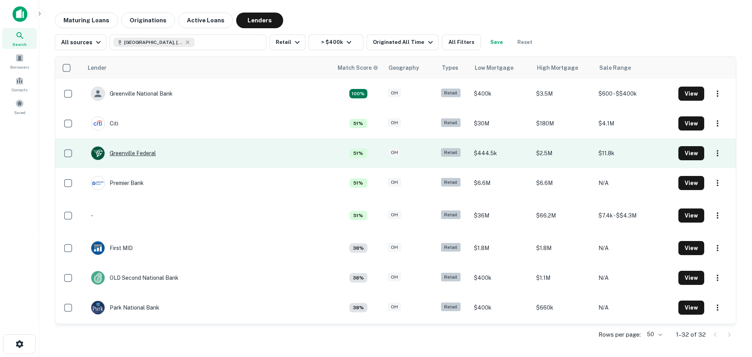
click at [142, 154] on div "Greenville Federal" at bounding box center [123, 153] width 65 height 14
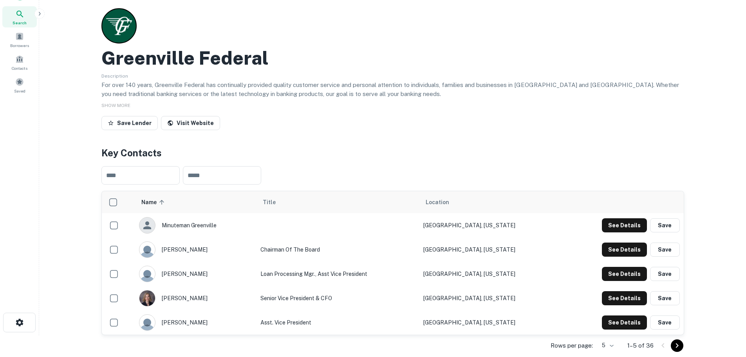
scroll to position [39, 0]
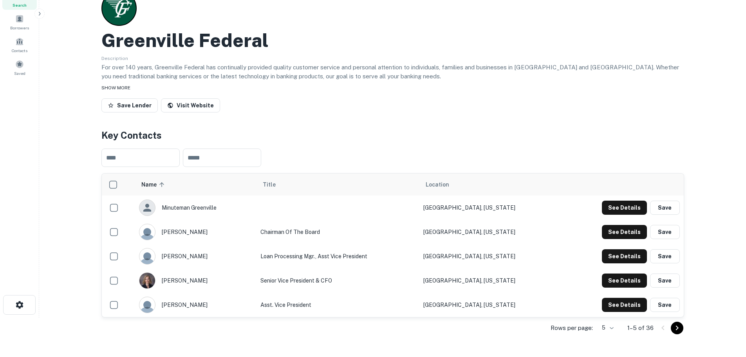
click at [106, 85] on span "SHOW MORE" at bounding box center [115, 87] width 29 height 5
click at [190, 105] on link "Visit Website" at bounding box center [190, 105] width 59 height 14
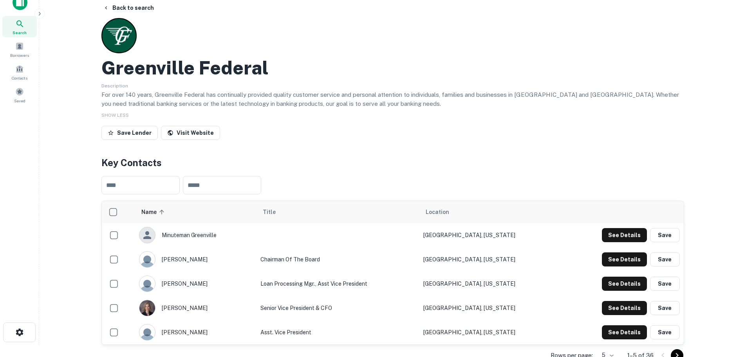
scroll to position [0, 0]
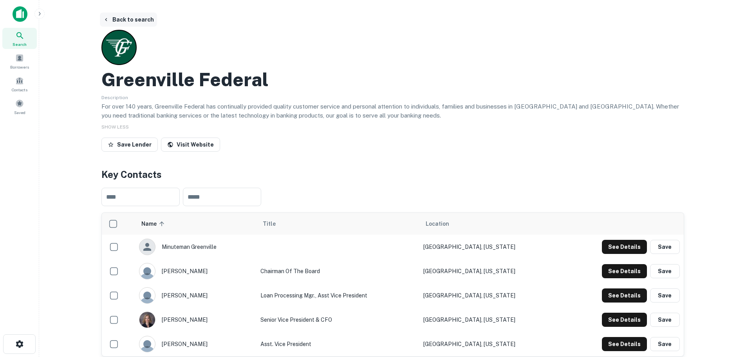
click at [145, 14] on button "Back to search" at bounding box center [128, 20] width 57 height 14
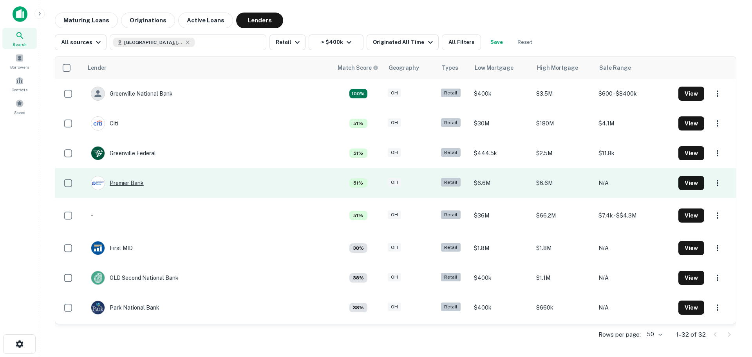
click at [131, 181] on div "Premier Bank" at bounding box center [117, 183] width 53 height 14
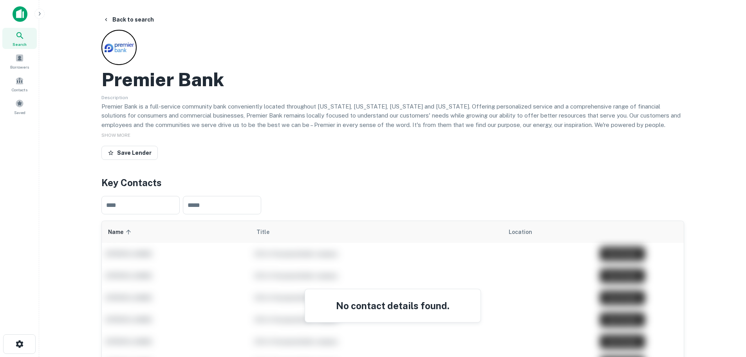
drag, startPoint x: 123, startPoint y: 19, endPoint x: 118, endPoint y: 30, distance: 11.7
click at [122, 20] on button "Back to search" at bounding box center [128, 20] width 57 height 14
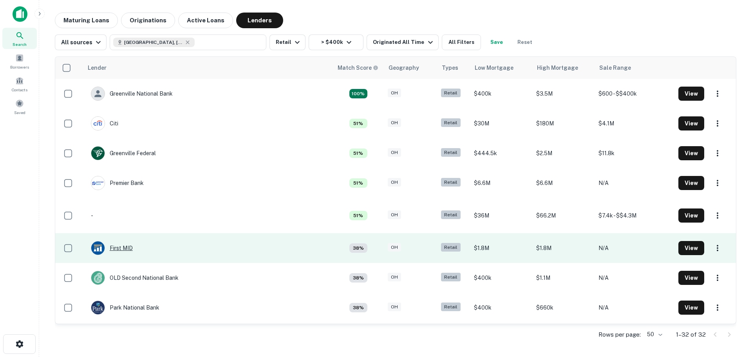
click at [129, 246] on div "First MID" at bounding box center [112, 248] width 42 height 14
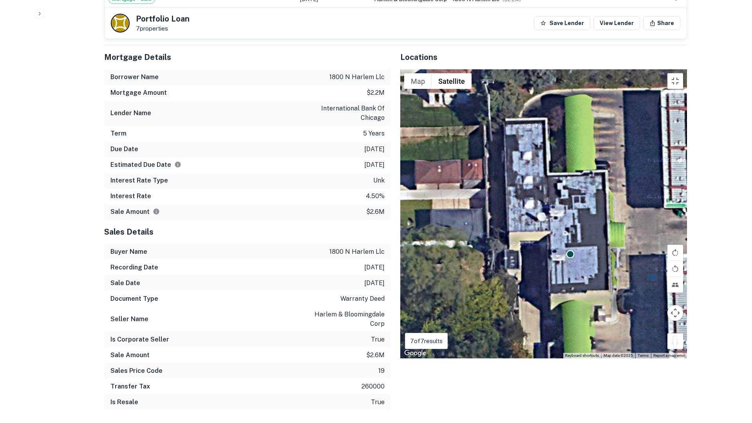
drag, startPoint x: 740, startPoint y: 409, endPoint x: 526, endPoint y: 277, distance: 251.9
click at [526, 277] on div "To activate drag with keyboard, press Alt + Enter. Once in keyboard drag state,…" at bounding box center [543, 213] width 287 height 289
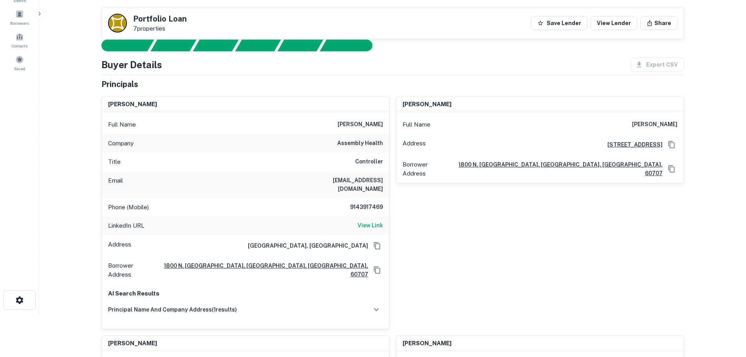
scroll to position [43, 0]
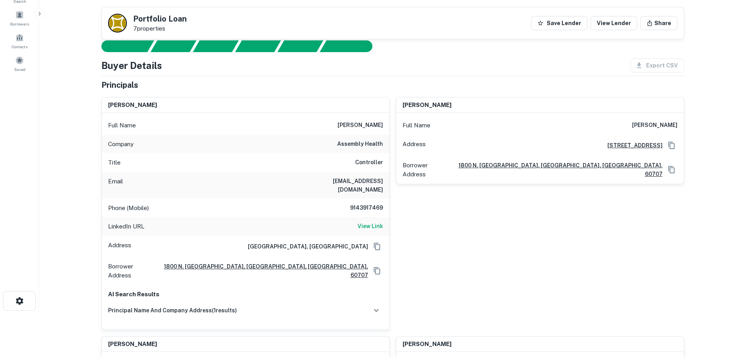
click at [369, 203] on h6 "9143917469" at bounding box center [359, 207] width 47 height 9
copy h6 "9143917469"
click at [376, 203] on h6 "9143917469" at bounding box center [359, 207] width 47 height 9
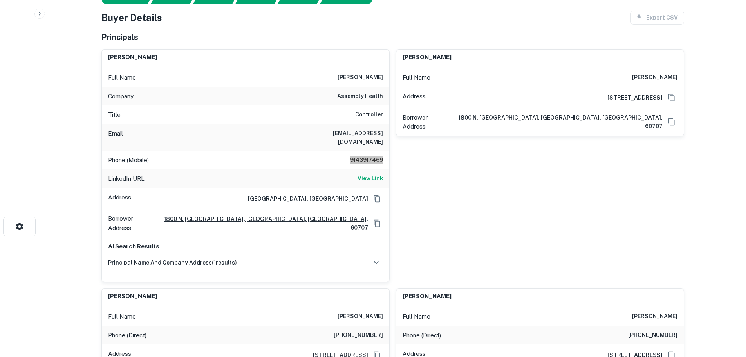
scroll to position [0, 0]
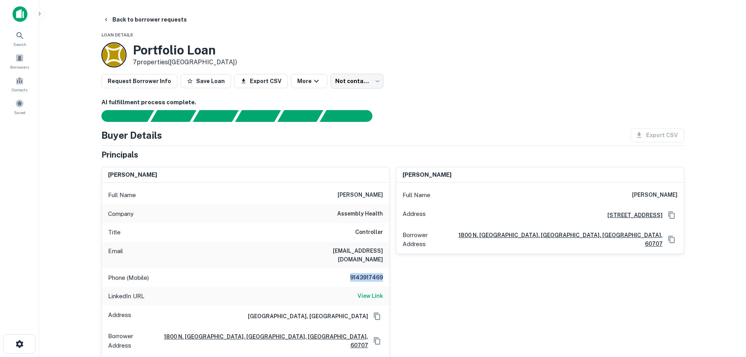
drag, startPoint x: 160, startPoint y: 19, endPoint x: 558, endPoint y: 354, distance: 520.0
click at [160, 19] on button "Back to borrower requests" at bounding box center [145, 20] width 90 height 14
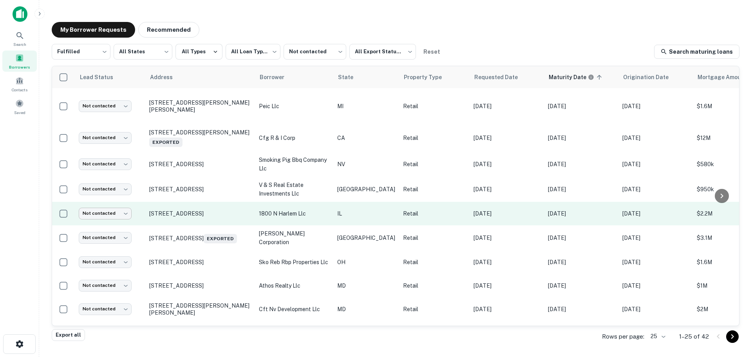
click at [117, 211] on body "**********" at bounding box center [376, 178] width 752 height 357
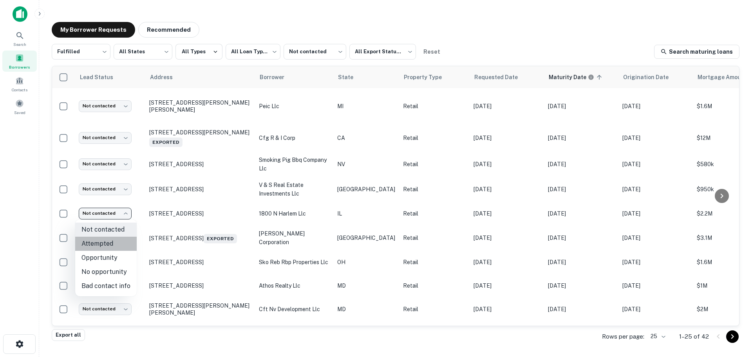
click at [117, 240] on li "Attempted" at bounding box center [105, 244] width 61 height 14
type input "*********"
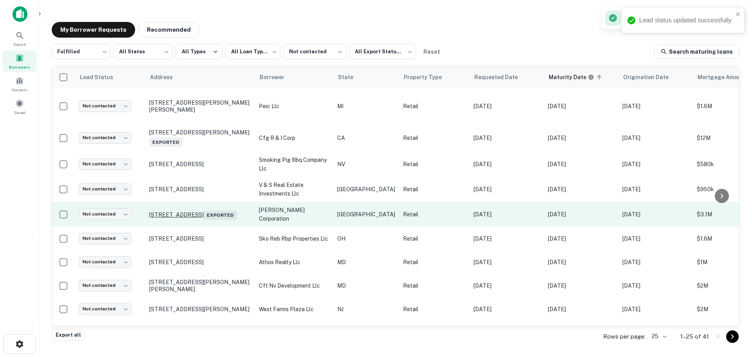
click at [199, 209] on p "[STREET_ADDRESS] Exported" at bounding box center [200, 214] width 102 height 11
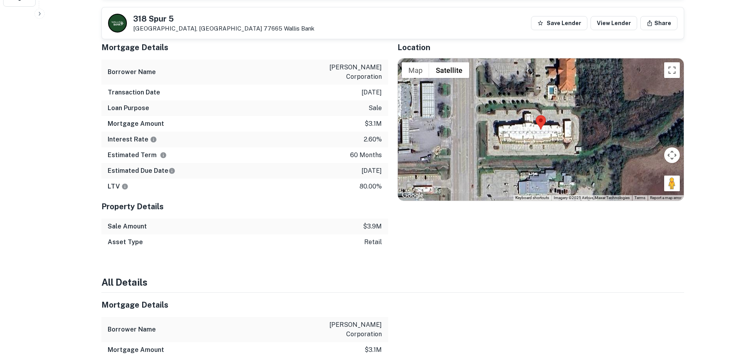
scroll to position [352, 0]
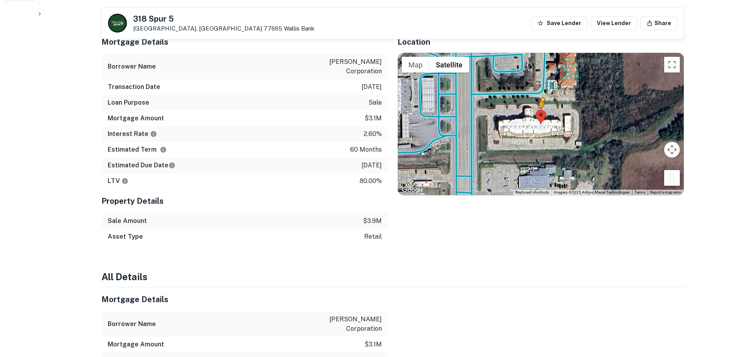
drag, startPoint x: 665, startPoint y: 176, endPoint x: 540, endPoint y: 115, distance: 138.9
click at [540, 115] on div "To activate drag with keyboard, press Alt + Enter. Once in keyboard drag state,…" at bounding box center [541, 124] width 286 height 142
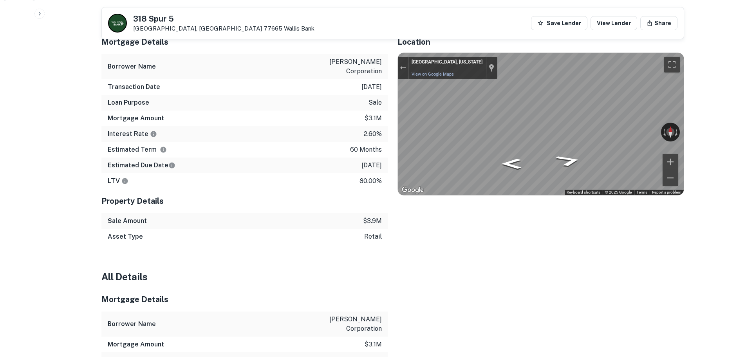
click at [170, 15] on h5 "318 Spur 5" at bounding box center [223, 19] width 181 height 8
click at [172, 15] on h5 "318 Spur 5" at bounding box center [223, 19] width 181 height 8
click at [173, 15] on h5 "318 Spur 5" at bounding box center [223, 19] width 181 height 8
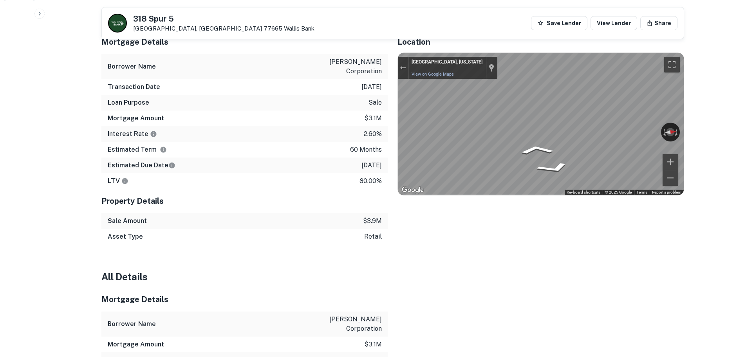
click at [173, 15] on h5 "318 Spur 5" at bounding box center [223, 19] width 181 height 8
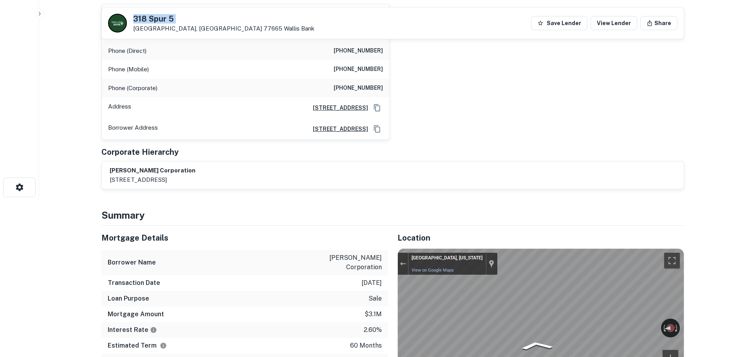
scroll to position [0, 0]
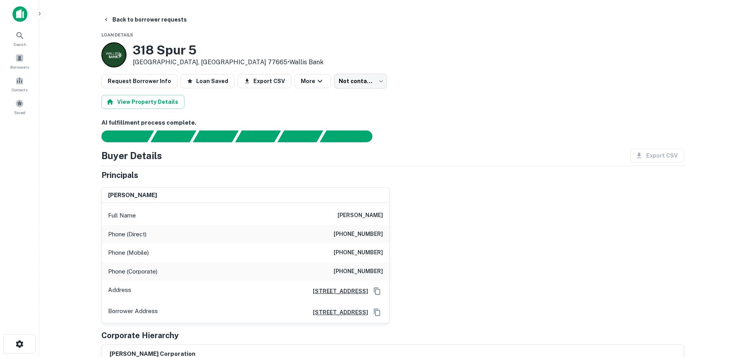
click at [368, 233] on h6 "[PHONE_NUMBER]" at bounding box center [358, 233] width 49 height 9
copy h6 "[PHONE_NUMBER]"
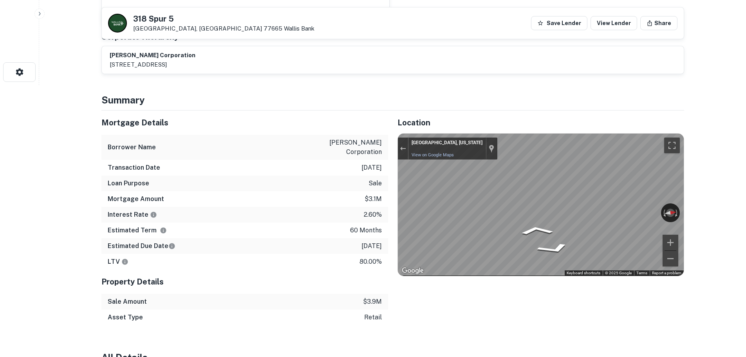
scroll to position [274, 0]
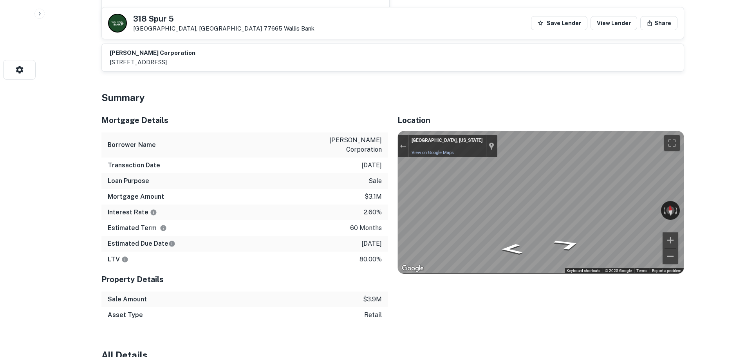
click at [383, 242] on div "Mortgage Details Borrower Name [PERSON_NAME] corporation Transaction Date [DATE…" at bounding box center [388, 215] width 592 height 215
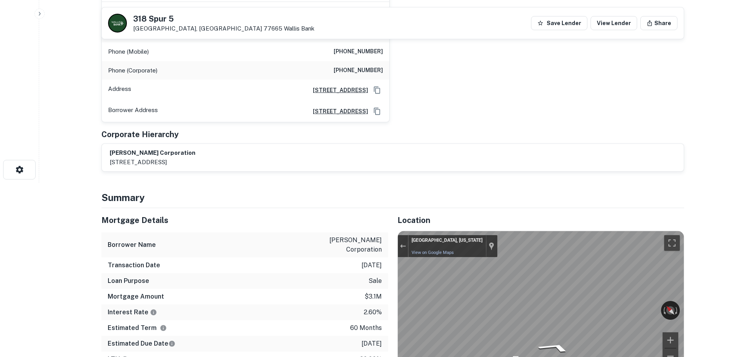
scroll to position [78, 0]
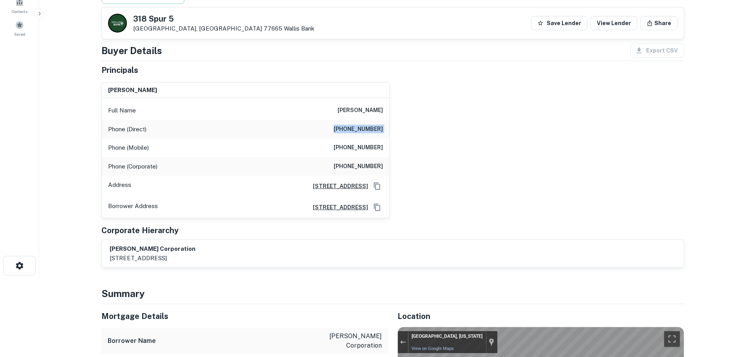
click at [361, 132] on h6 "[PHONE_NUMBER]" at bounding box center [358, 129] width 49 height 9
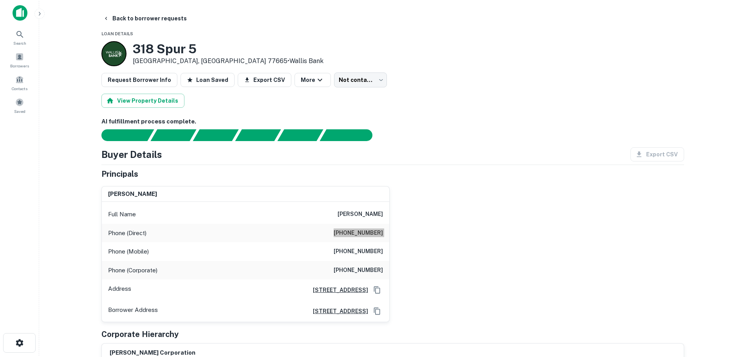
scroll to position [0, 0]
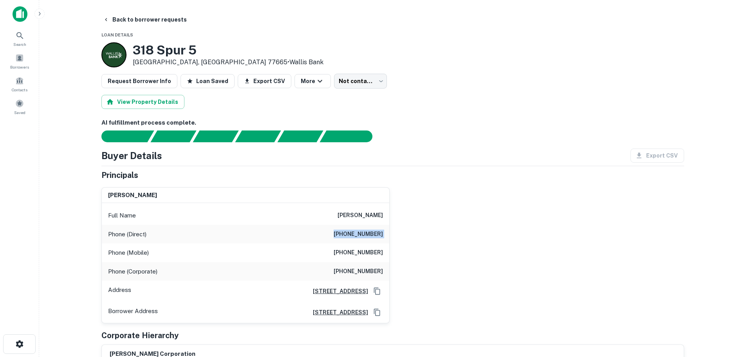
drag, startPoint x: 159, startPoint y: 16, endPoint x: 167, endPoint y: 42, distance: 26.3
click at [159, 16] on button "Back to borrower requests" at bounding box center [145, 20] width 90 height 14
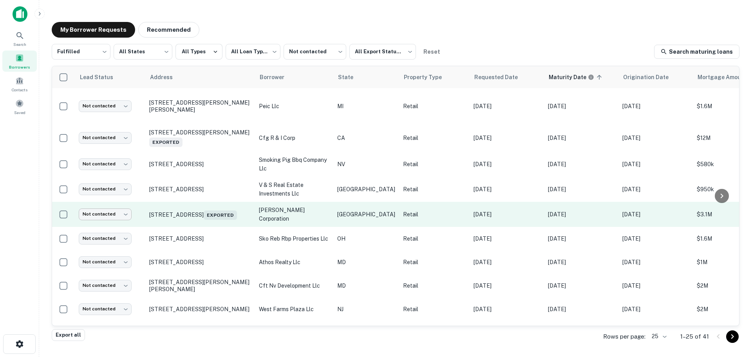
click at [119, 213] on body "**********" at bounding box center [376, 178] width 752 height 357
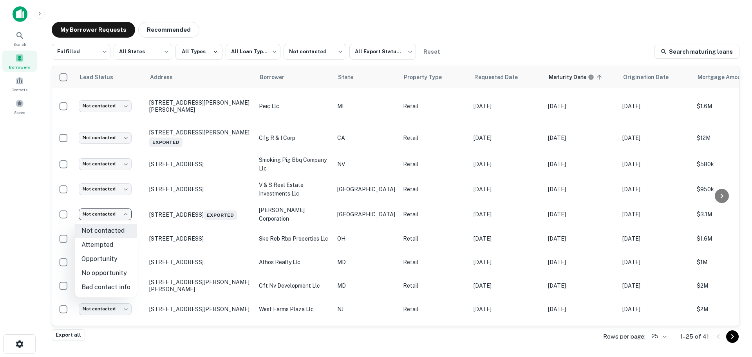
click at [120, 242] on li "Attempted" at bounding box center [105, 245] width 61 height 14
type input "*********"
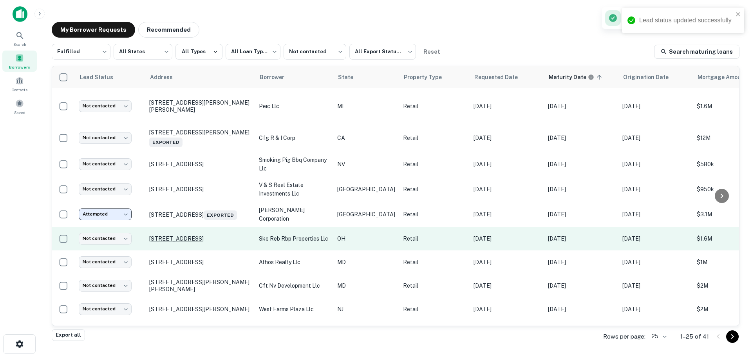
click at [197, 238] on p "[STREET_ADDRESS]" at bounding box center [200, 238] width 102 height 7
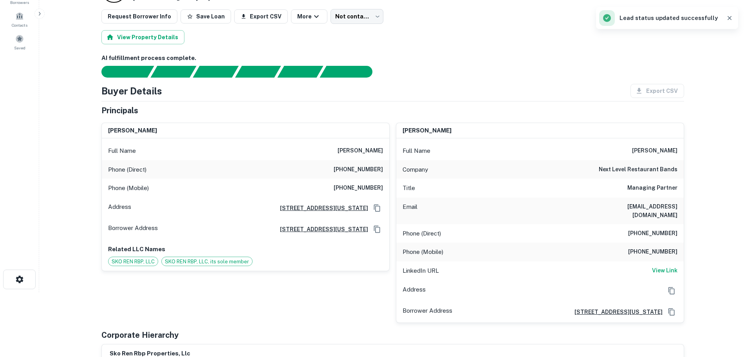
scroll to position [78, 0]
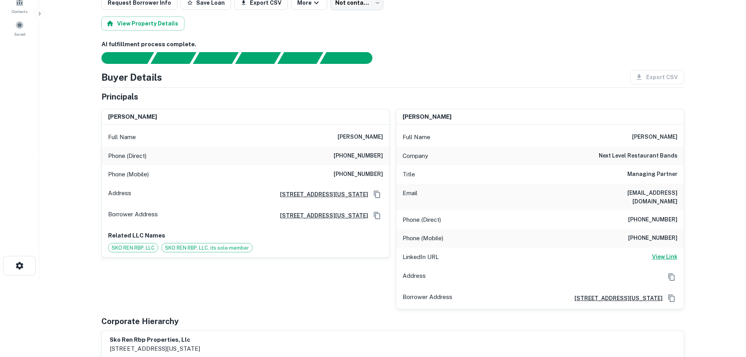
click at [661, 252] on h6 "View Link" at bounding box center [664, 256] width 25 height 9
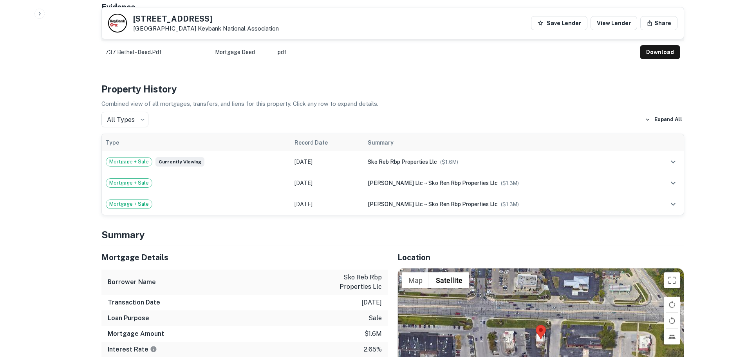
scroll to position [548, 0]
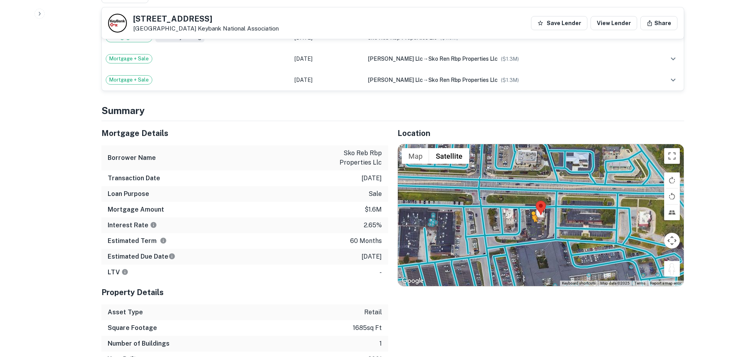
drag, startPoint x: 653, startPoint y: 242, endPoint x: 531, endPoint y: 218, distance: 124.8
click at [531, 220] on div "To activate drag with keyboard, press Alt + Enter. Once in keyboard drag state,…" at bounding box center [541, 215] width 286 height 142
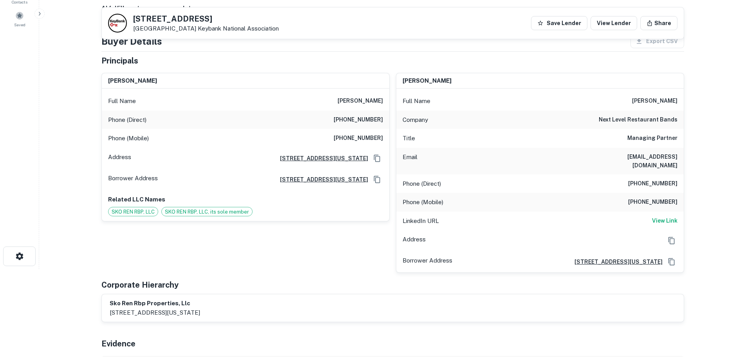
scroll to position [0, 0]
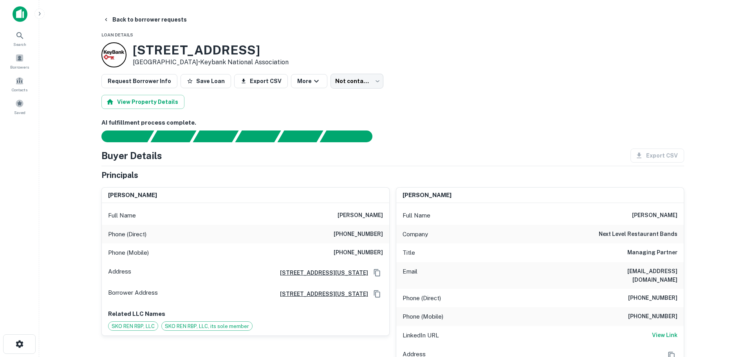
drag, startPoint x: 346, startPoint y: 231, endPoint x: 359, endPoint y: 233, distance: 13.1
click at [347, 232] on div "Phone (Direct) [PHONE_NUMBER]" at bounding box center [245, 234] width 287 height 19
click at [359, 233] on h6 "[PHONE_NUMBER]" at bounding box center [358, 233] width 49 height 9
click at [361, 232] on h6 "[PHONE_NUMBER]" at bounding box center [358, 233] width 49 height 9
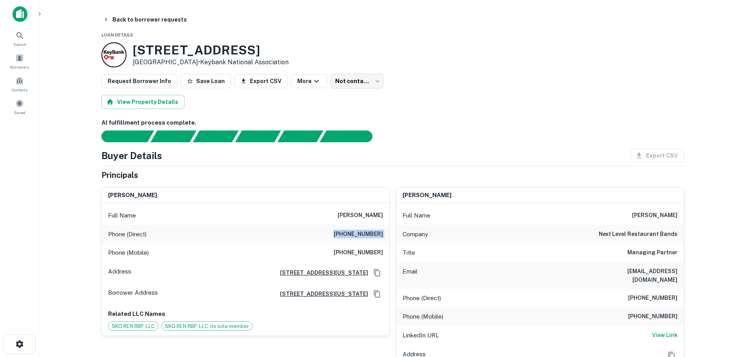
click at [361, 232] on h6 "[PHONE_NUMBER]" at bounding box center [358, 233] width 49 height 9
copy h6 "[PHONE_NUMBER]"
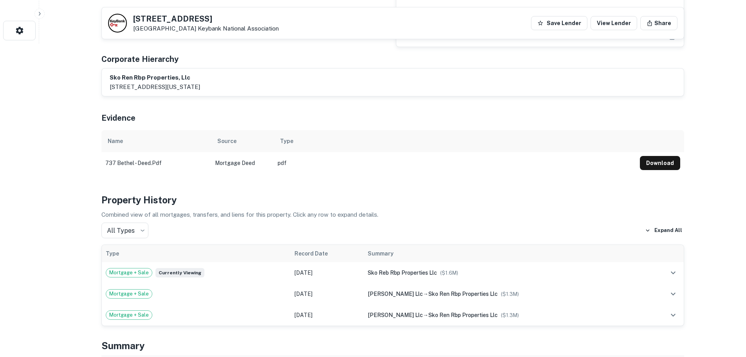
scroll to position [117, 0]
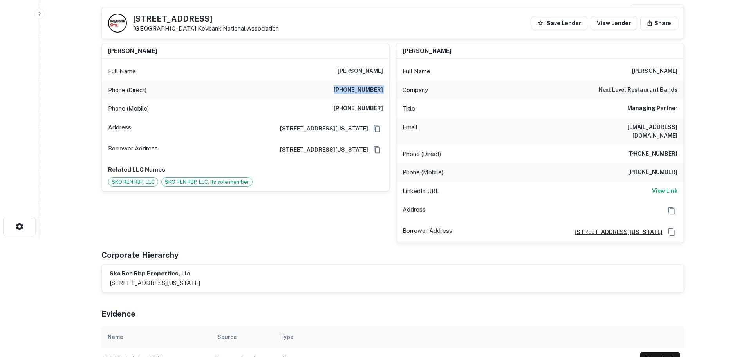
click at [363, 108] on h6 "[PHONE_NUMBER]" at bounding box center [358, 108] width 49 height 9
copy h6 "[PHONE_NUMBER]"
click at [670, 149] on h6 "[PHONE_NUMBER]" at bounding box center [652, 153] width 49 height 9
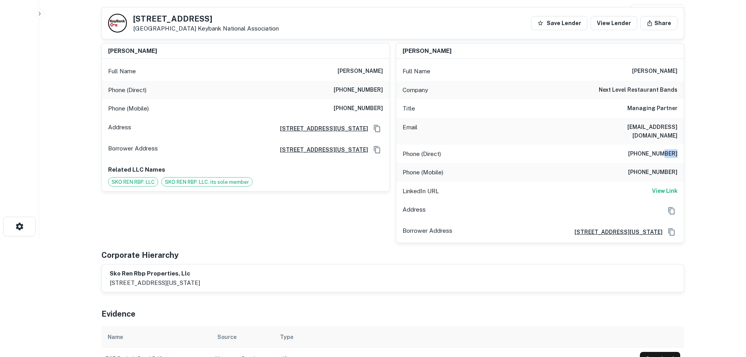
click at [670, 149] on h6 "[PHONE_NUMBER]" at bounding box center [652, 153] width 49 height 9
copy h6 "[PHONE_NUMBER]"
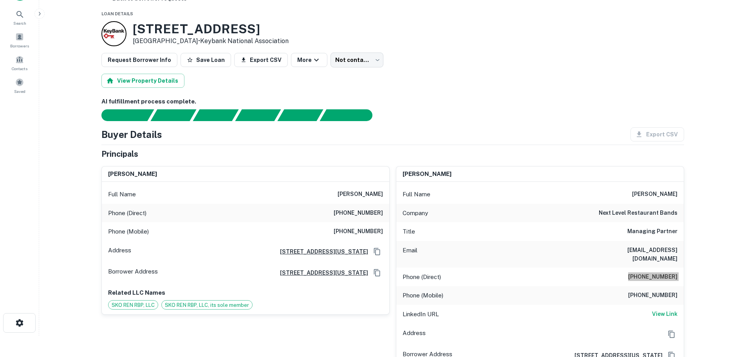
scroll to position [0, 0]
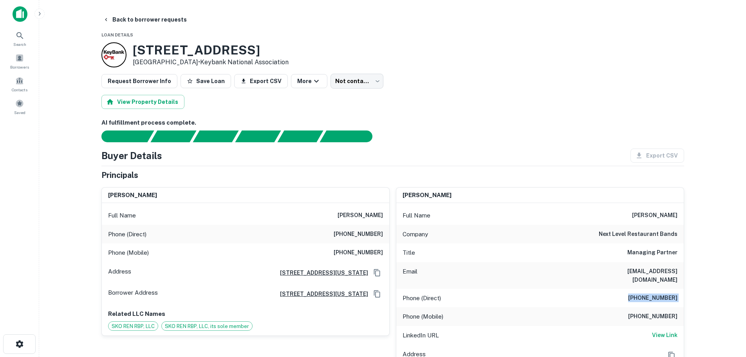
drag, startPoint x: 154, startPoint y: 16, endPoint x: 154, endPoint y: 7, distance: 9.4
click at [154, 16] on button "Back to borrower requests" at bounding box center [145, 20] width 90 height 14
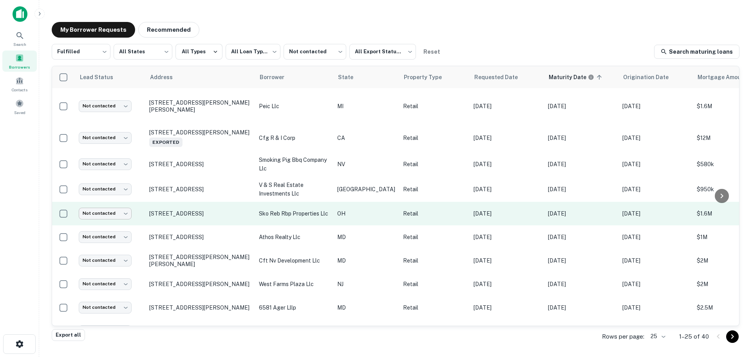
click at [121, 212] on body "**********" at bounding box center [376, 178] width 752 height 357
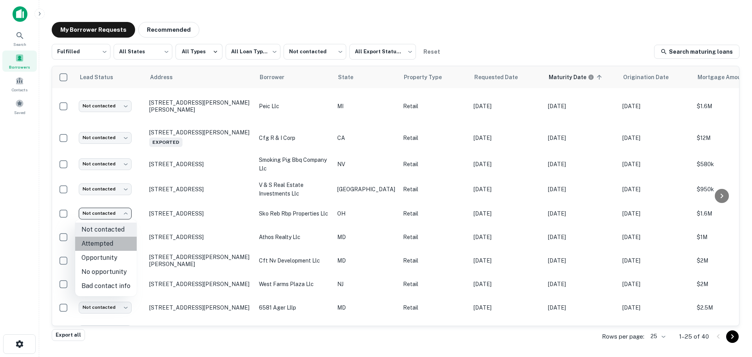
click at [116, 244] on li "Attempted" at bounding box center [105, 244] width 61 height 14
type input "*********"
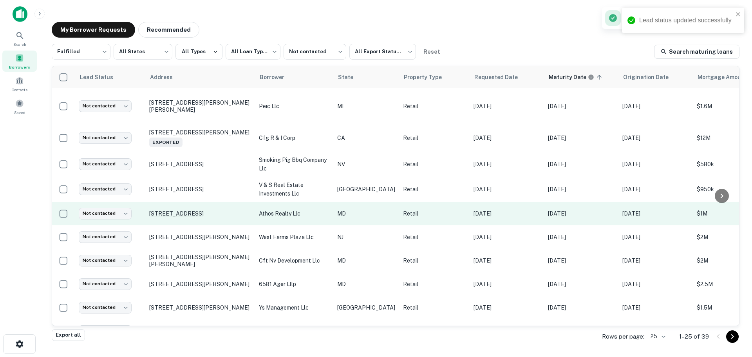
click at [227, 210] on p "[STREET_ADDRESS]" at bounding box center [200, 213] width 102 height 7
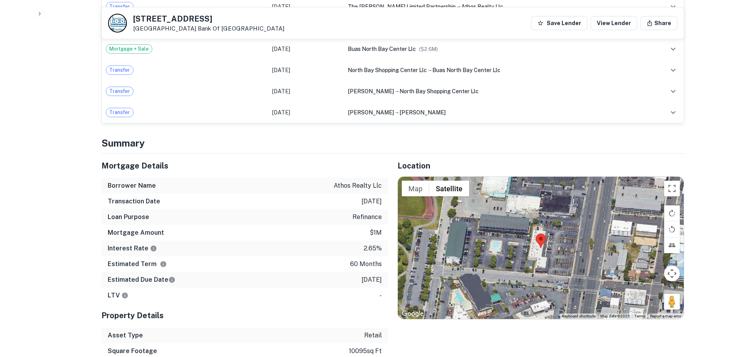
scroll to position [627, 0]
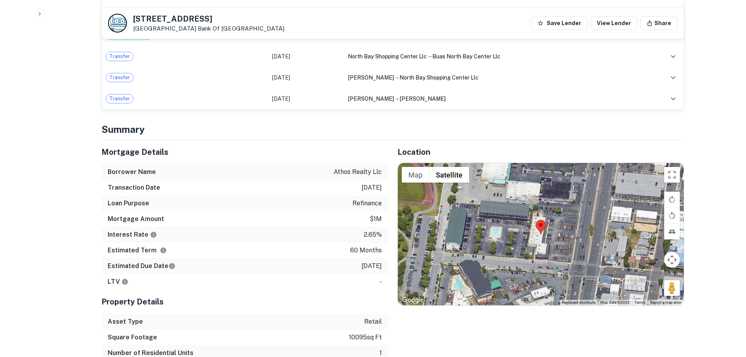
drag, startPoint x: 667, startPoint y: 283, endPoint x: 585, endPoint y: 253, distance: 87.8
click at [585, 253] on div "Map Terrain Satellite Labels Keyboard shortcuts Map Data Map data ©2025 Map dat…" at bounding box center [541, 234] width 286 height 142
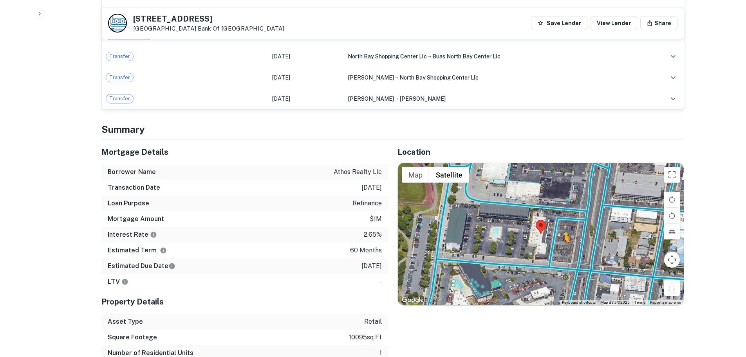
drag, startPoint x: 671, startPoint y: 285, endPoint x: 556, endPoint y: 236, distance: 125.3
click at [556, 236] on div "To activate drag with keyboard, press Alt + Enter. Once in keyboard drag state,…" at bounding box center [541, 234] width 286 height 142
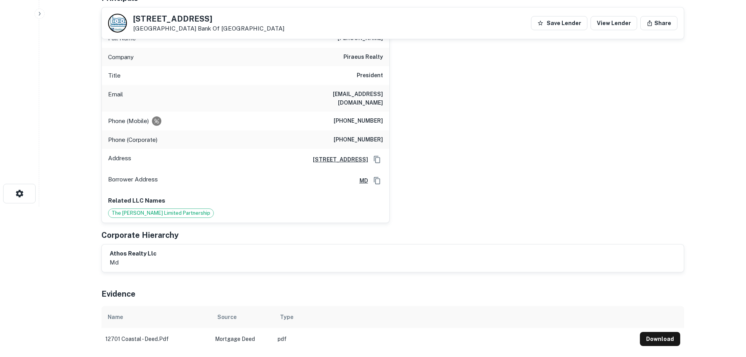
scroll to position [157, 0]
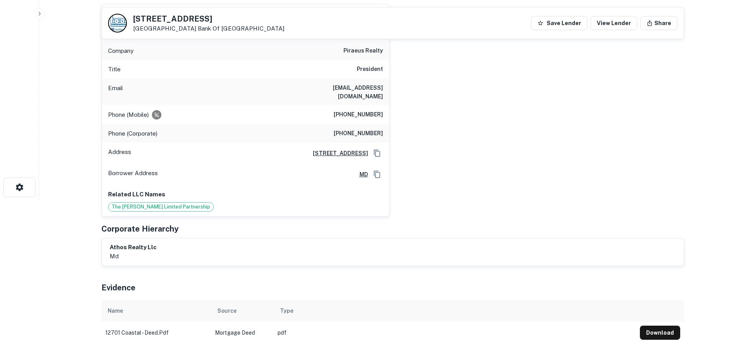
click at [365, 51] on h6 "piraeus realty" at bounding box center [363, 50] width 40 height 9
copy h6 "piraeus realty"
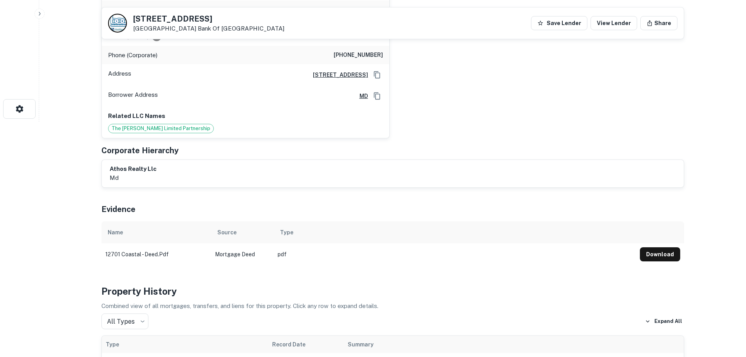
scroll to position [39, 0]
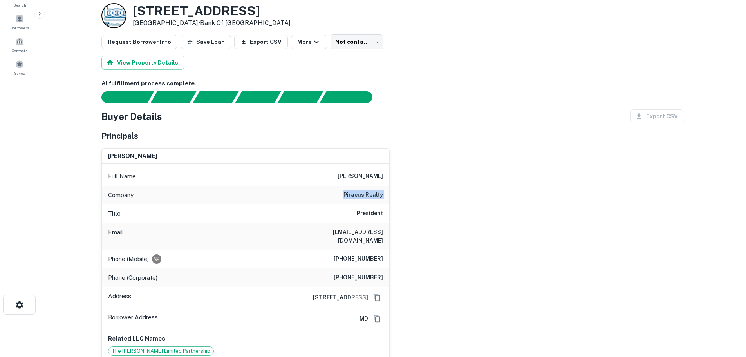
click at [361, 254] on h6 "[PHONE_NUMBER]" at bounding box center [358, 258] width 49 height 9
copy h6 "[PHONE_NUMBER]"
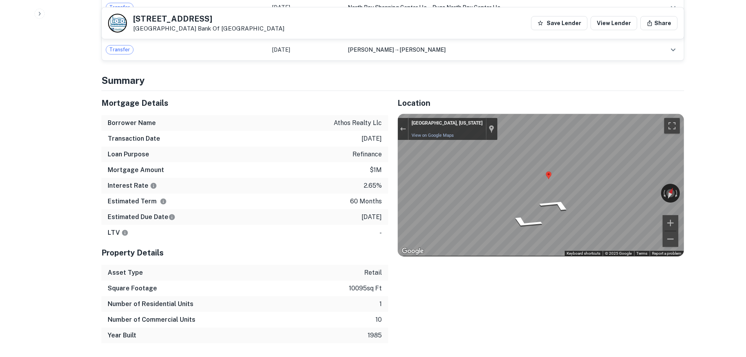
scroll to position [678, 0]
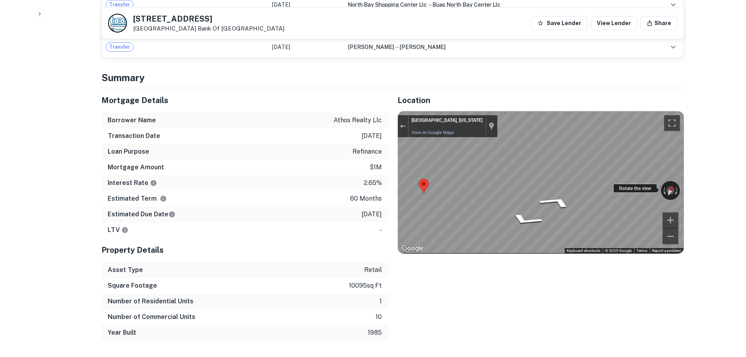
click at [614, 184] on div "Rotate the view" at bounding box center [635, 188] width 44 height 9
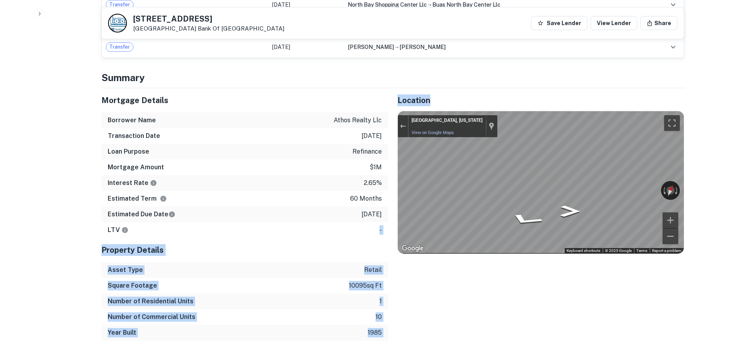
click at [459, 215] on div "Mortgage Details Borrower Name athos realty llc Transaction Date [DATE] Loan Pu…" at bounding box center [388, 214] width 592 height 252
drag, startPoint x: 364, startPoint y: 222, endPoint x: 752, endPoint y: 206, distance: 388.4
click at [533, 188] on div "Map" at bounding box center [541, 182] width 286 height 142
click at [579, 188] on div "Map" at bounding box center [541, 182] width 286 height 142
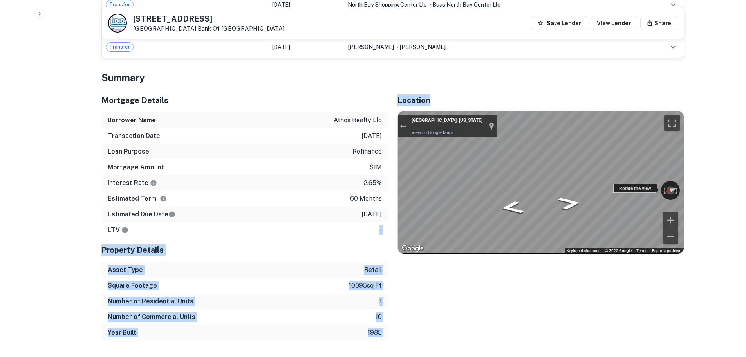
click at [617, 183] on div "← Move left → Move right ↑ Move up ↓ Move down + Zoom in - Zoom out [GEOGRAPHIC…" at bounding box center [541, 182] width 286 height 142
drag, startPoint x: 515, startPoint y: 211, endPoint x: 646, endPoint y: 183, distance: 133.3
click at [646, 183] on div "← Move left → Move right ↑ Move up ↓ Move down + Zoom in - Zoom out [STREET_ADD…" at bounding box center [541, 182] width 286 height 142
click at [665, 181] on div "← Move left → Move right ↑ Move up ↓ Move down + Zoom in - Zoom out [STREET_ADD…" at bounding box center [541, 182] width 286 height 142
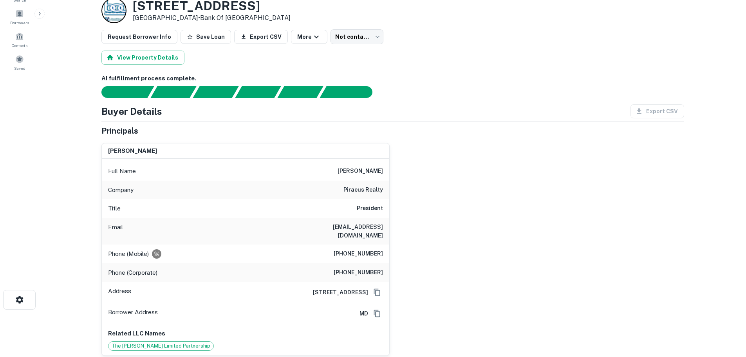
scroll to position [0, 0]
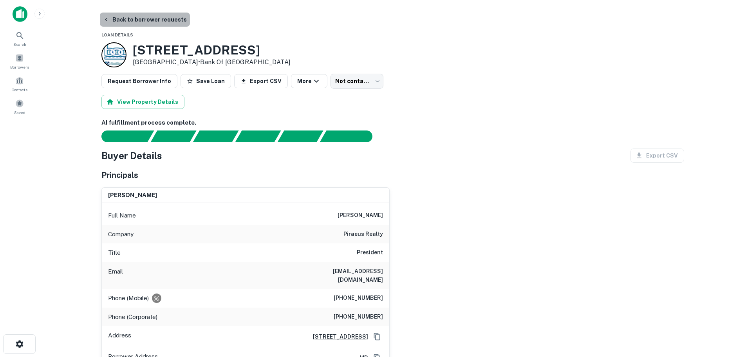
click at [159, 13] on button "Back to borrower requests" at bounding box center [145, 20] width 90 height 14
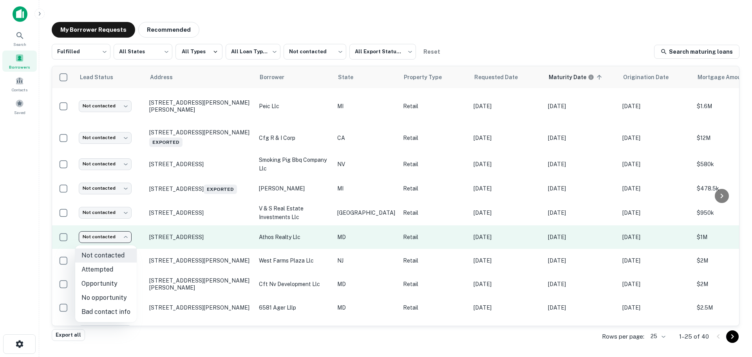
click at [110, 238] on body "**********" at bounding box center [376, 178] width 752 height 357
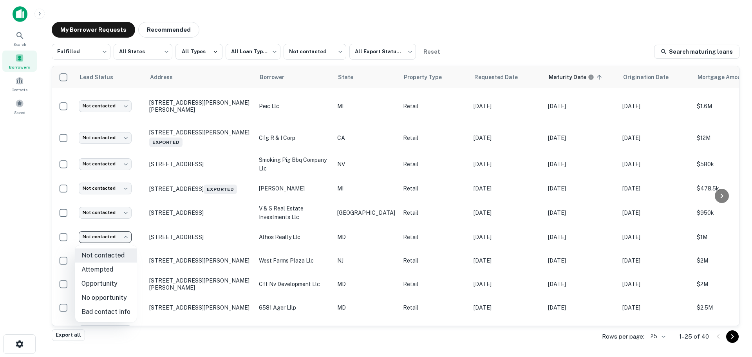
click at [108, 294] on li "No opportunity" at bounding box center [105, 298] width 61 height 14
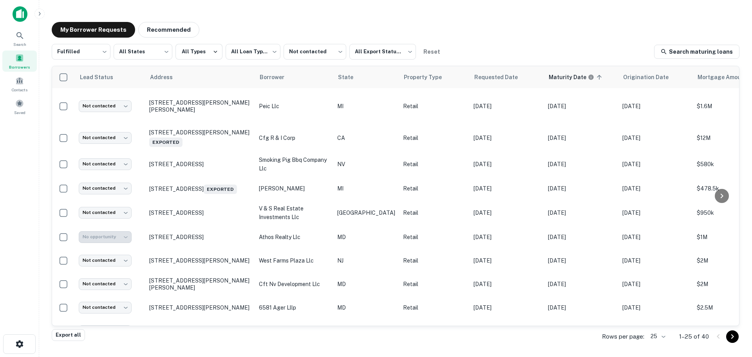
type input "**********"
click at [231, 264] on p "[STREET_ADDRESS][PERSON_NAME]" at bounding box center [200, 260] width 102 height 7
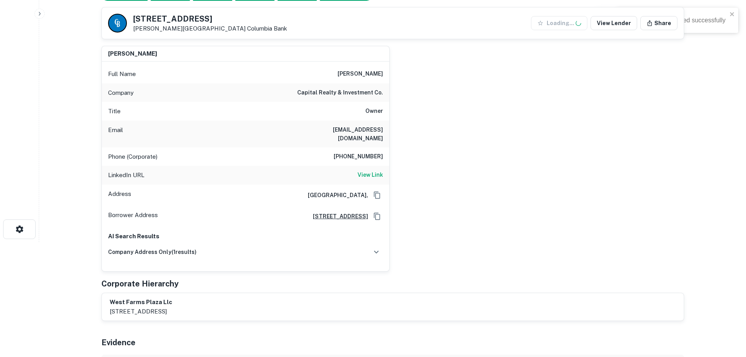
scroll to position [117, 0]
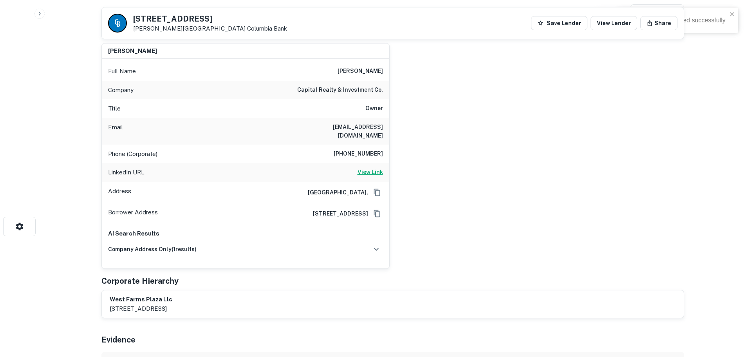
click at [363, 168] on h6 "View Link" at bounding box center [370, 172] width 25 height 9
click at [167, 20] on h5 "[STREET_ADDRESS]" at bounding box center [210, 19] width 154 height 8
copy h5 "[STREET_ADDRESS]"
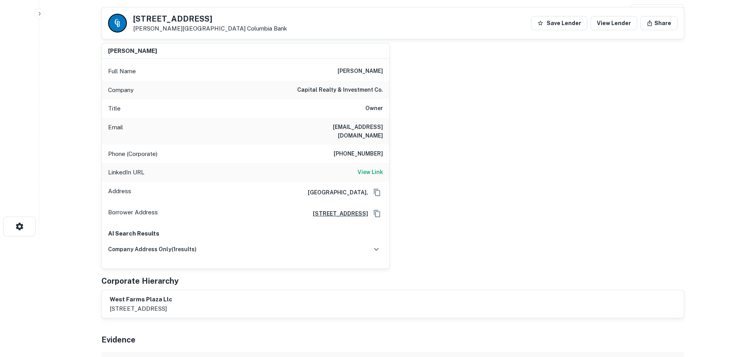
click at [344, 93] on h6 "capital realty & investment co." at bounding box center [340, 89] width 86 height 9
copy h6 "capital realty & investment co."
click at [369, 144] on div "Phone (Corporate) [PHONE_NUMBER]" at bounding box center [245, 153] width 287 height 19
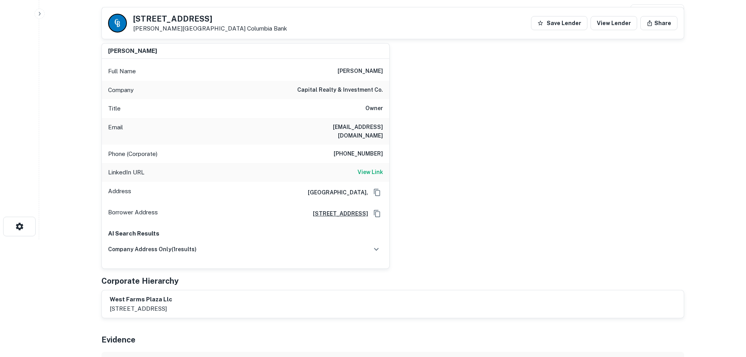
click at [369, 149] on h6 "[PHONE_NUMBER]" at bounding box center [358, 153] width 49 height 9
copy h6 "[PHONE_NUMBER]"
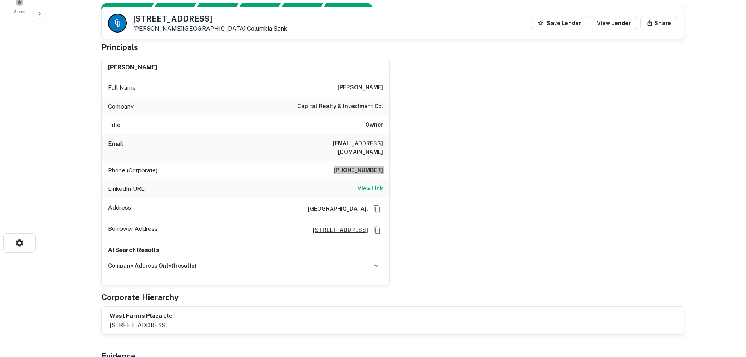
scroll to position [0, 0]
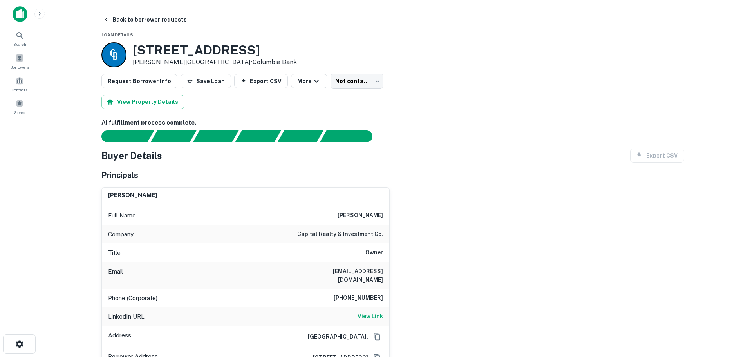
click at [154, 12] on main "Back to borrower requests Loan Details [STREET_ADDRESS][PERSON_NAME] • Columbia…" at bounding box center [392, 178] width 707 height 357
click at [154, 20] on button "Back to borrower requests" at bounding box center [145, 20] width 90 height 14
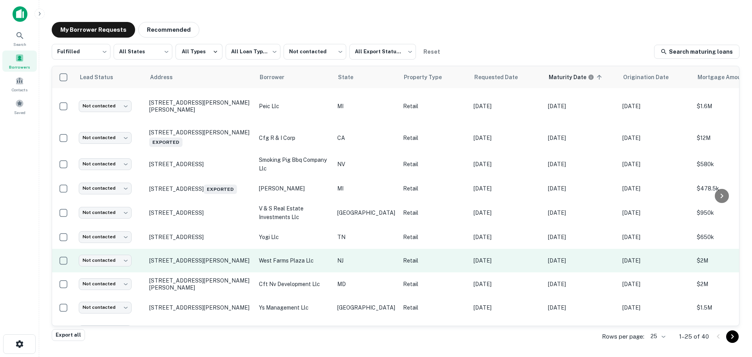
click at [112, 272] on td "Not contacted **** ​" at bounding box center [110, 260] width 70 height 23
click at [116, 266] on body "**********" at bounding box center [376, 178] width 752 height 357
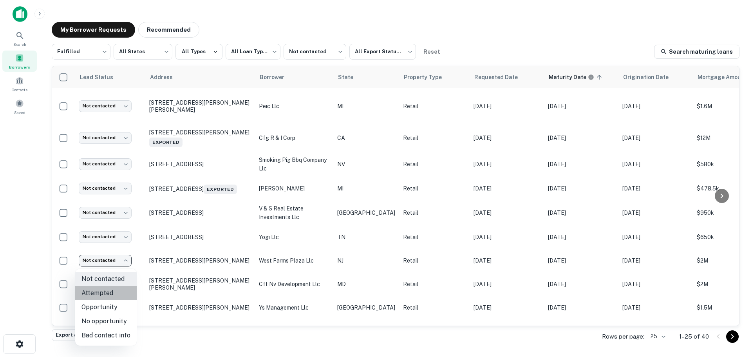
click at [112, 288] on li "Attempted" at bounding box center [105, 293] width 61 height 14
type input "*********"
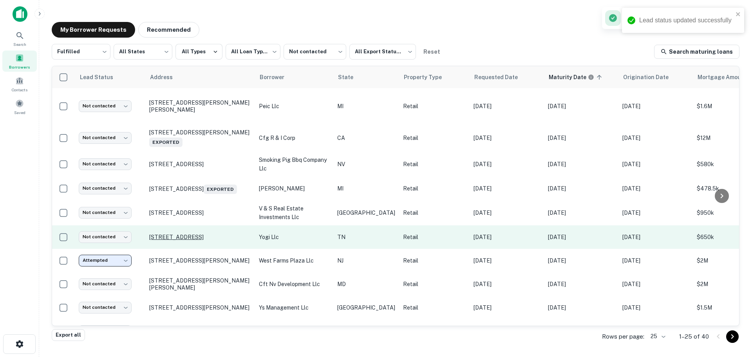
click at [166, 240] on p "[STREET_ADDRESS]" at bounding box center [200, 236] width 102 height 7
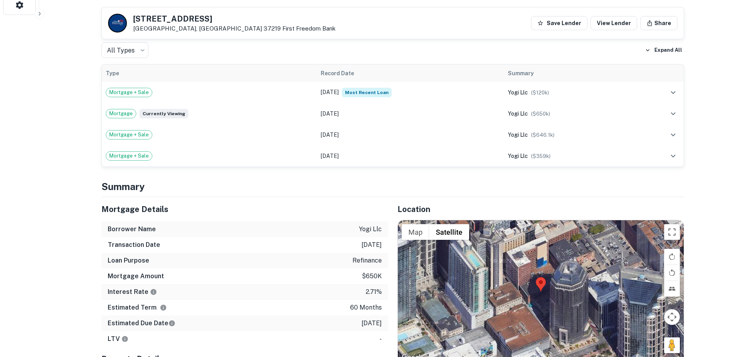
scroll to position [470, 0]
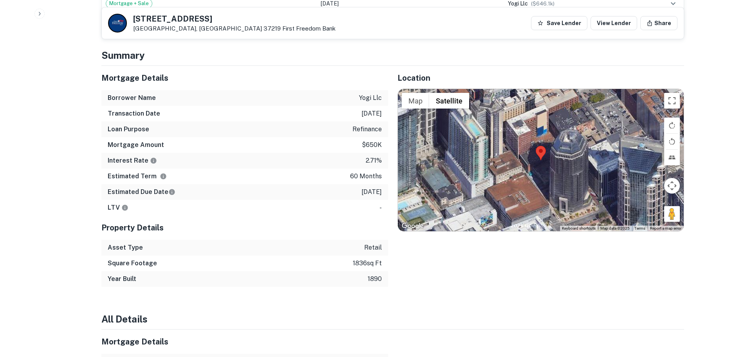
click at [192, 21] on h5 "[STREET_ADDRESS]" at bounding box center [234, 19] width 202 height 8
click at [182, 19] on h5 "[STREET_ADDRESS]" at bounding box center [234, 19] width 202 height 8
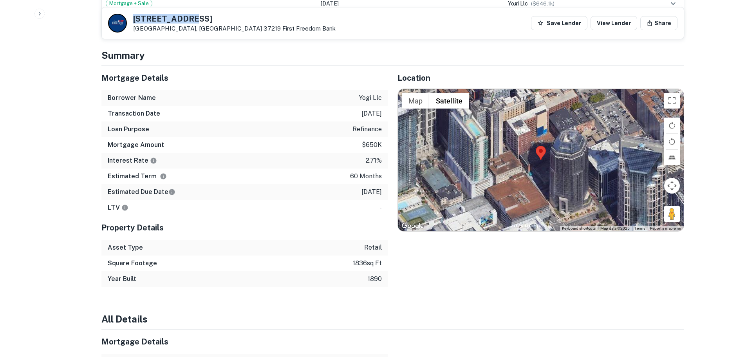
drag, startPoint x: 189, startPoint y: 18, endPoint x: 106, endPoint y: 12, distance: 82.8
click at [106, 12] on div "[STREET_ADDRESS] First Freedom Bank Save Lender View Lender Share" at bounding box center [393, 22] width 582 height 31
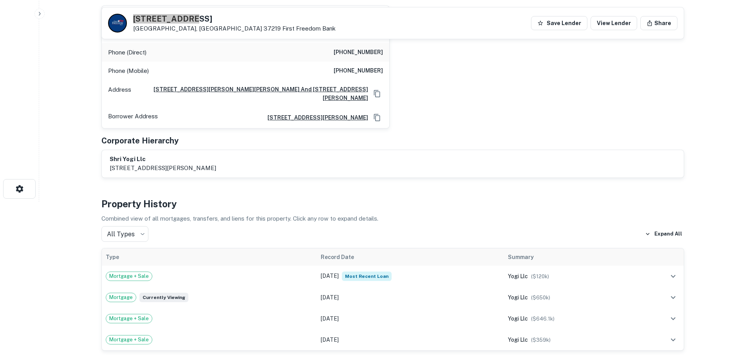
scroll to position [78, 0]
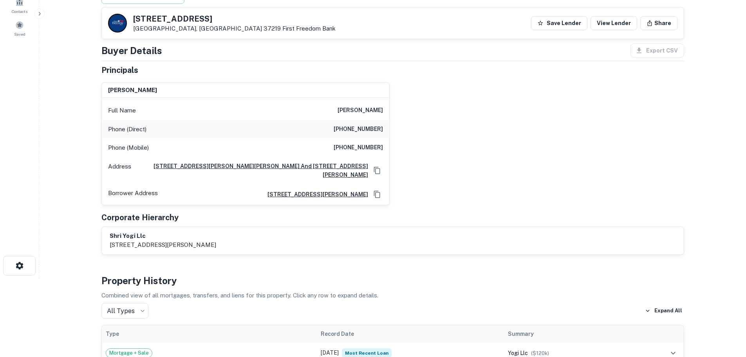
click at [352, 130] on h6 "[PHONE_NUMBER]" at bounding box center [358, 129] width 49 height 9
click at [350, 131] on h6 "[PHONE_NUMBER]" at bounding box center [358, 129] width 49 height 9
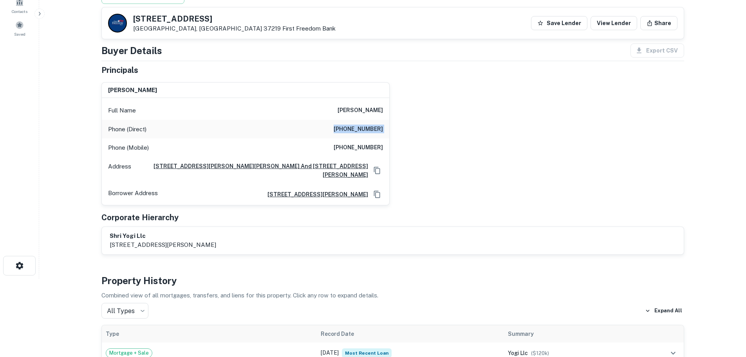
click at [350, 131] on h6 "[PHONE_NUMBER]" at bounding box center [358, 129] width 49 height 9
click at [348, 149] on h6 "[PHONE_NUMBER]" at bounding box center [358, 147] width 49 height 9
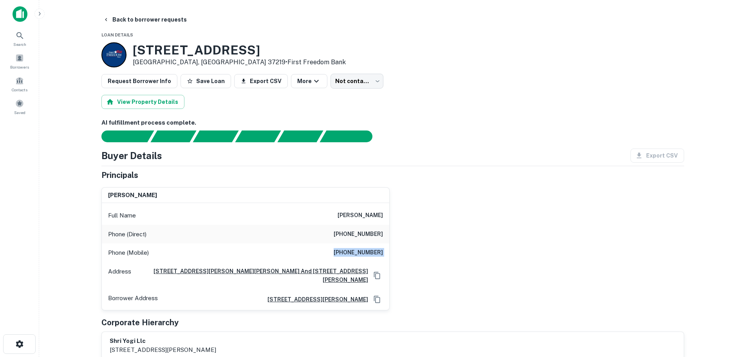
drag, startPoint x: 154, startPoint y: 15, endPoint x: 148, endPoint y: 38, distance: 23.8
click at [154, 15] on button "Back to borrower requests" at bounding box center [145, 20] width 90 height 14
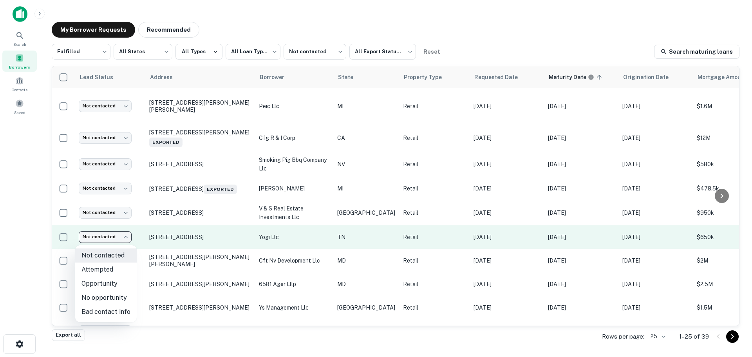
click at [110, 242] on body "**********" at bounding box center [376, 178] width 752 height 357
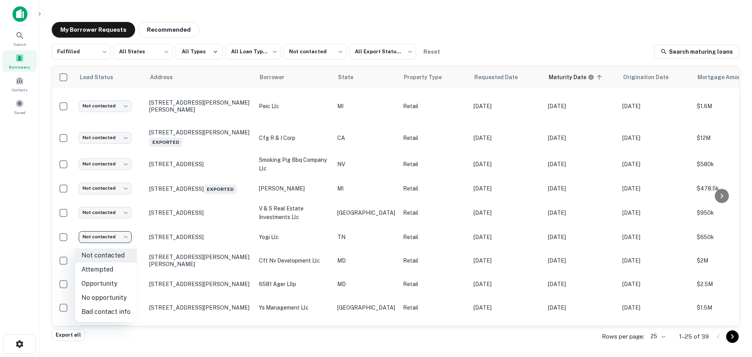
click at [115, 266] on li "Attempted" at bounding box center [105, 269] width 61 height 14
type input "*********"
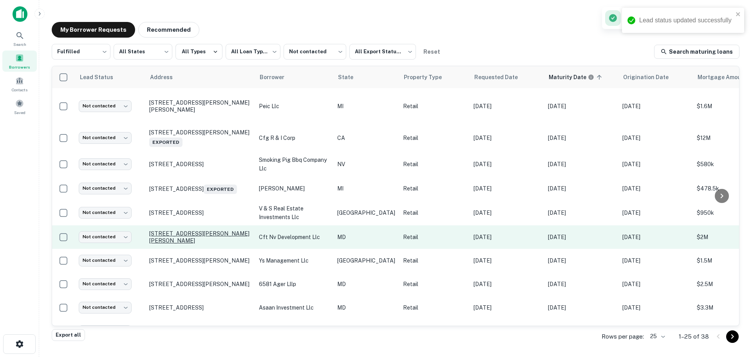
click at [165, 235] on p "[STREET_ADDRESS][PERSON_NAME][PERSON_NAME]" at bounding box center [200, 237] width 102 height 14
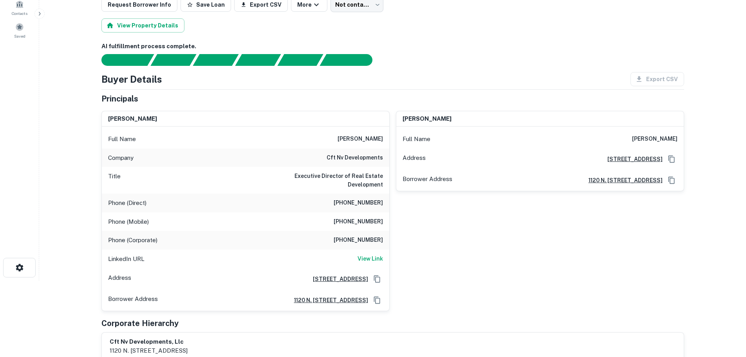
scroll to position [78, 0]
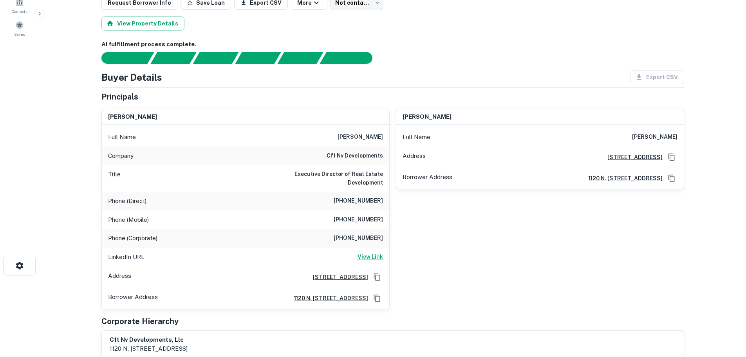
click at [366, 255] on h6 "View Link" at bounding box center [370, 256] width 25 height 9
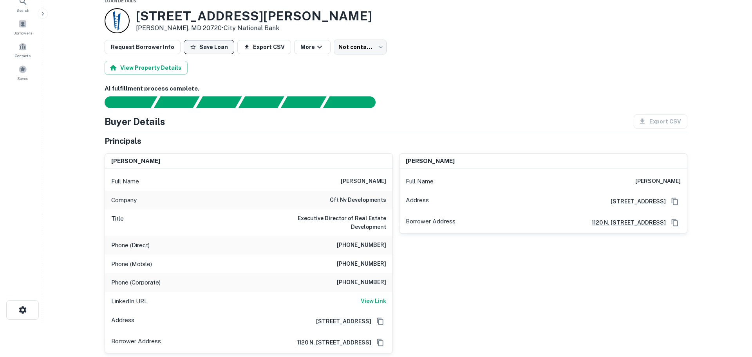
scroll to position [0, 0]
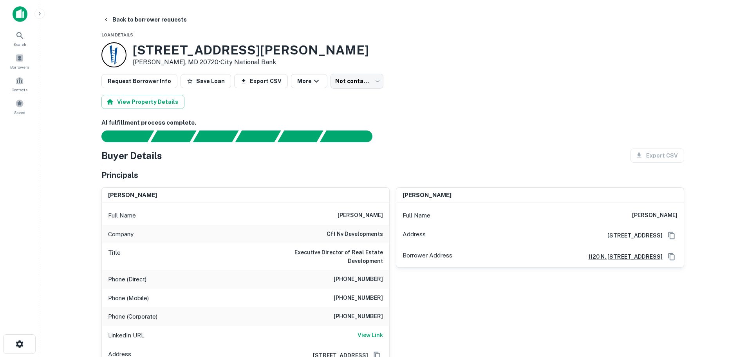
click at [202, 46] on h3 "[STREET_ADDRESS][PERSON_NAME]" at bounding box center [251, 50] width 236 height 15
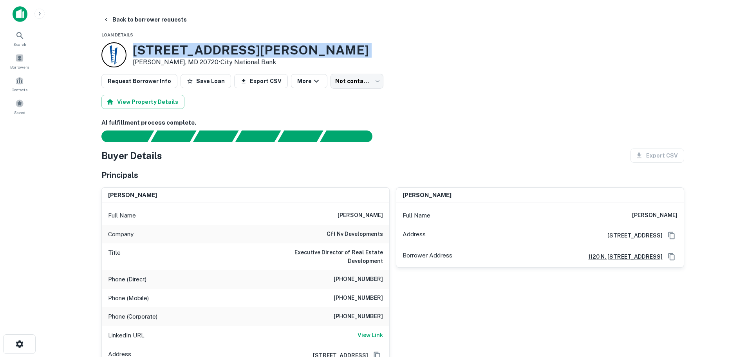
click at [202, 46] on h3 "[STREET_ADDRESS][PERSON_NAME]" at bounding box center [251, 50] width 236 height 15
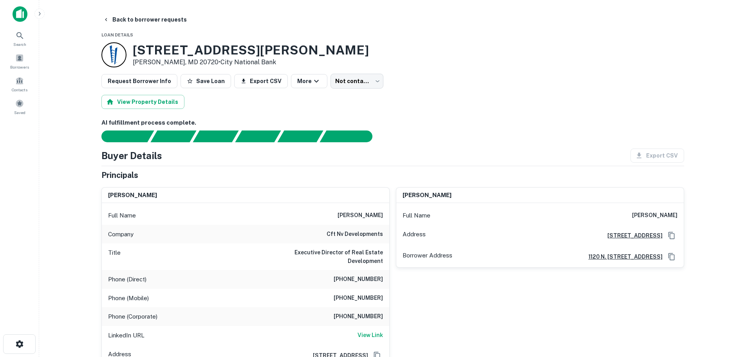
click at [379, 210] on div "Full Name [PERSON_NAME]" at bounding box center [245, 215] width 287 height 19
drag, startPoint x: 165, startPoint y: 17, endPoint x: 161, endPoint y: 27, distance: 10.4
click at [165, 17] on button "Back to borrower requests" at bounding box center [145, 20] width 90 height 14
